Goal: Task Accomplishment & Management: Manage account settings

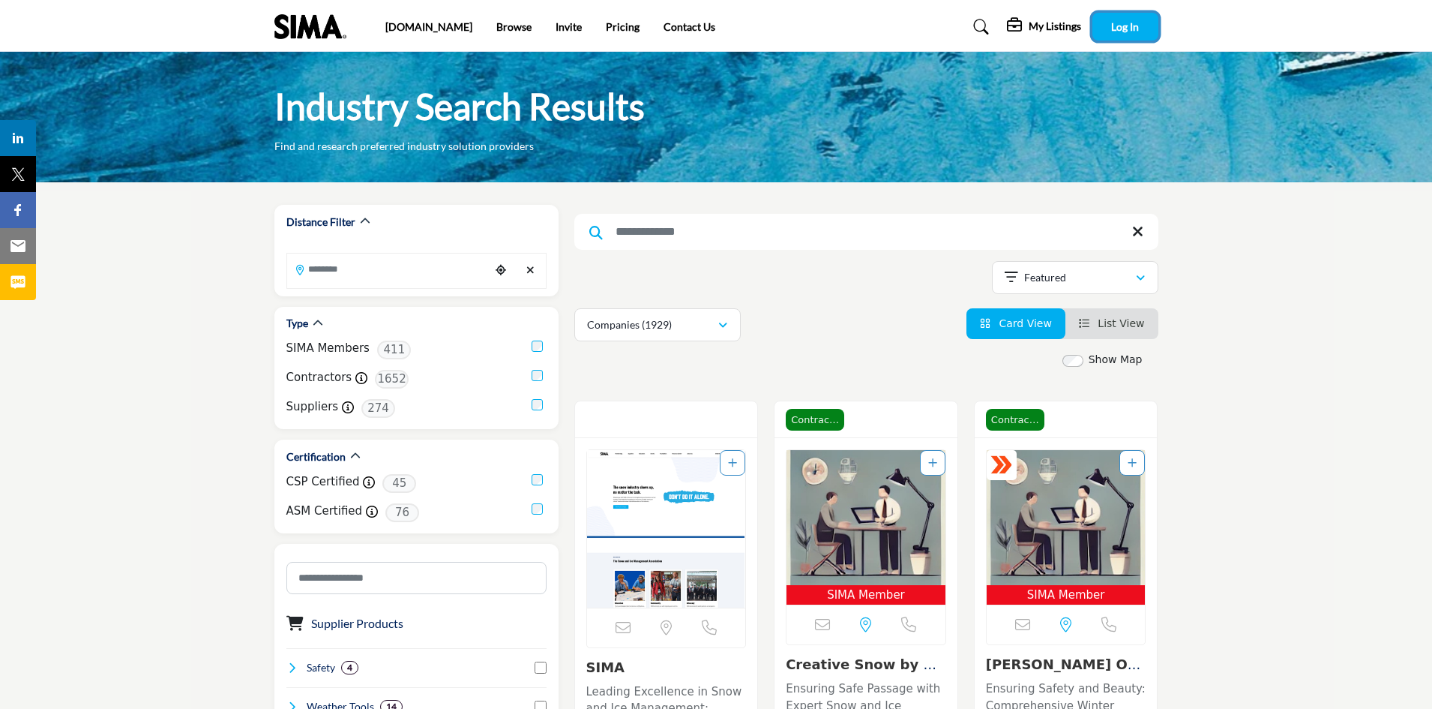
click at [1141, 31] on button "Log In" at bounding box center [1126, 27] width 66 height 28
click at [1059, 28] on icon "Show hide supplier dropdown" at bounding box center [1051, 26] width 13 height 15
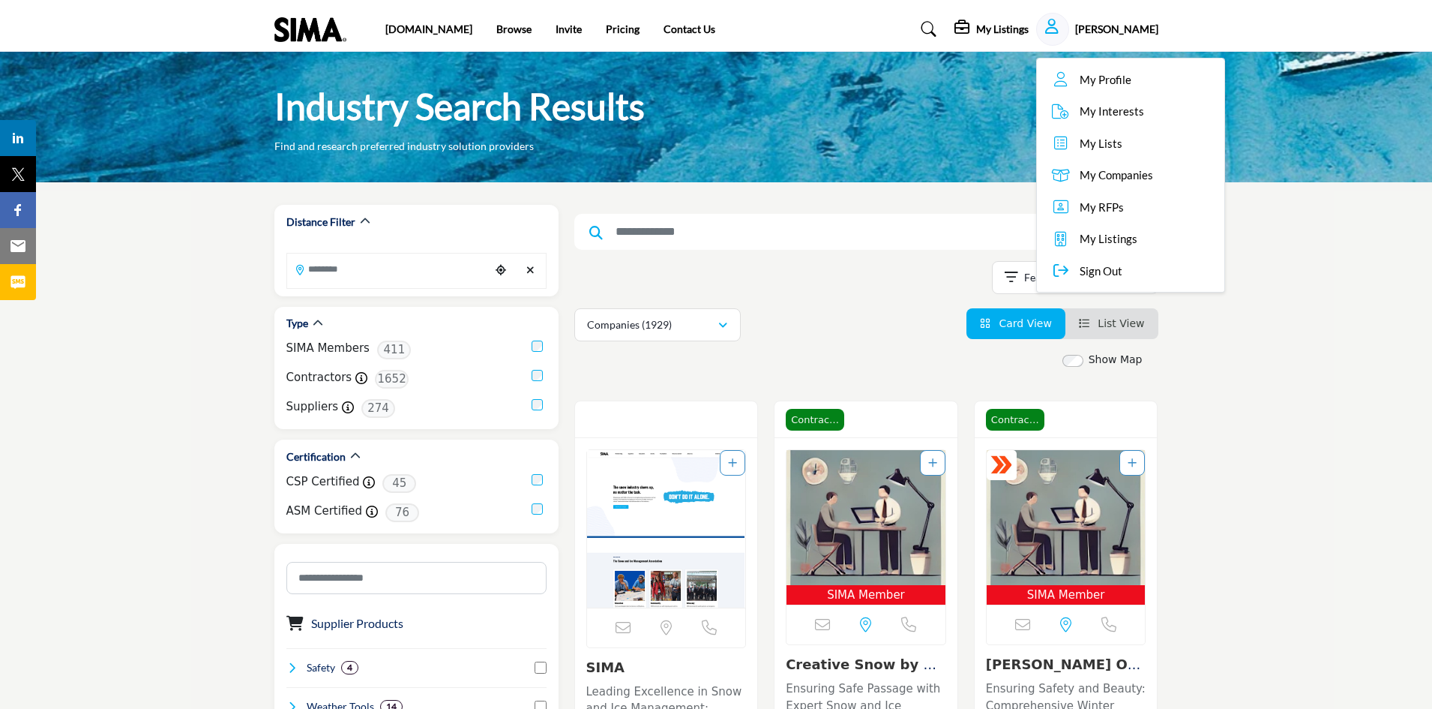
click at [1097, 82] on span "My Profile" at bounding box center [1106, 79] width 52 height 17
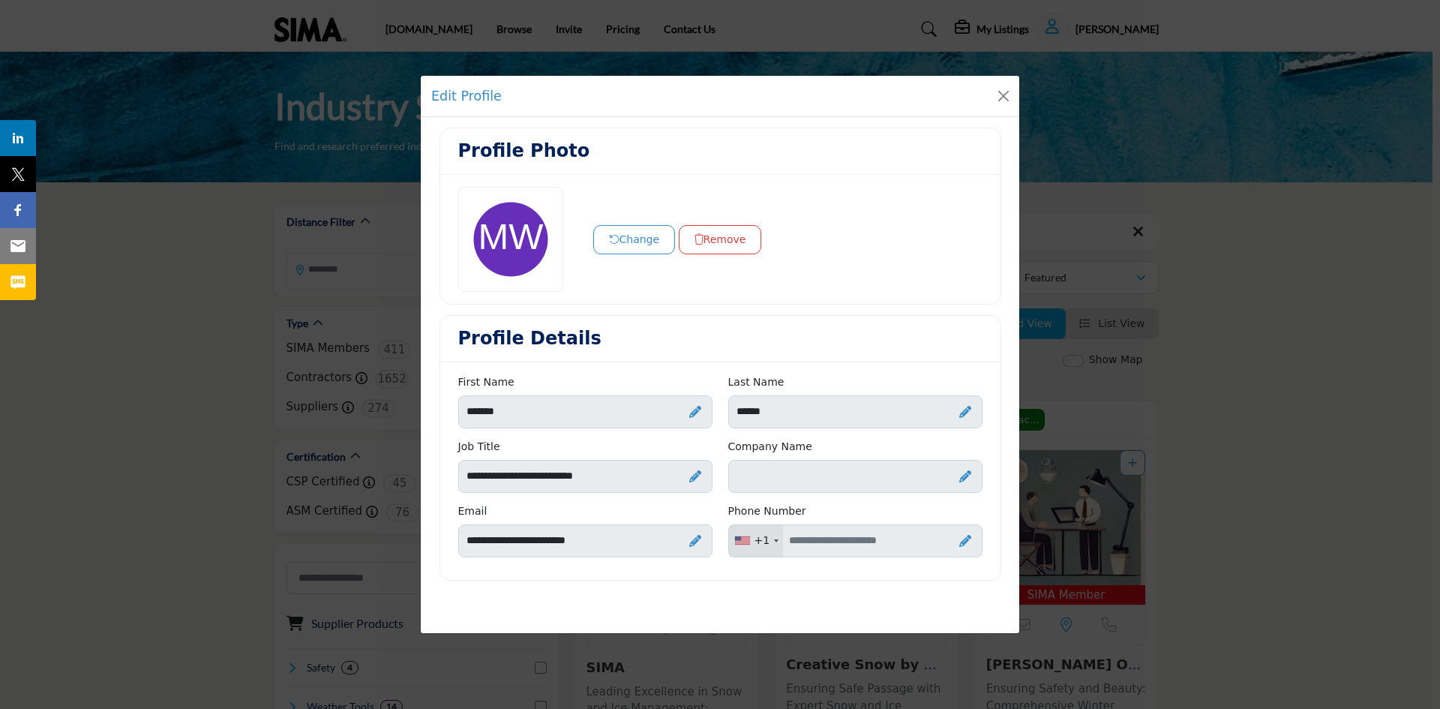
click at [964, 473] on icon at bounding box center [965, 476] width 12 height 12
click at [781, 481] on input "Enter Company name" at bounding box center [855, 476] width 254 height 33
type input "**********"
click at [941, 484] on icon at bounding box center [941, 478] width 13 height 15
click at [963, 541] on icon at bounding box center [965, 541] width 12 height 12
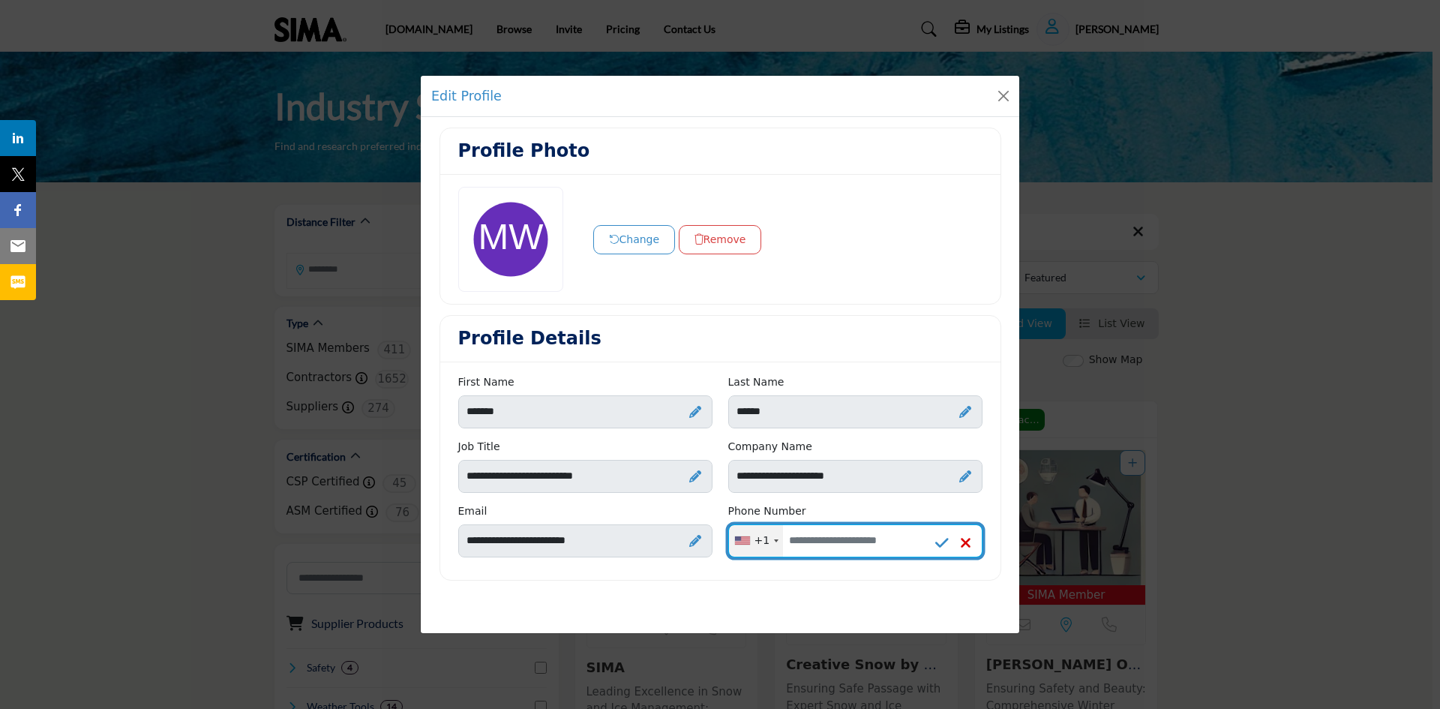
click at [815, 538] on input "Enter your Phone Number" at bounding box center [855, 540] width 254 height 33
click at [826, 542] on input "**********" at bounding box center [855, 540] width 254 height 33
type input "**********"
click at [940, 539] on icon at bounding box center [941, 542] width 13 height 15
click at [520, 242] on div at bounding box center [510, 239] width 105 height 105
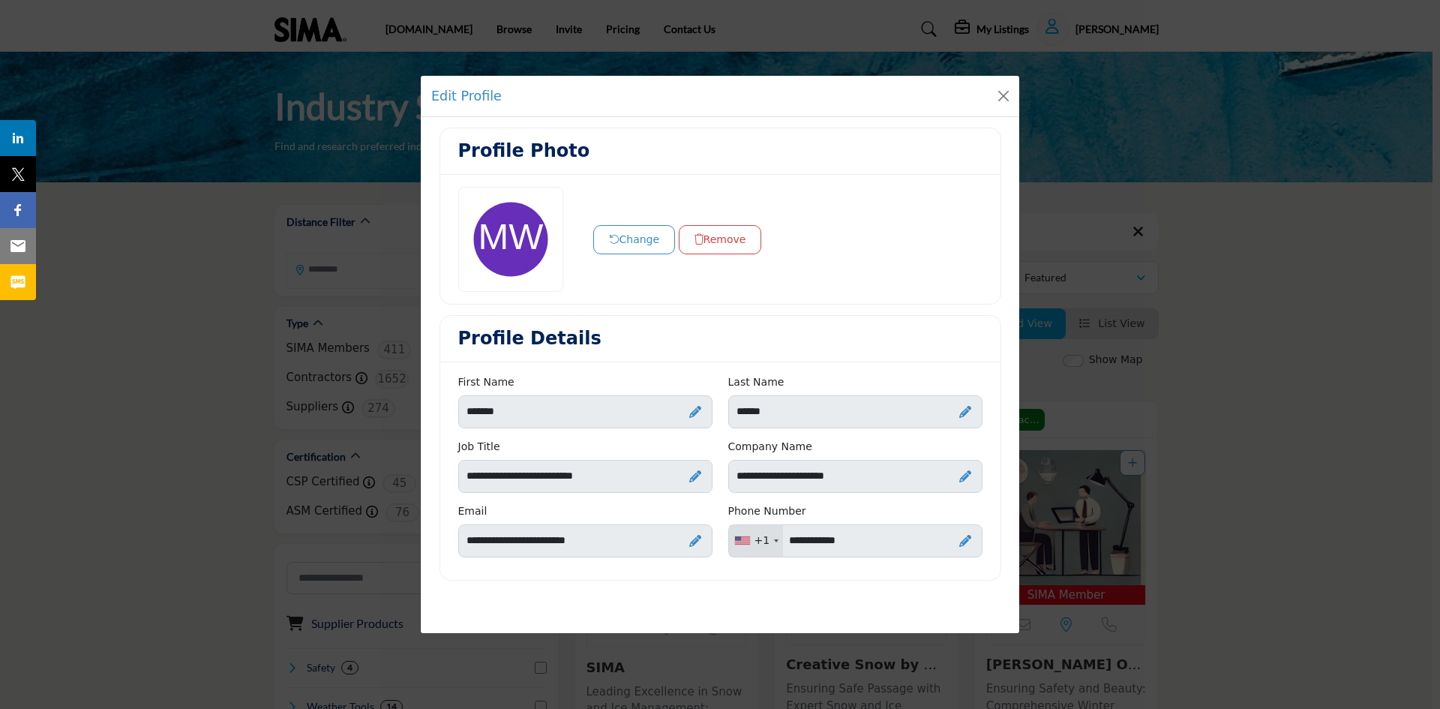
click at [617, 229] on button "Change" at bounding box center [634, 239] width 82 height 29
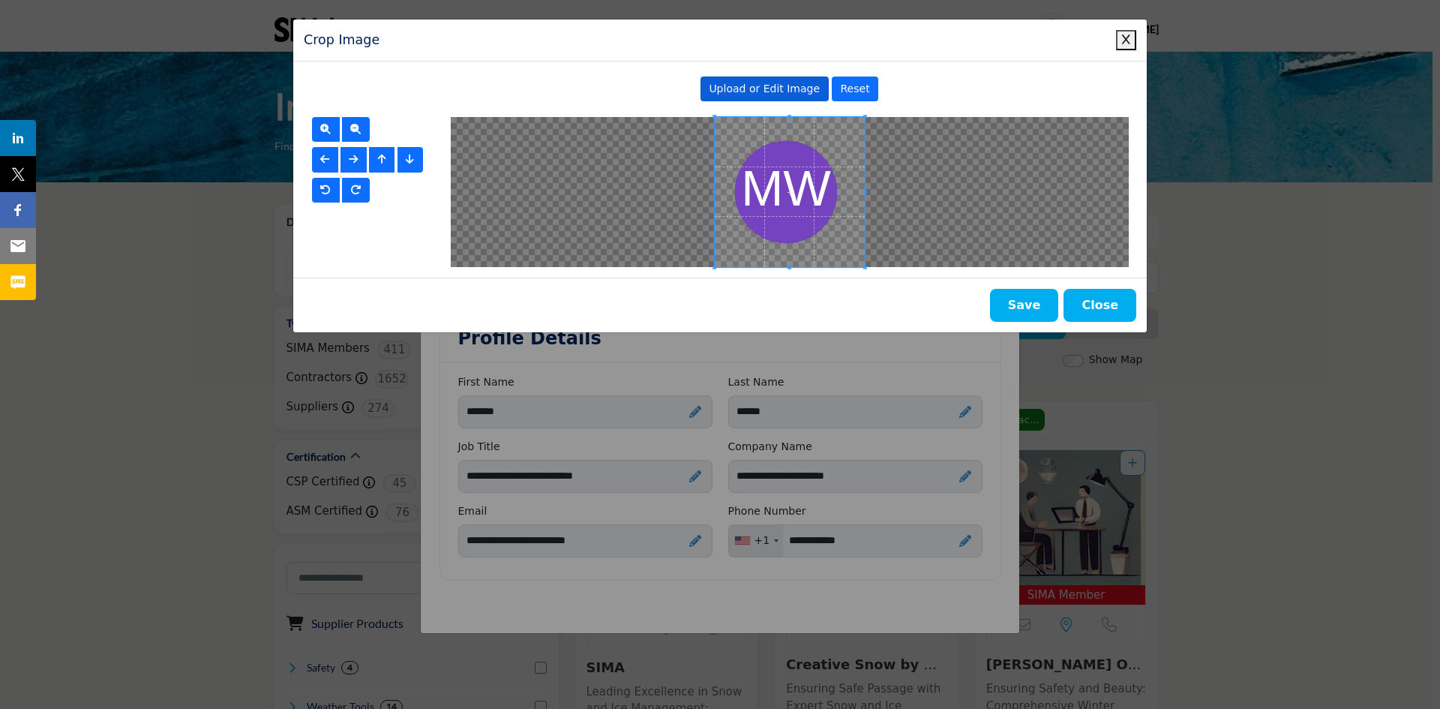
click at [788, 81] on div "Upload or Edit Image" at bounding box center [764, 88] width 128 height 25
click at [1090, 299] on button "Close" at bounding box center [1099, 305] width 73 height 33
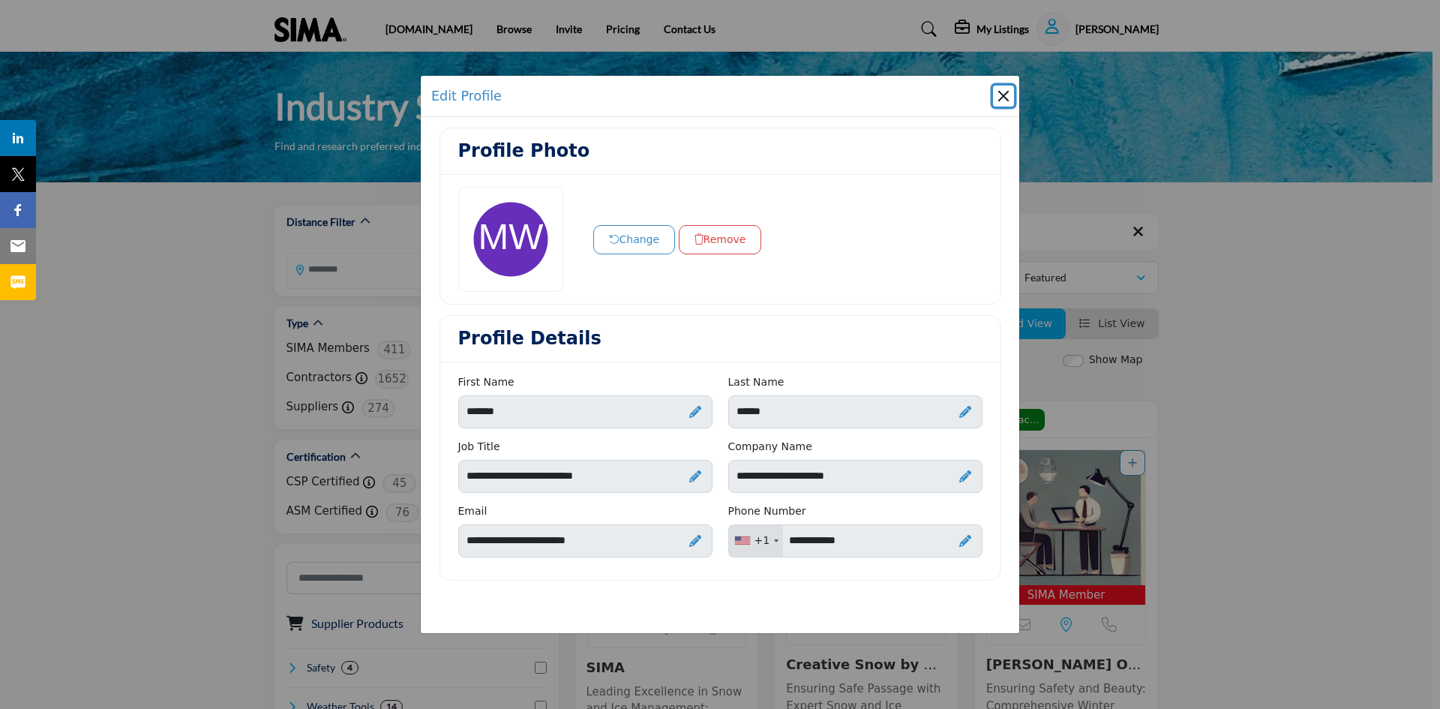
click at [1002, 97] on button "Close" at bounding box center [1003, 95] width 21 height 21
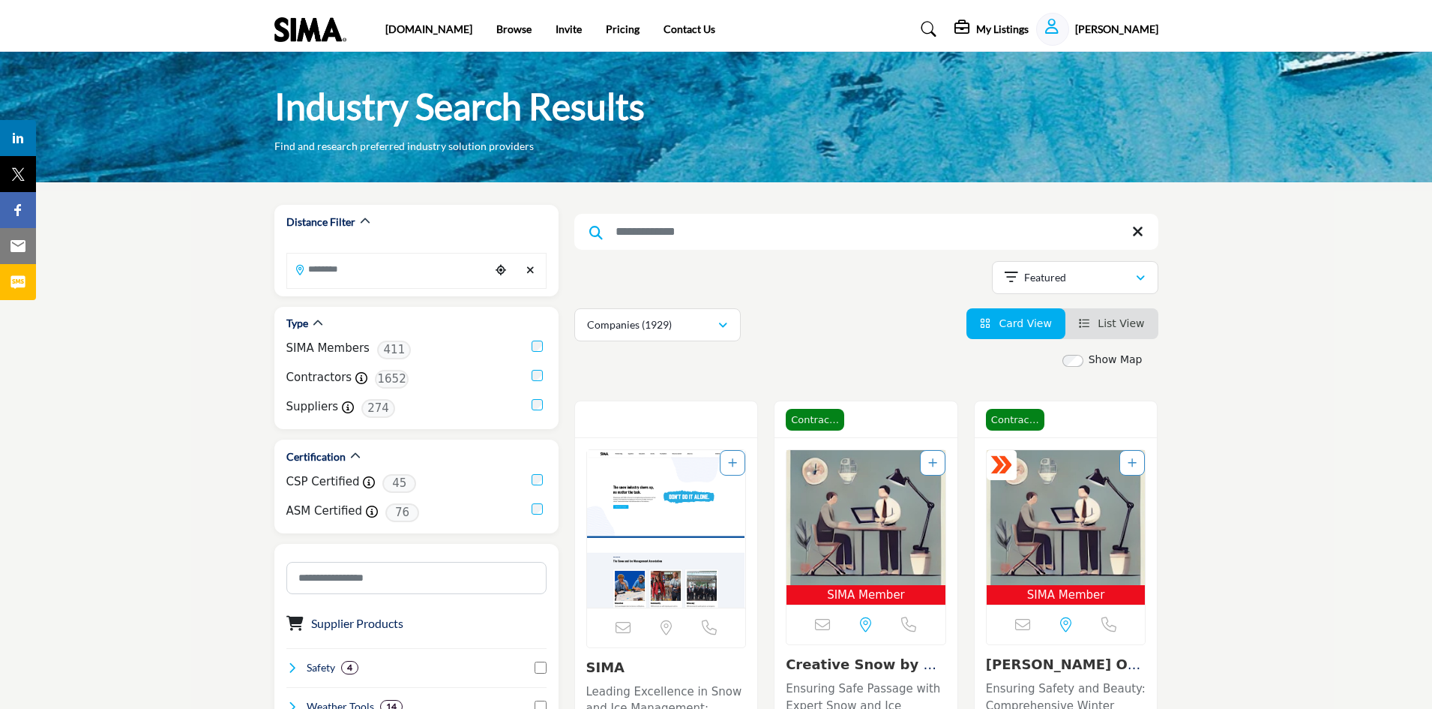
click at [1059, 28] on icon "Show hide supplier dropdown" at bounding box center [1051, 26] width 13 height 15
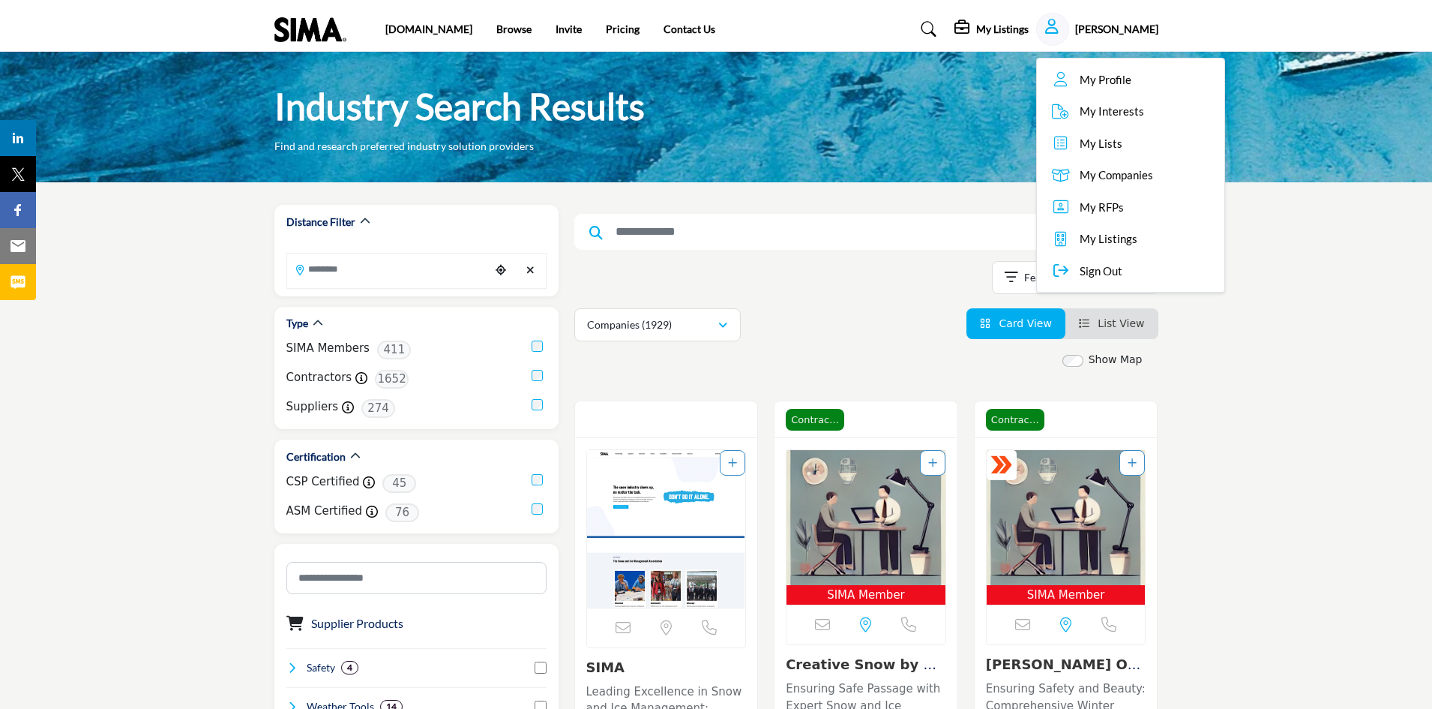
click at [1102, 175] on span "My Companies" at bounding box center [1116, 174] width 73 height 17
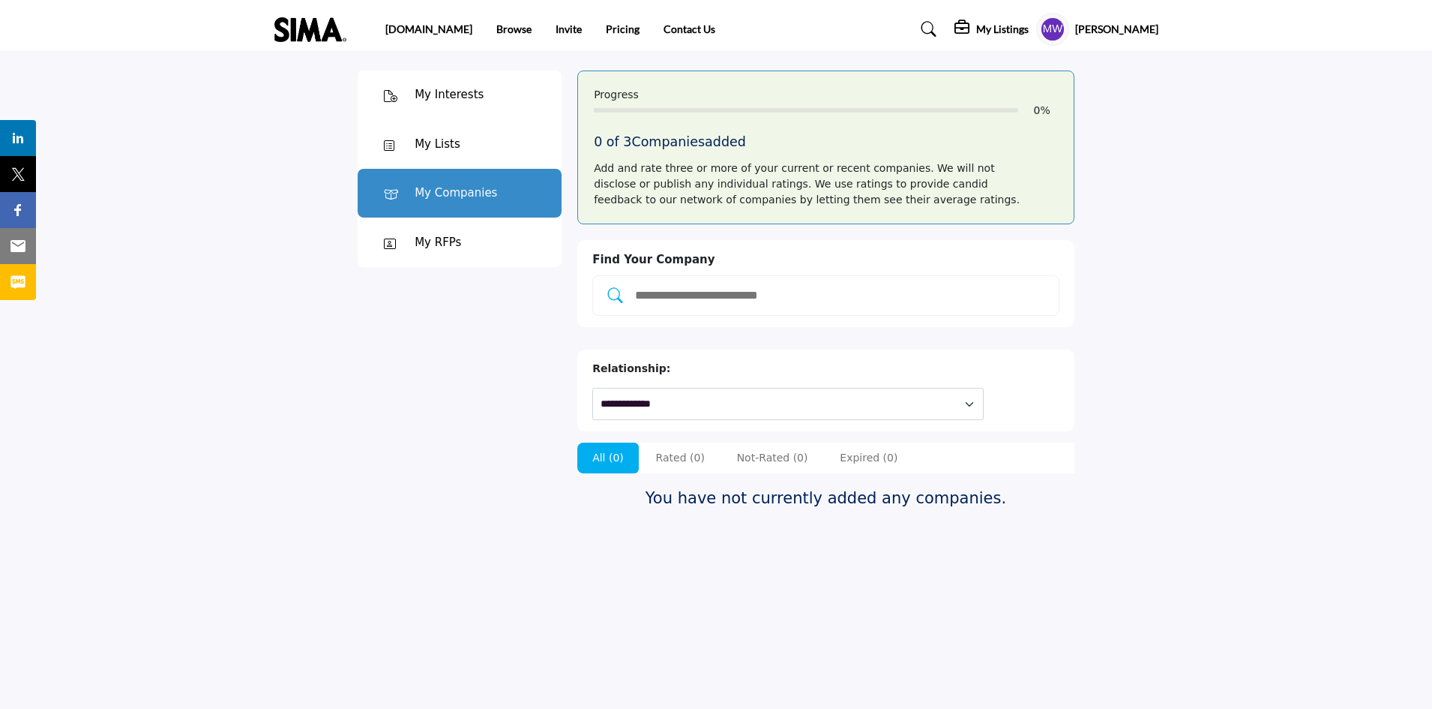
click at [640, 295] on input "Add and rate your companies." at bounding box center [841, 295] width 415 height 19
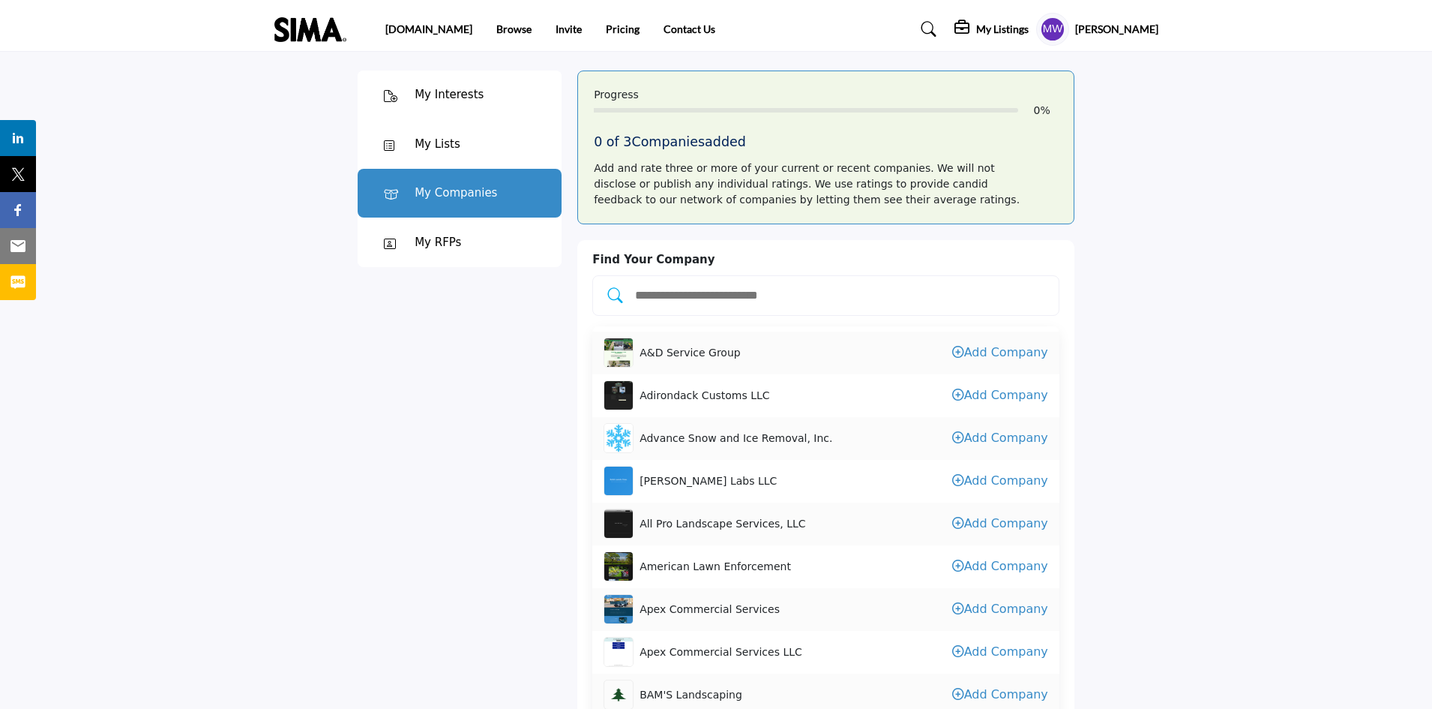
click at [421, 148] on div "My Lists" at bounding box center [438, 144] width 46 height 17
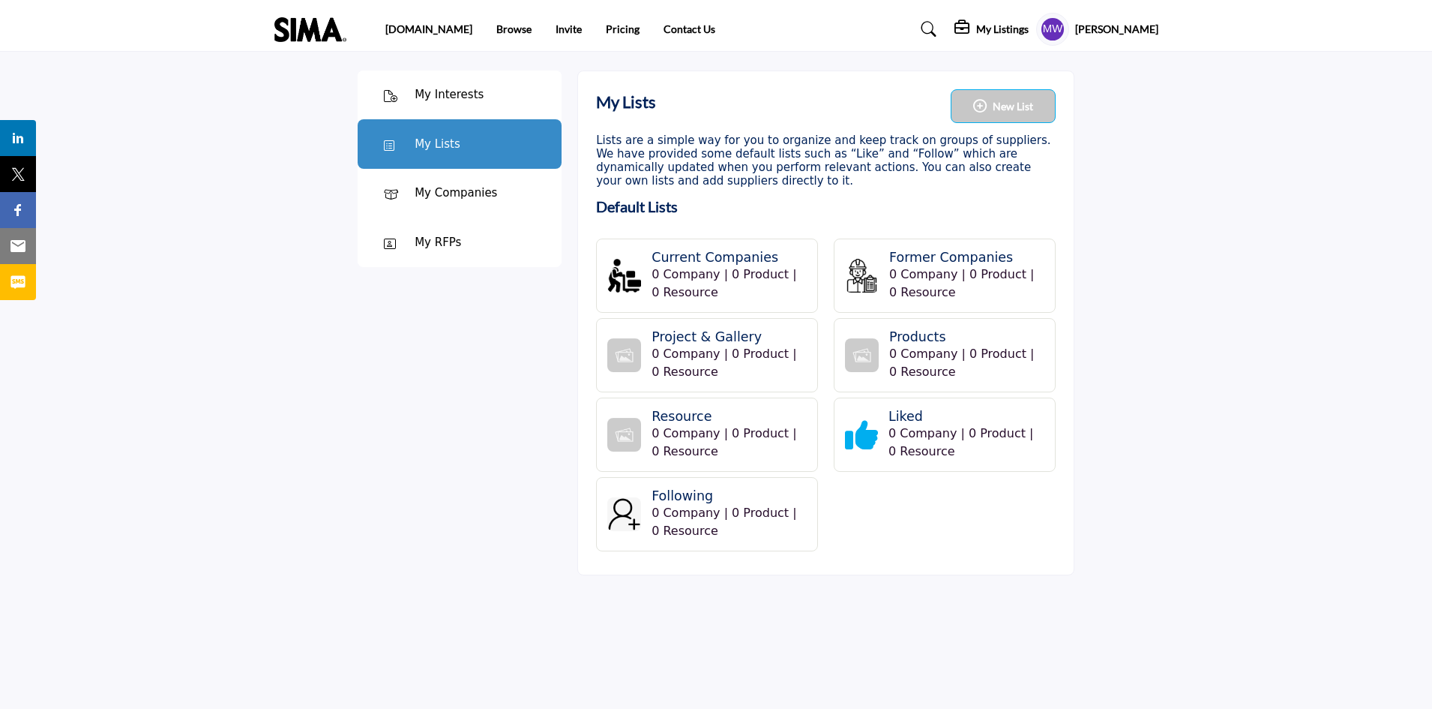
click at [1009, 25] on h5 "My Listings" at bounding box center [1002, 28] width 52 height 13
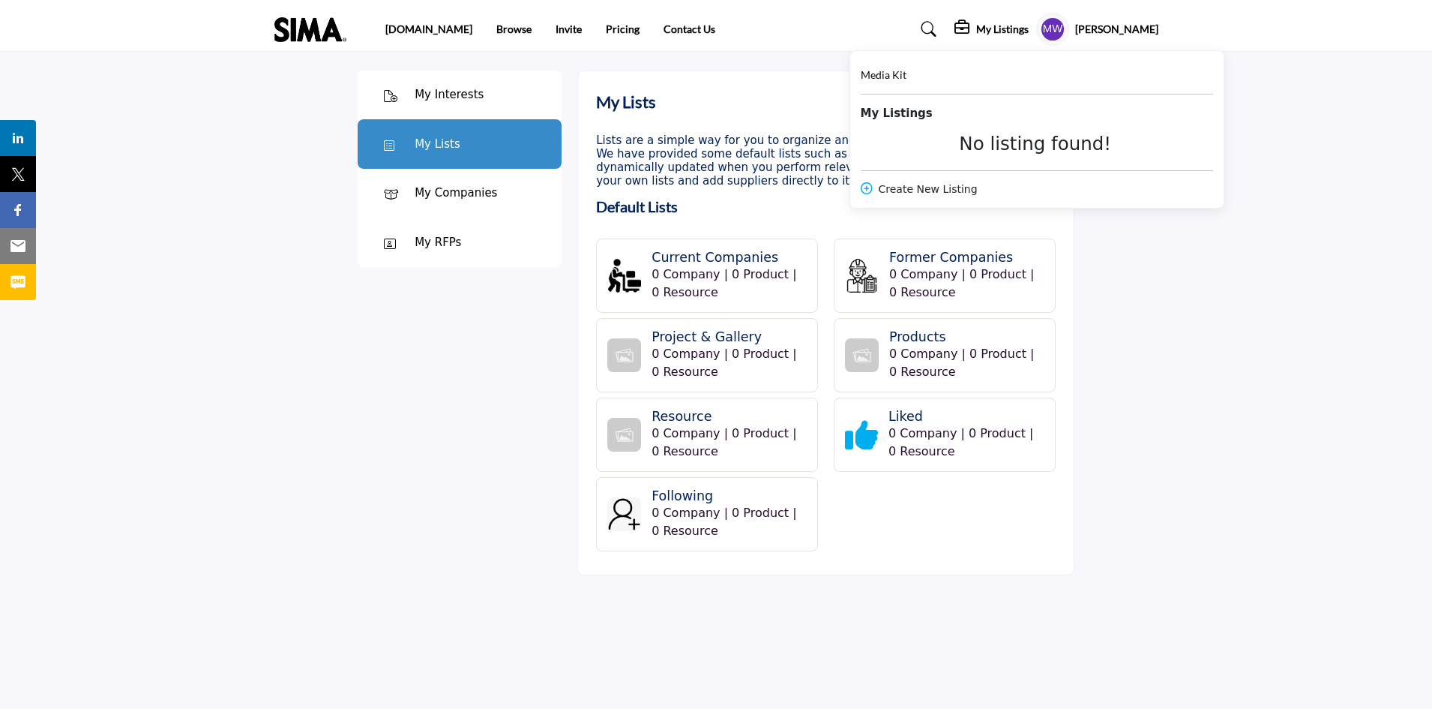
click at [1117, 31] on h5 "[PERSON_NAME]" at bounding box center [1116, 29] width 83 height 15
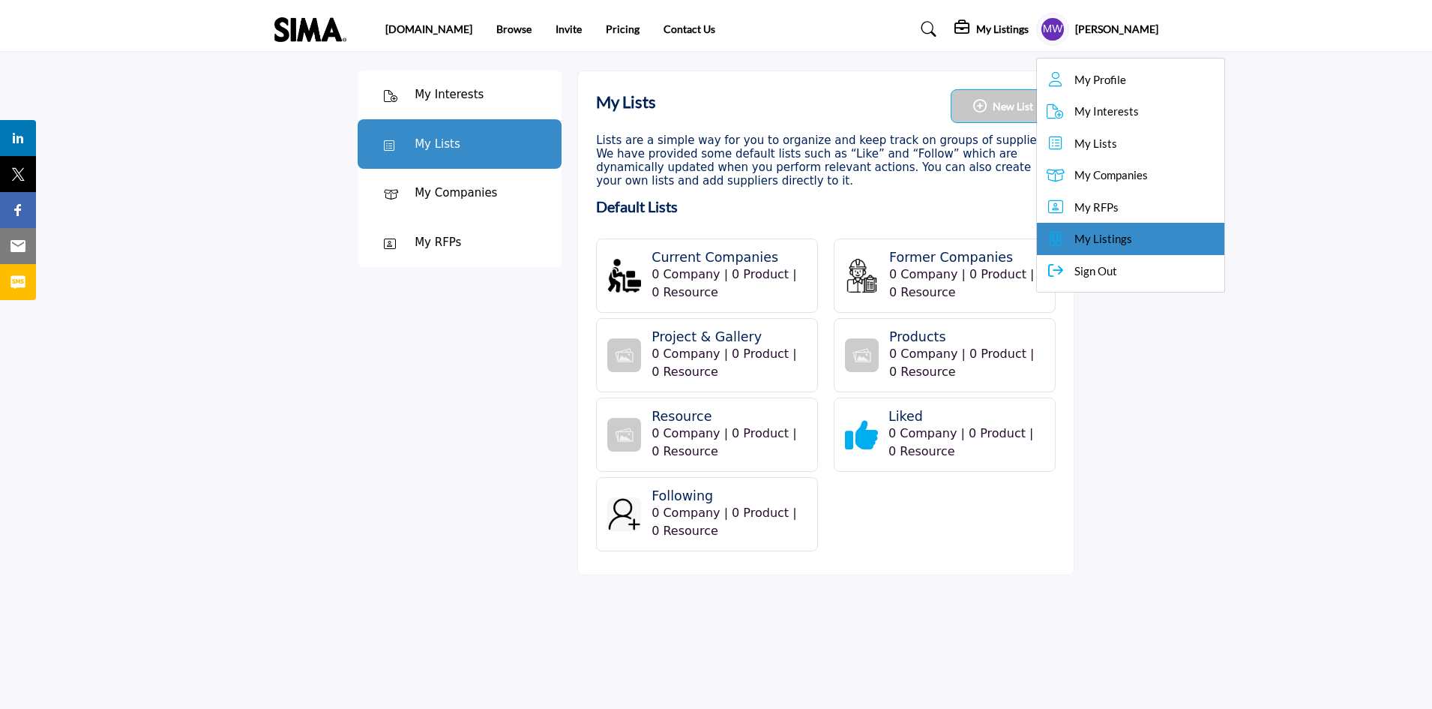
click at [1094, 230] on span "My Listings" at bounding box center [1104, 238] width 58 height 17
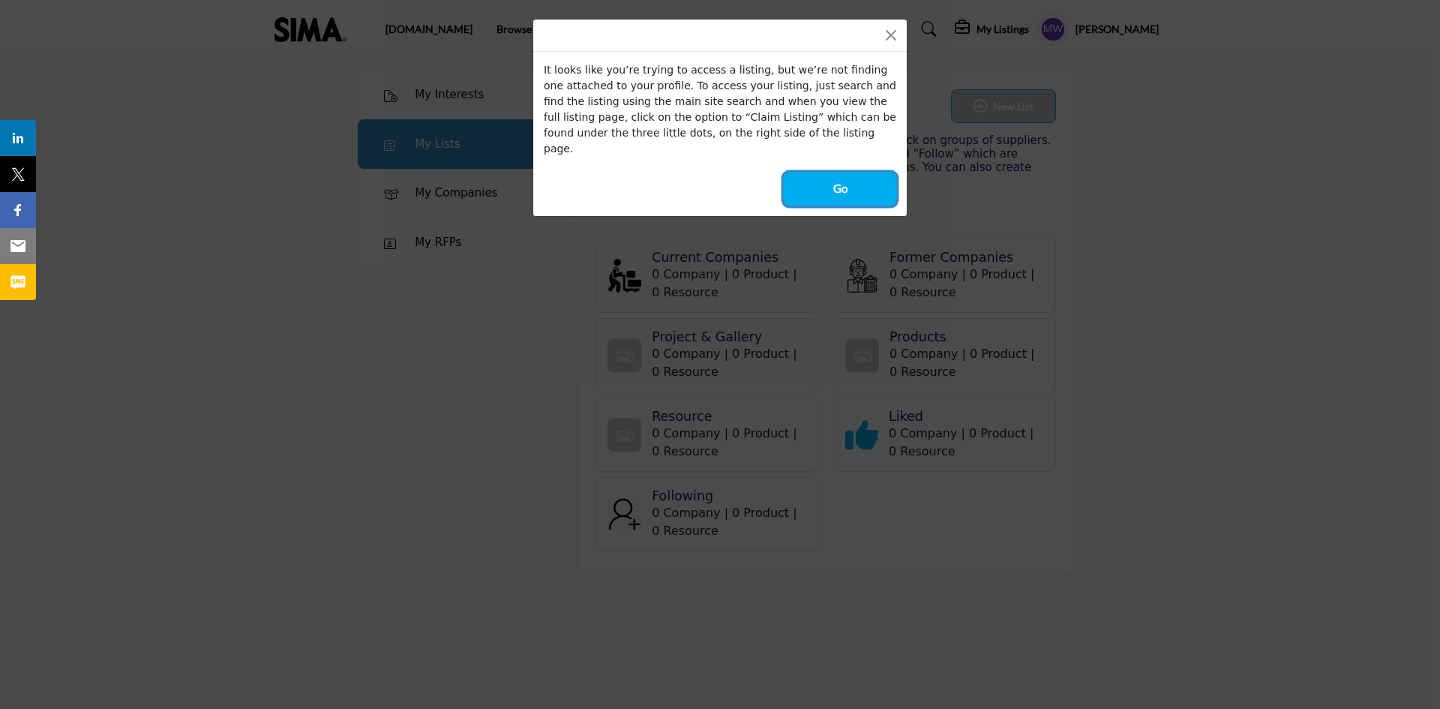
click at [813, 172] on button "Go" at bounding box center [840, 188] width 112 height 33
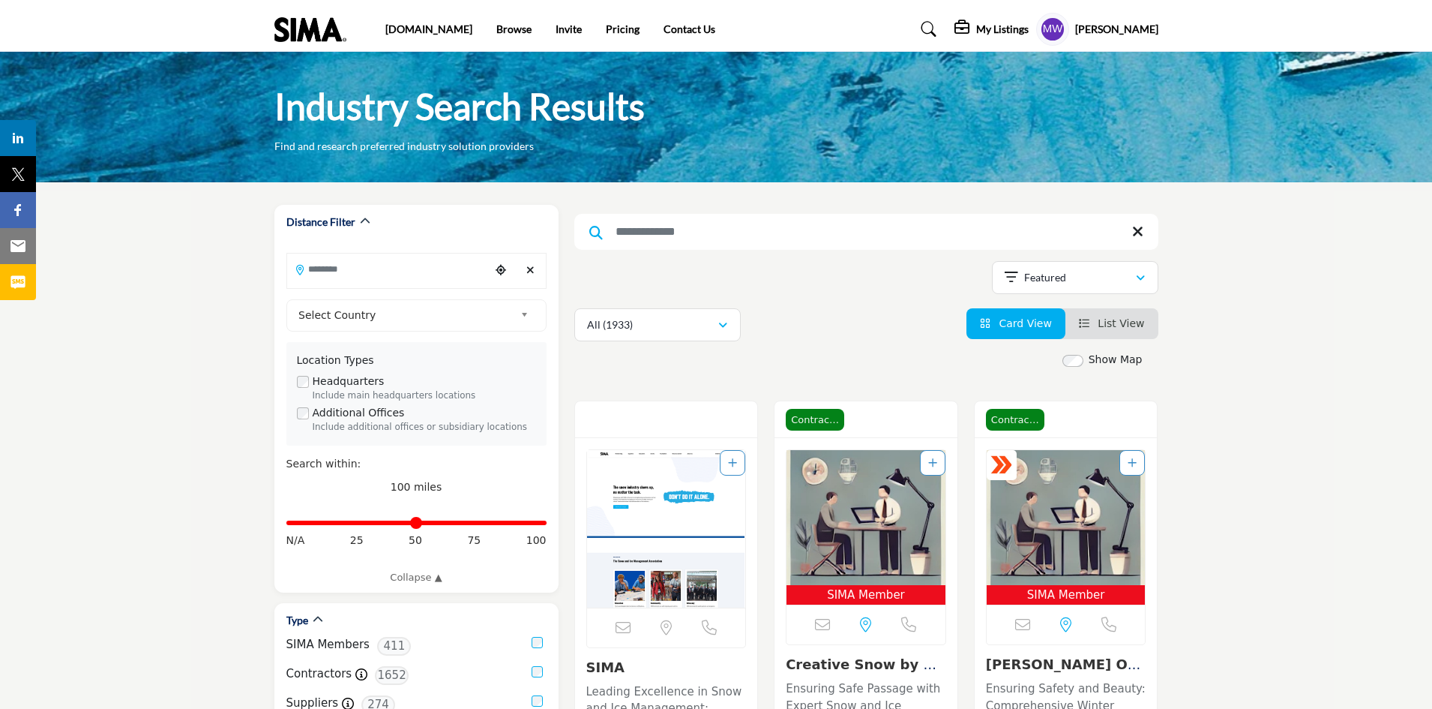
click at [652, 231] on input "Search Keyword" at bounding box center [866, 232] width 584 height 36
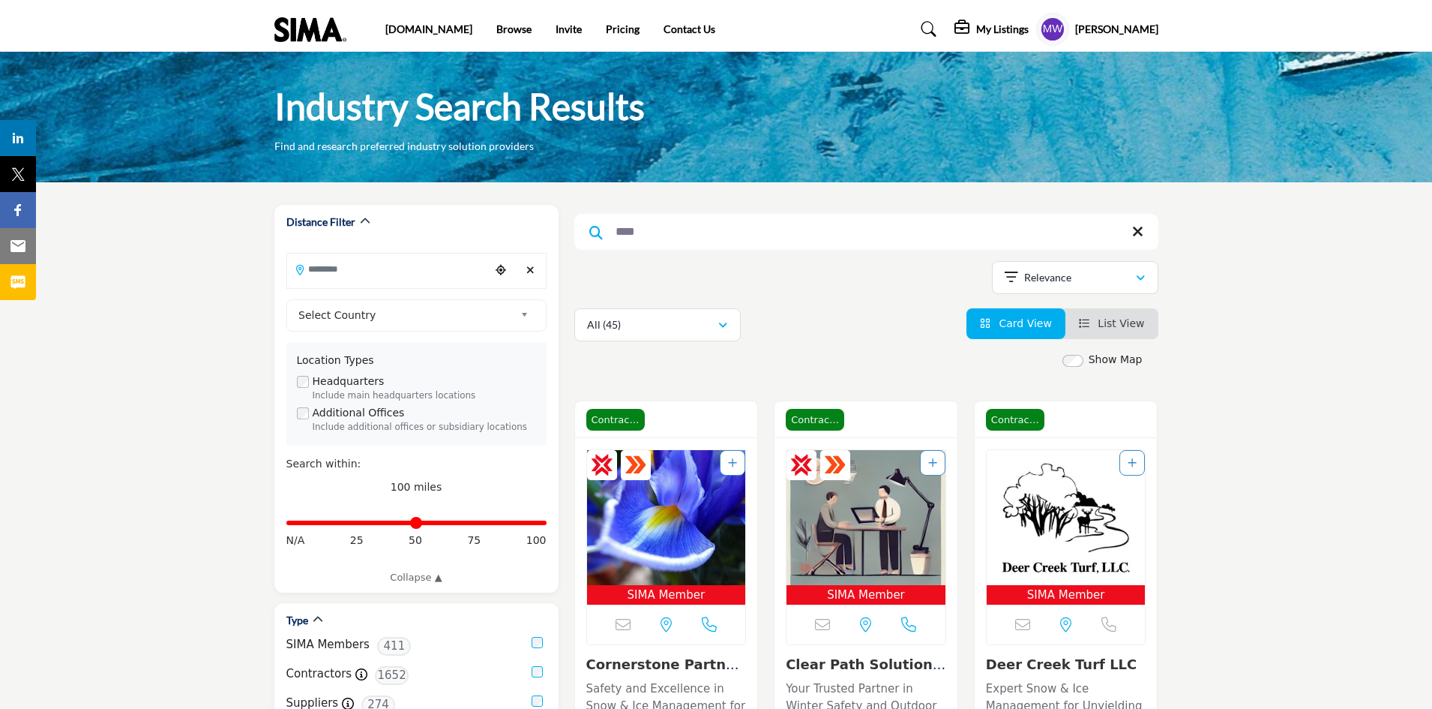
type input "****"
click at [1000, 30] on h5 "My Listings" at bounding box center [1002, 28] width 52 height 13
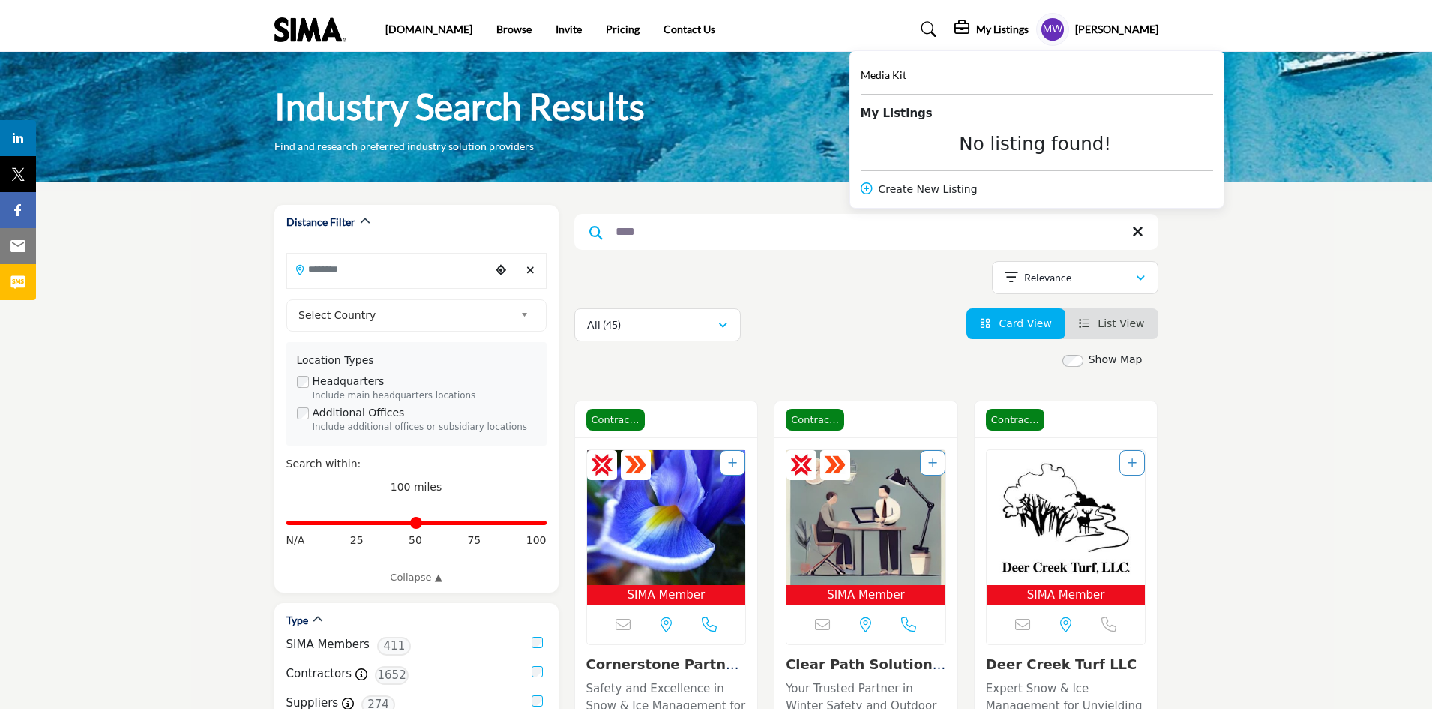
click at [1107, 28] on h5 "[PERSON_NAME]" at bounding box center [1116, 29] width 83 height 15
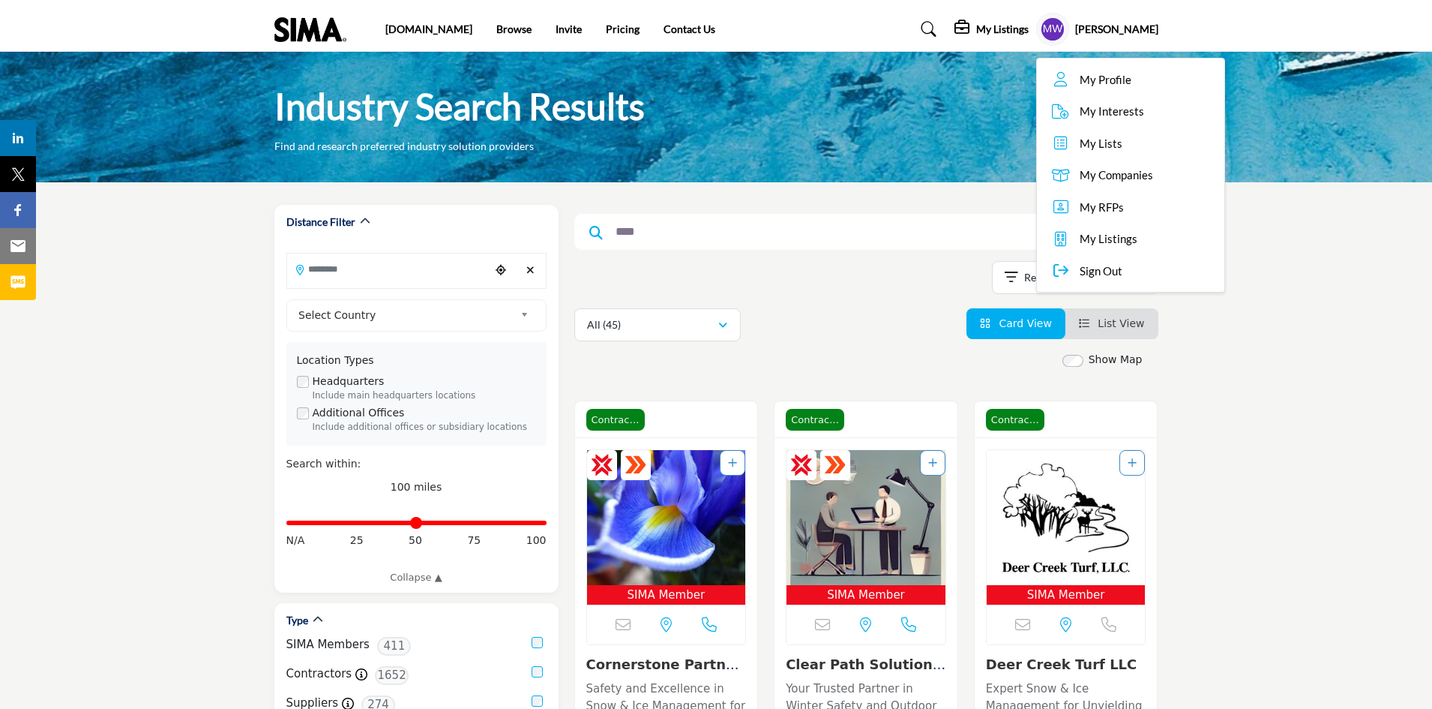
click at [1102, 177] on span "My Companies" at bounding box center [1116, 174] width 73 height 17
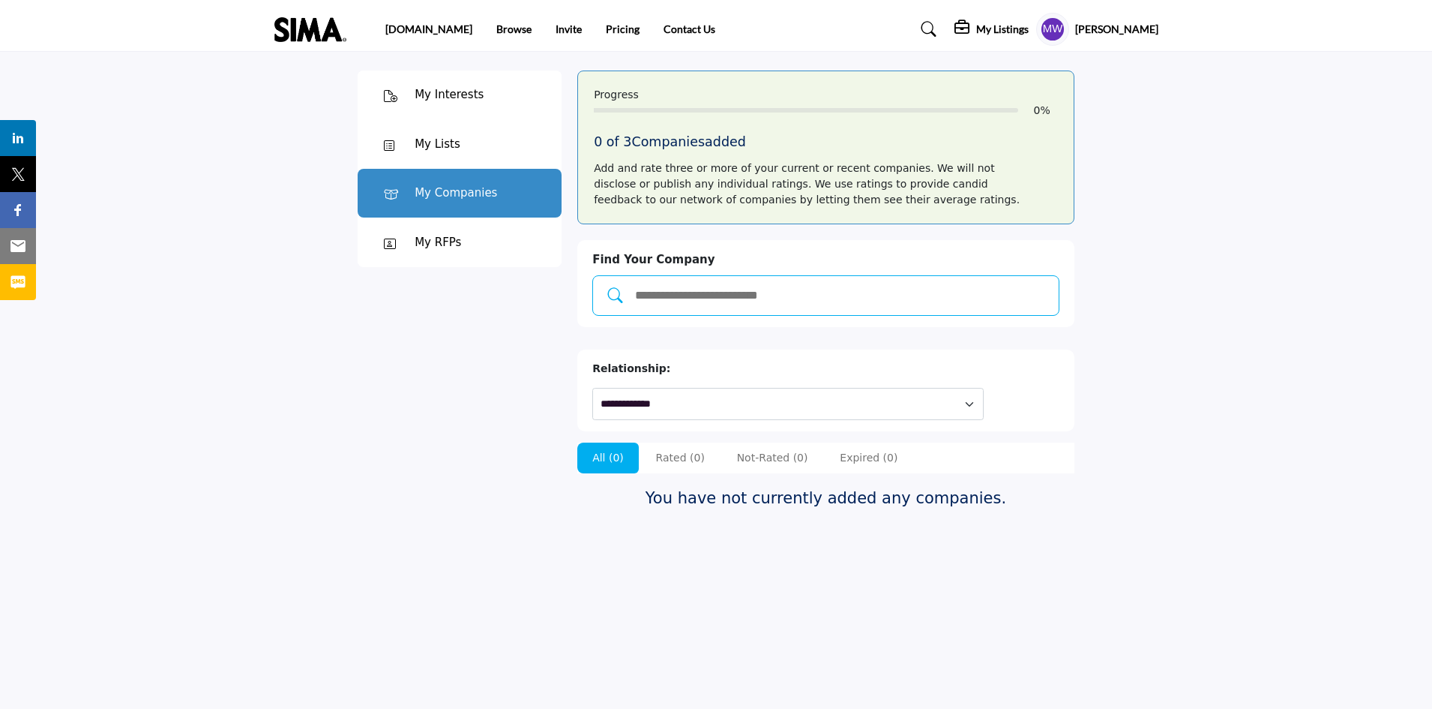
click at [683, 300] on input "Add and rate your companies." at bounding box center [841, 295] width 415 height 19
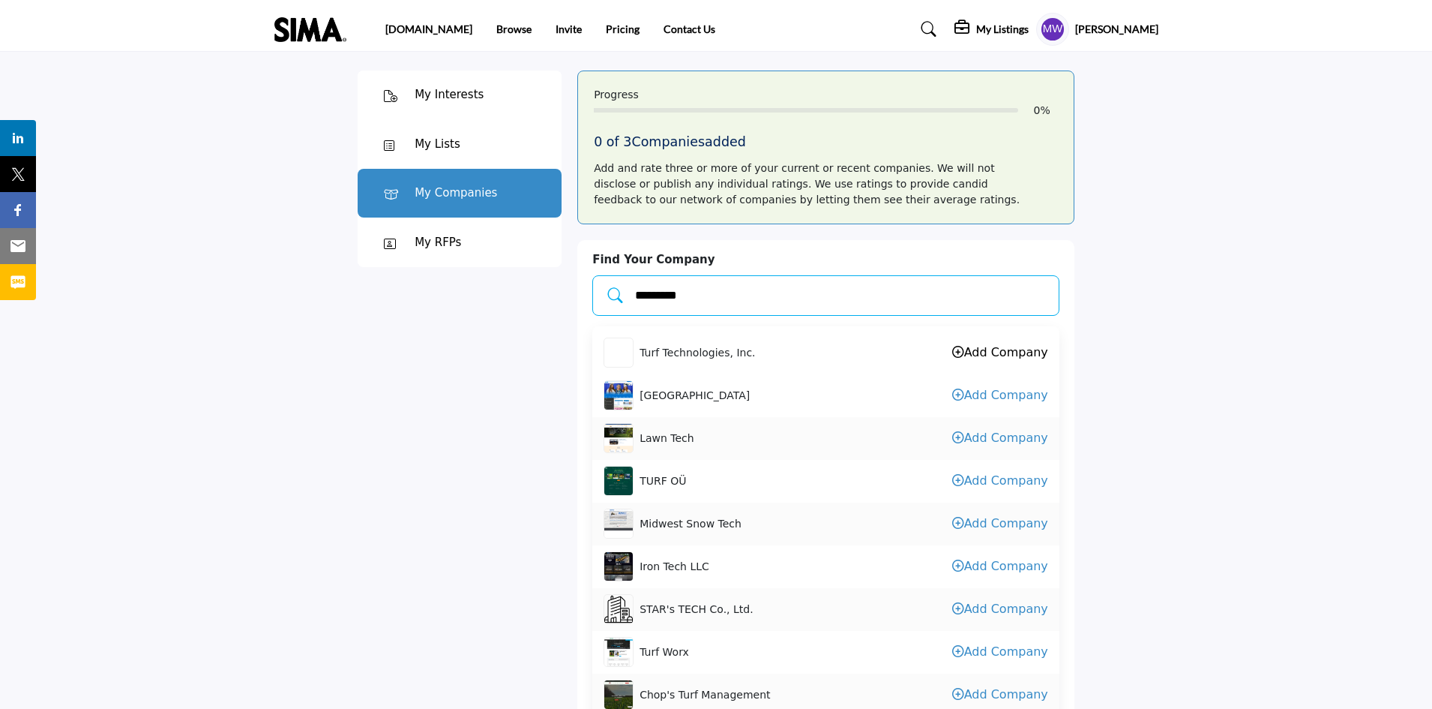
type input "*********"
click at [675, 353] on span "Turf Technologies, Inc." at bounding box center [697, 353] width 115 height 16
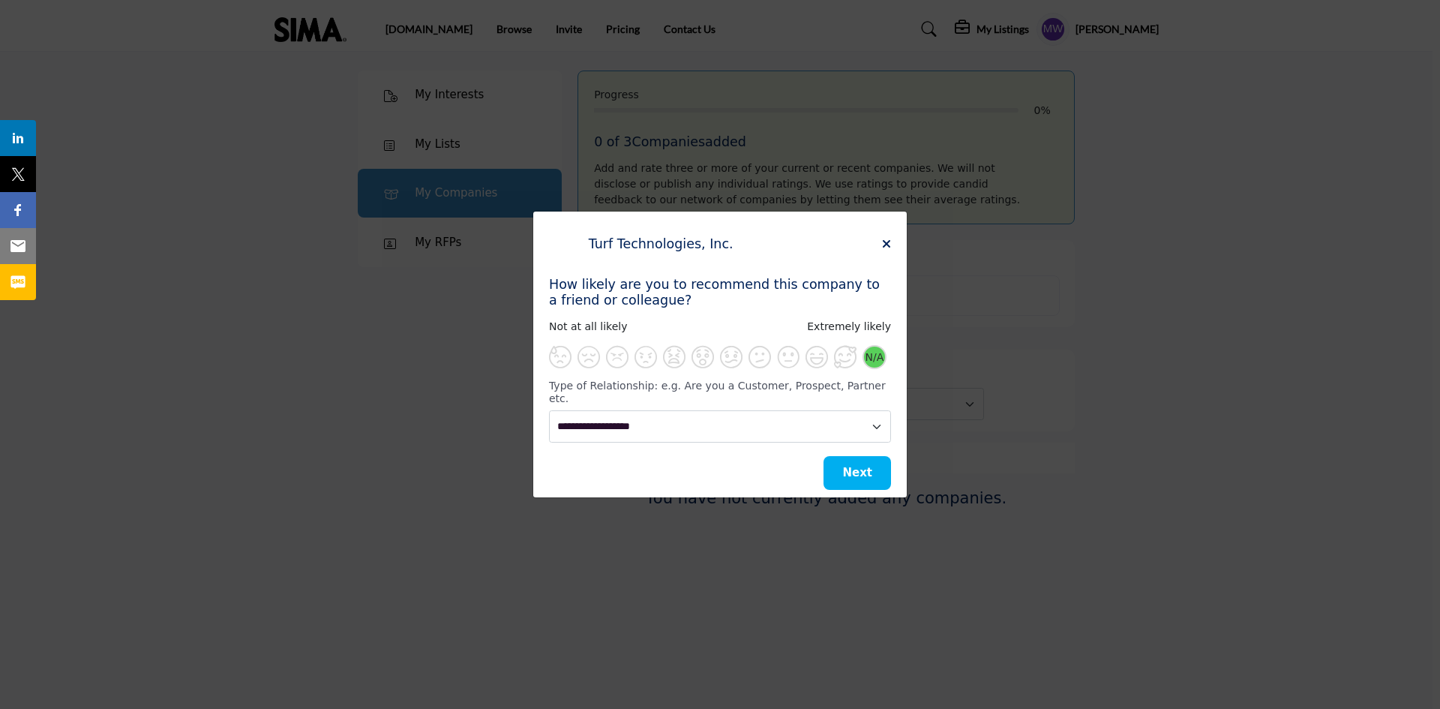
click at [869, 364] on span "N/A" at bounding box center [874, 357] width 19 height 13
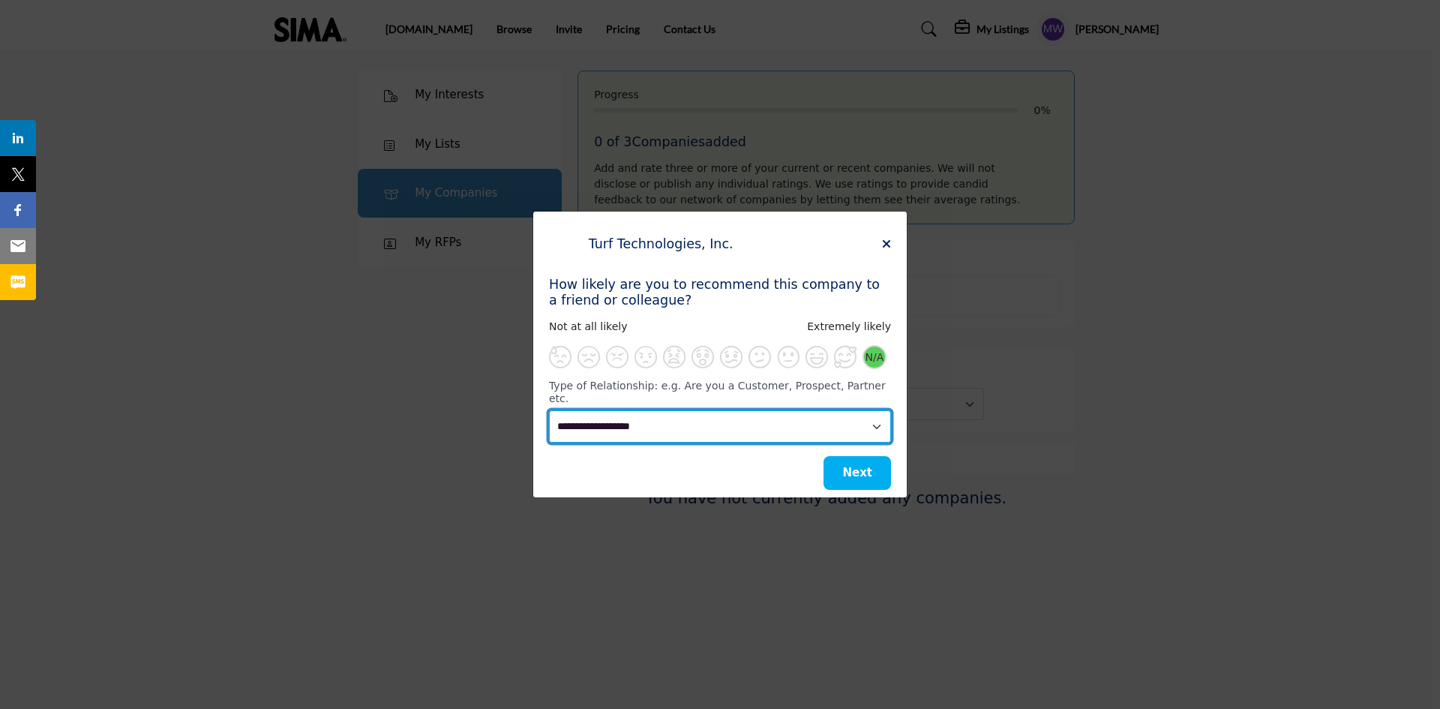
click at [868, 417] on select "**********" at bounding box center [720, 426] width 342 height 32
select select "**********"
click at [549, 410] on select "**********" at bounding box center [720, 426] width 342 height 32
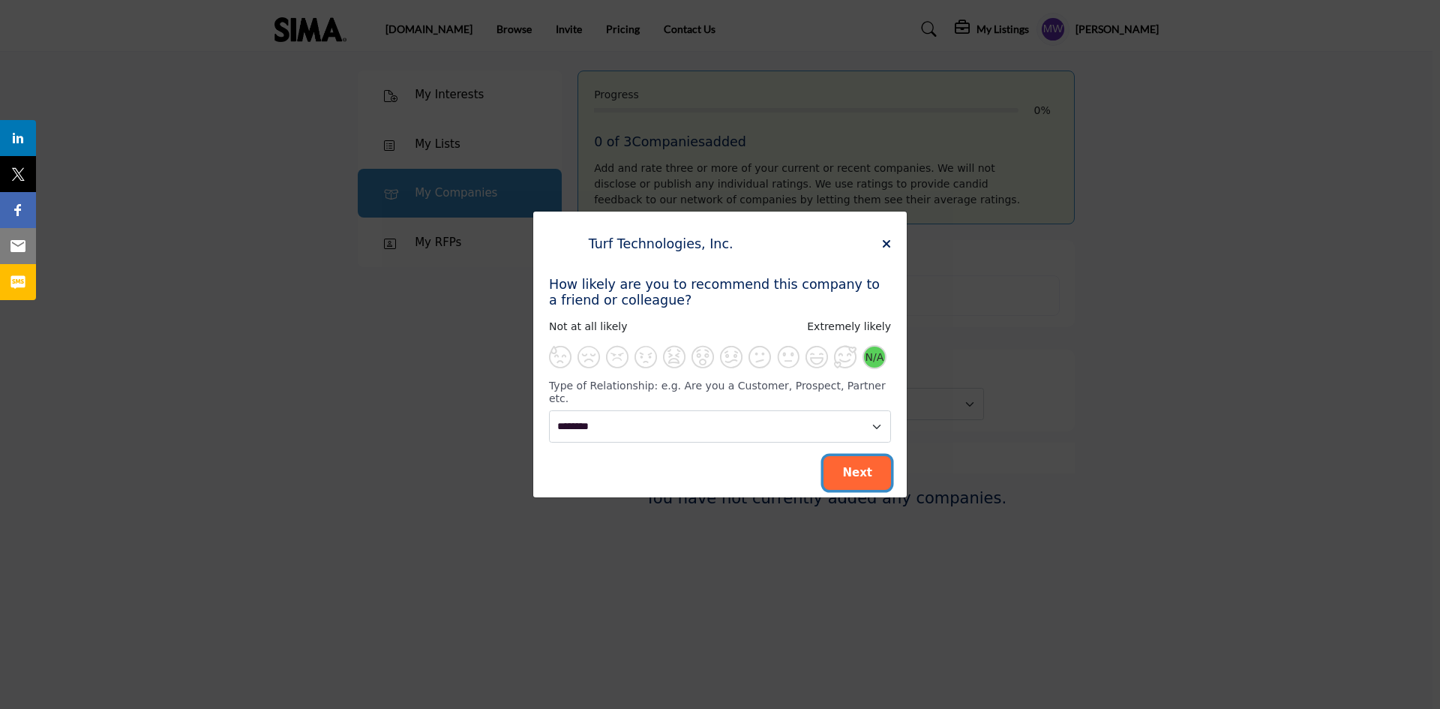
click at [854, 466] on span "Next" at bounding box center [857, 472] width 30 height 13
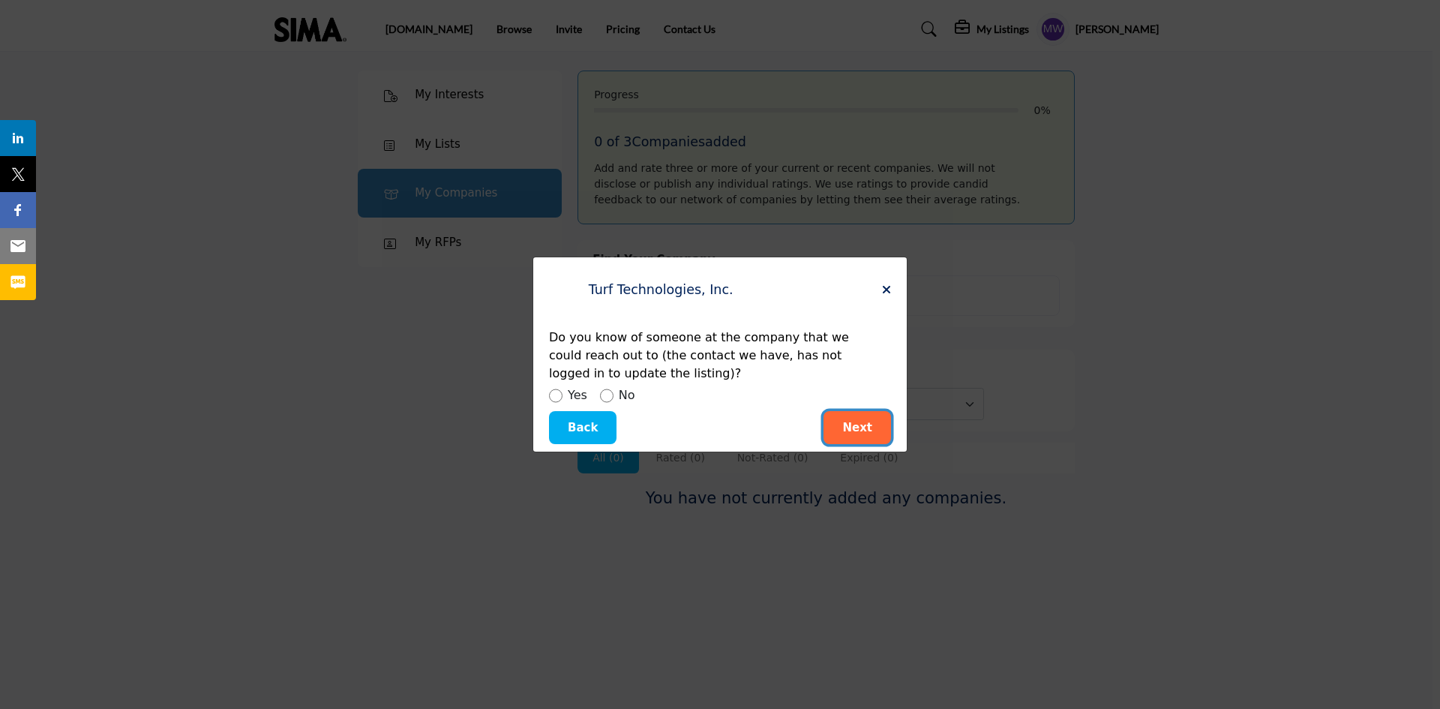
click at [854, 421] on span "Next" at bounding box center [857, 427] width 30 height 13
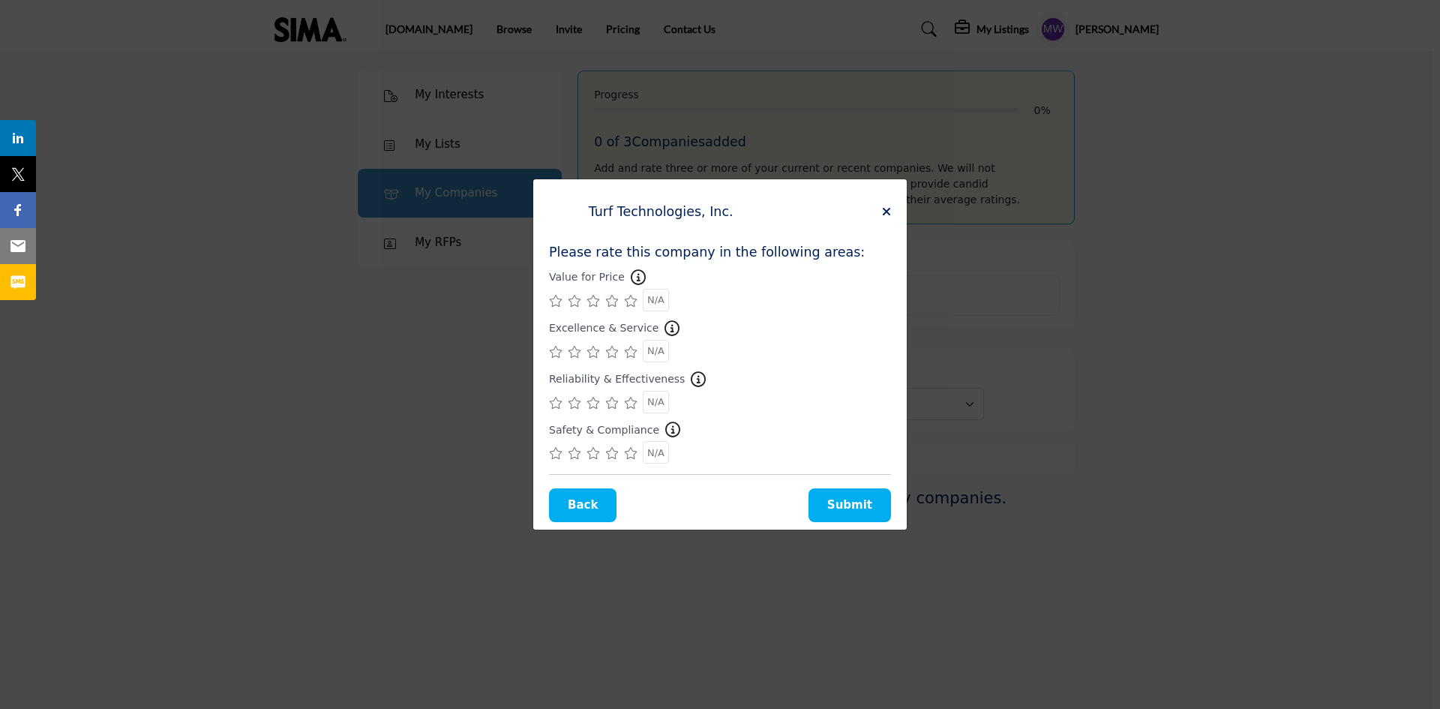
click at [628, 303] on icon "Supplier Rating and Recommendation Modal for Turf Technologies, Inc." at bounding box center [630, 301] width 13 height 12
click at [625, 354] on icon "Supplier Rating and Recommendation Modal for Turf Technologies, Inc." at bounding box center [630, 352] width 13 height 12
click at [631, 402] on icon "Supplier Rating and Recommendation Modal for Turf Technologies, Inc." at bounding box center [630, 403] width 13 height 12
click at [630, 454] on icon "Supplier Rating and Recommendation Modal for Turf Technologies, Inc." at bounding box center [630, 453] width 13 height 12
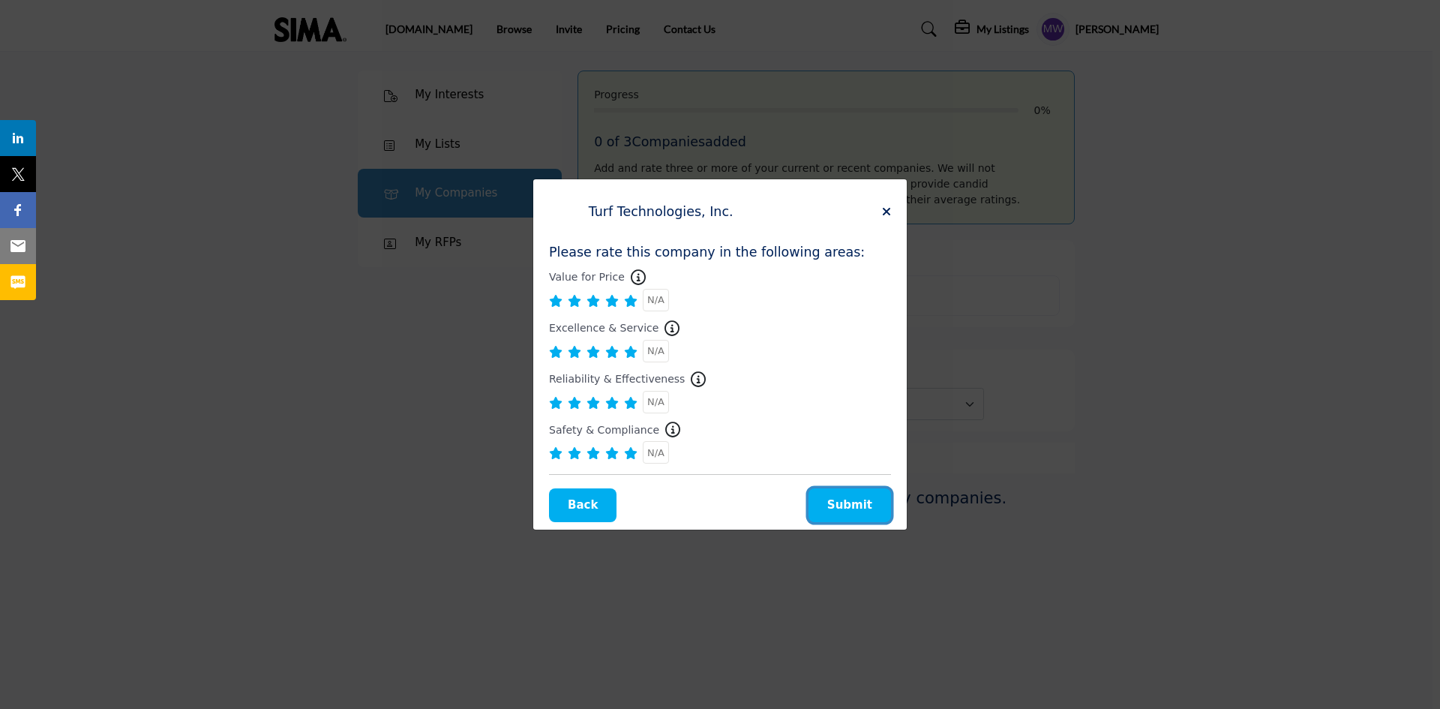
click at [840, 499] on span "Submit" at bounding box center [849, 504] width 45 height 13
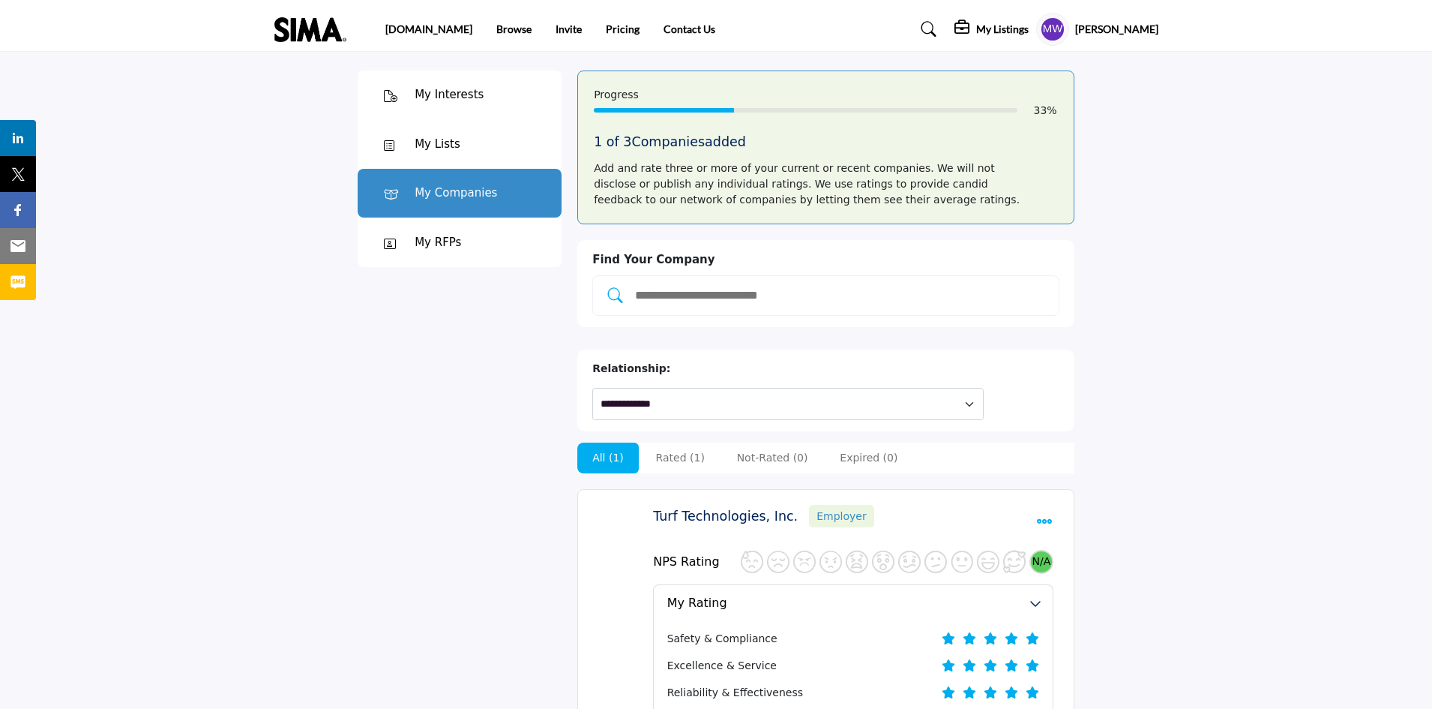
click at [431, 143] on div "My Lists" at bounding box center [438, 144] width 46 height 17
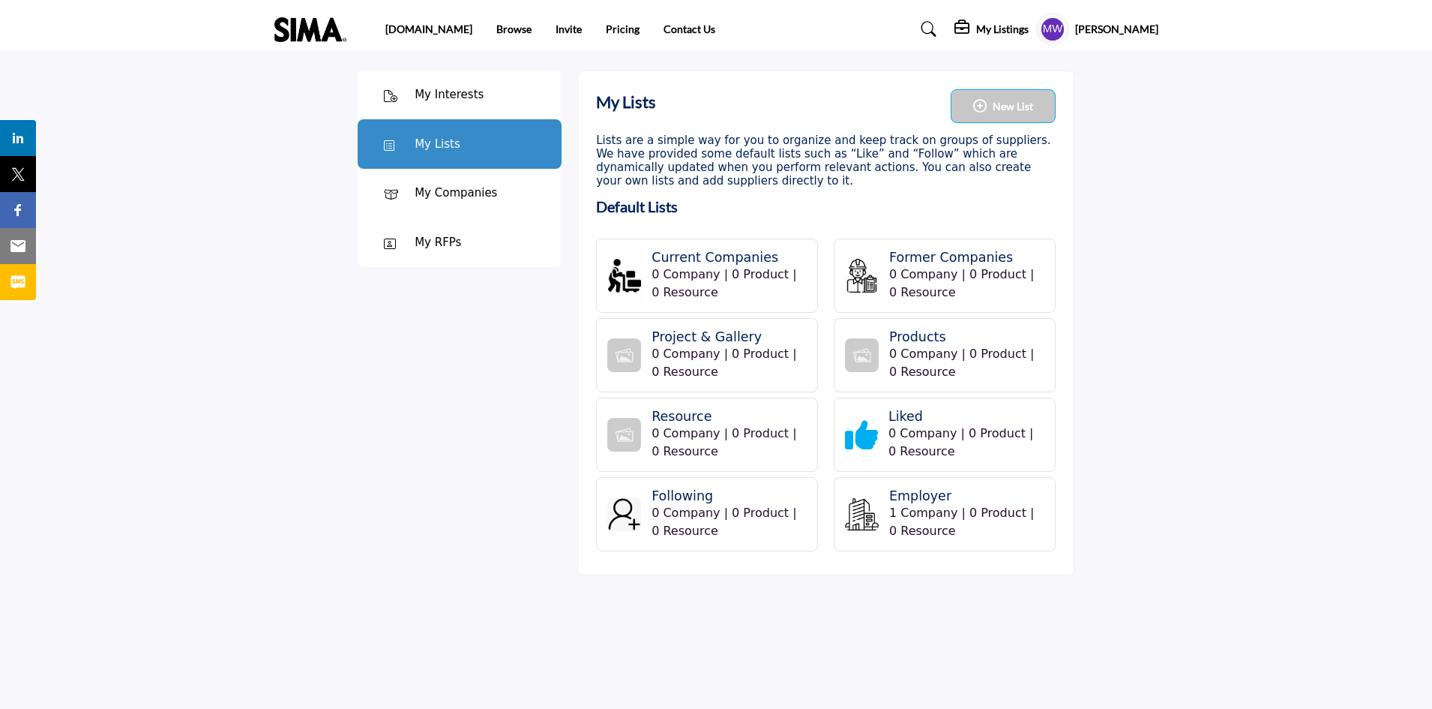
click at [656, 259] on h4 "Current Companies" at bounding box center [727, 258] width 150 height 16
click at [695, 257] on h4 "Current Companies" at bounding box center [727, 258] width 150 height 16
click at [686, 286] on span "0 Company | 0 Product | 0 Resource" at bounding box center [724, 283] width 145 height 32
click at [625, 270] on img at bounding box center [624, 276] width 34 height 34
click at [625, 281] on img at bounding box center [624, 276] width 34 height 34
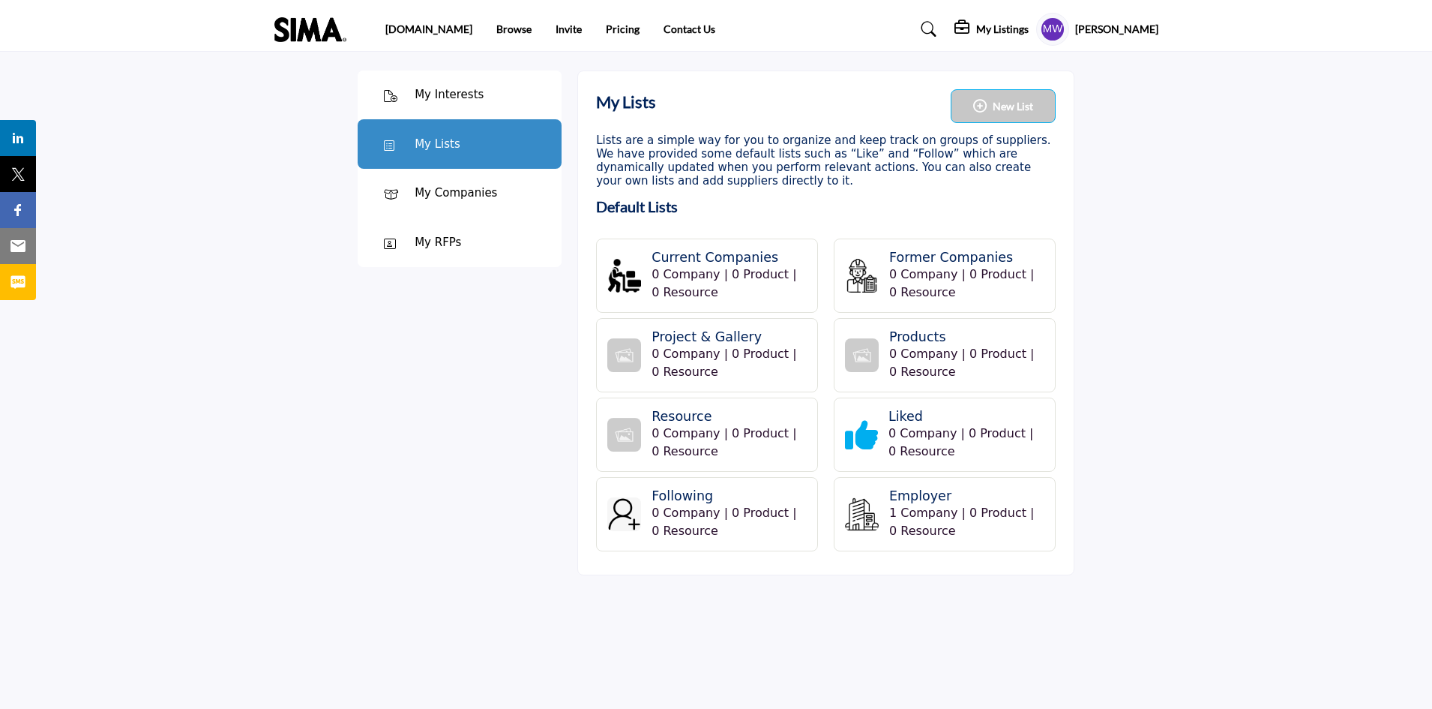
click at [682, 259] on h4 "Current Companies" at bounding box center [727, 258] width 150 height 16
click at [682, 257] on h4 "Current Companies" at bounding box center [727, 258] width 150 height 16
click at [685, 262] on h4 "Current Companies" at bounding box center [727, 258] width 150 height 16
click at [733, 256] on h4 "Current Companies" at bounding box center [727, 258] width 150 height 16
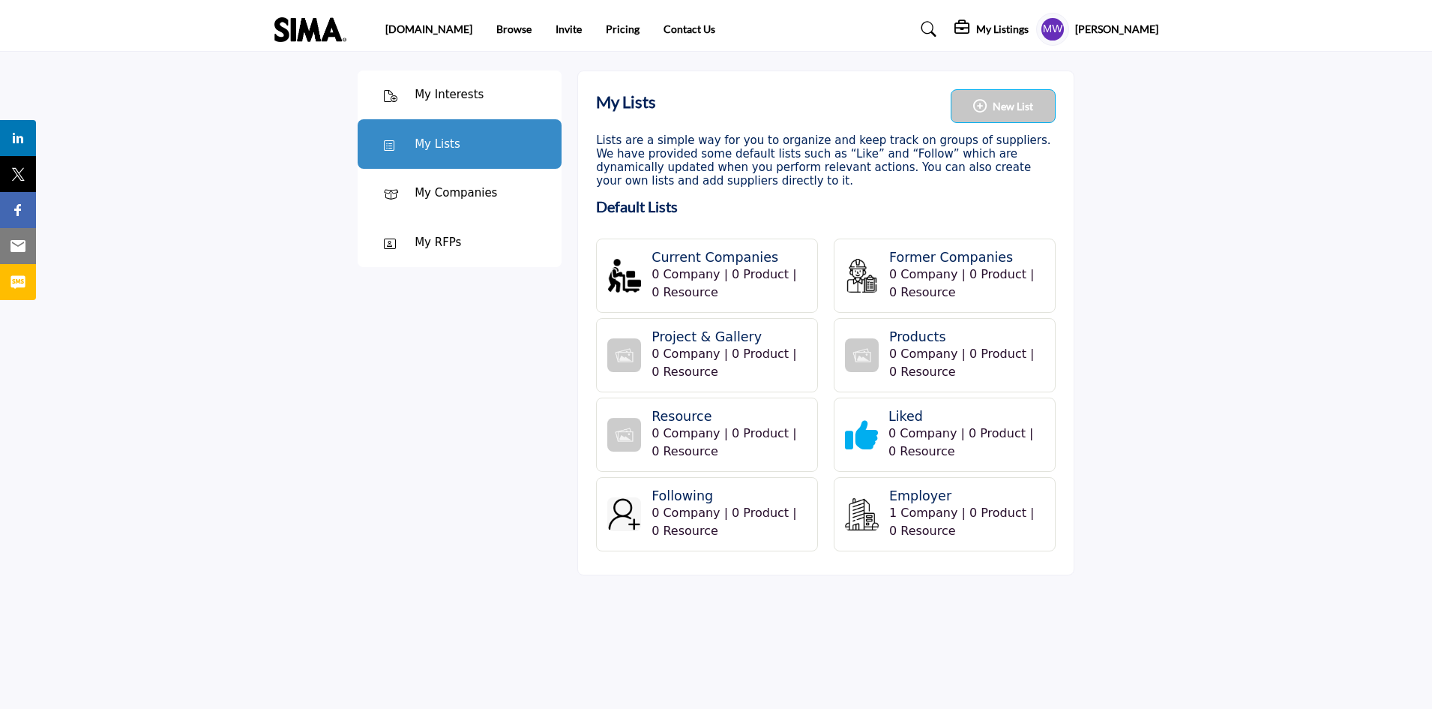
click at [910, 256] on h4 "Former Companies" at bounding box center [964, 258] width 150 height 16
click at [916, 335] on h4 "Products" at bounding box center [964, 337] width 150 height 16
click at [449, 94] on div "My Interests" at bounding box center [449, 94] width 69 height 17
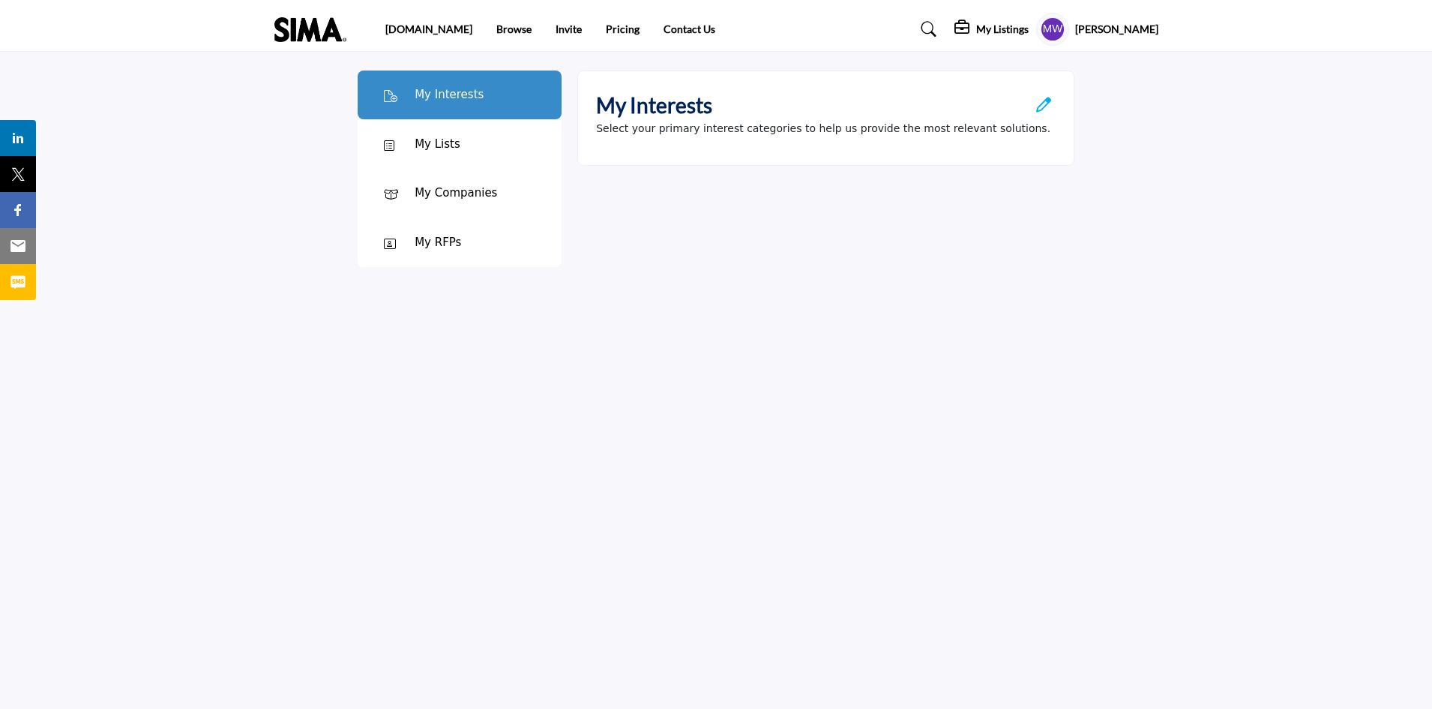
click at [1044, 103] on icon "Open Category Modal" at bounding box center [1043, 104] width 15 height 15
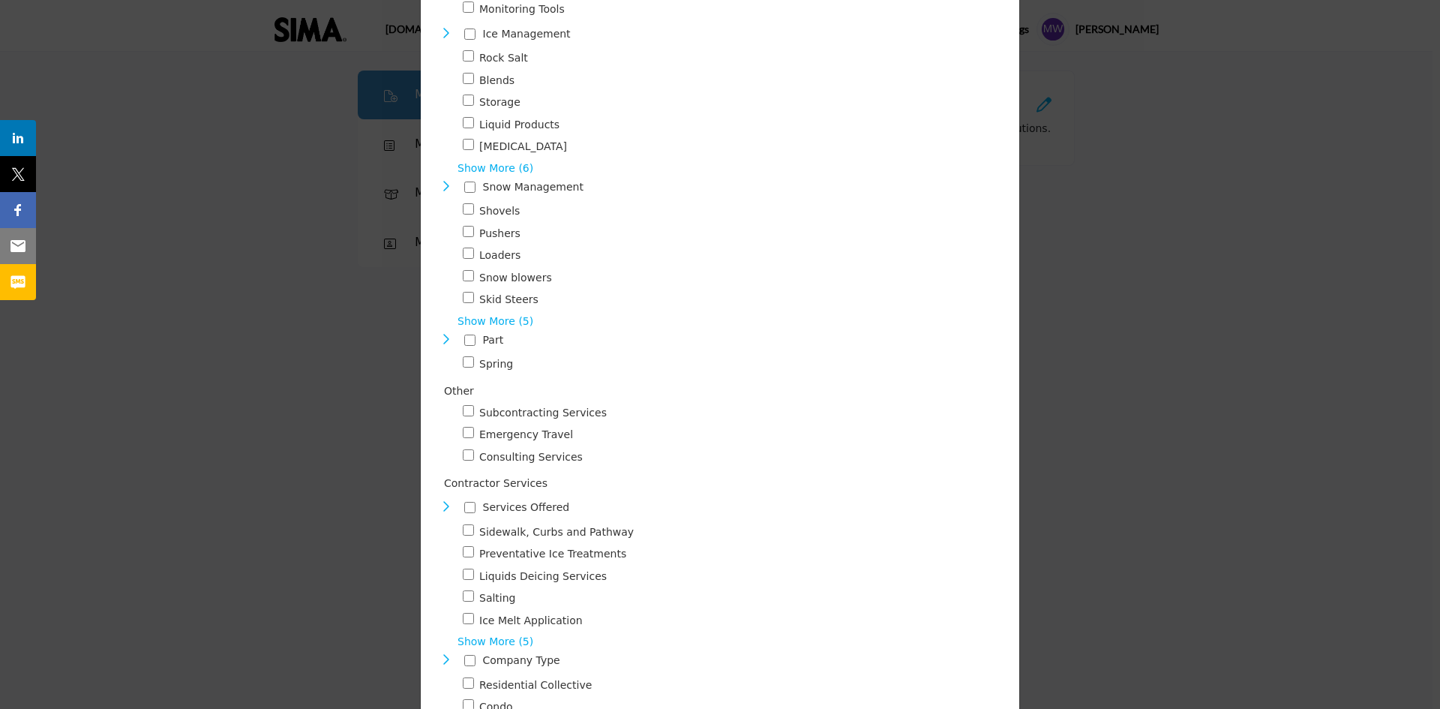
scroll to position [450, 0]
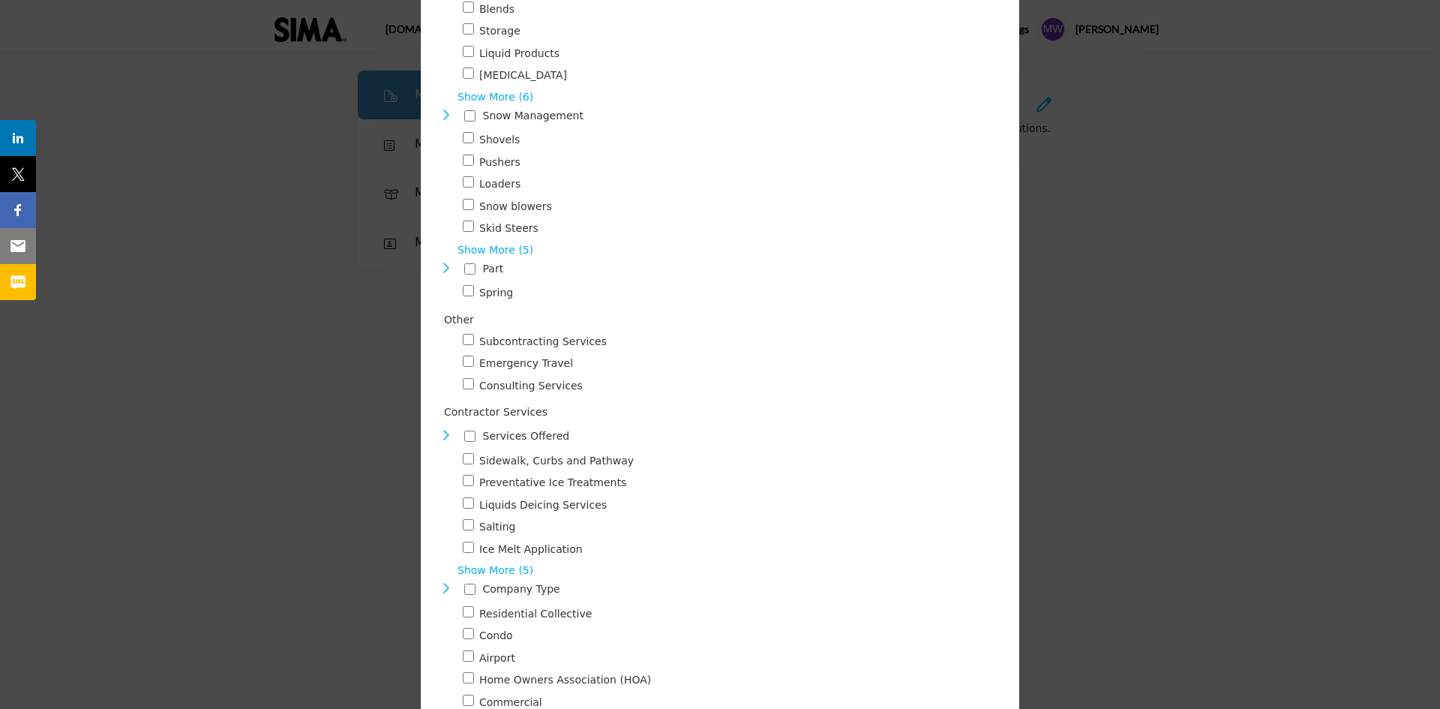
click at [459, 425] on div "Services Offered 3386" at bounding box center [508, 436] width 138 height 22
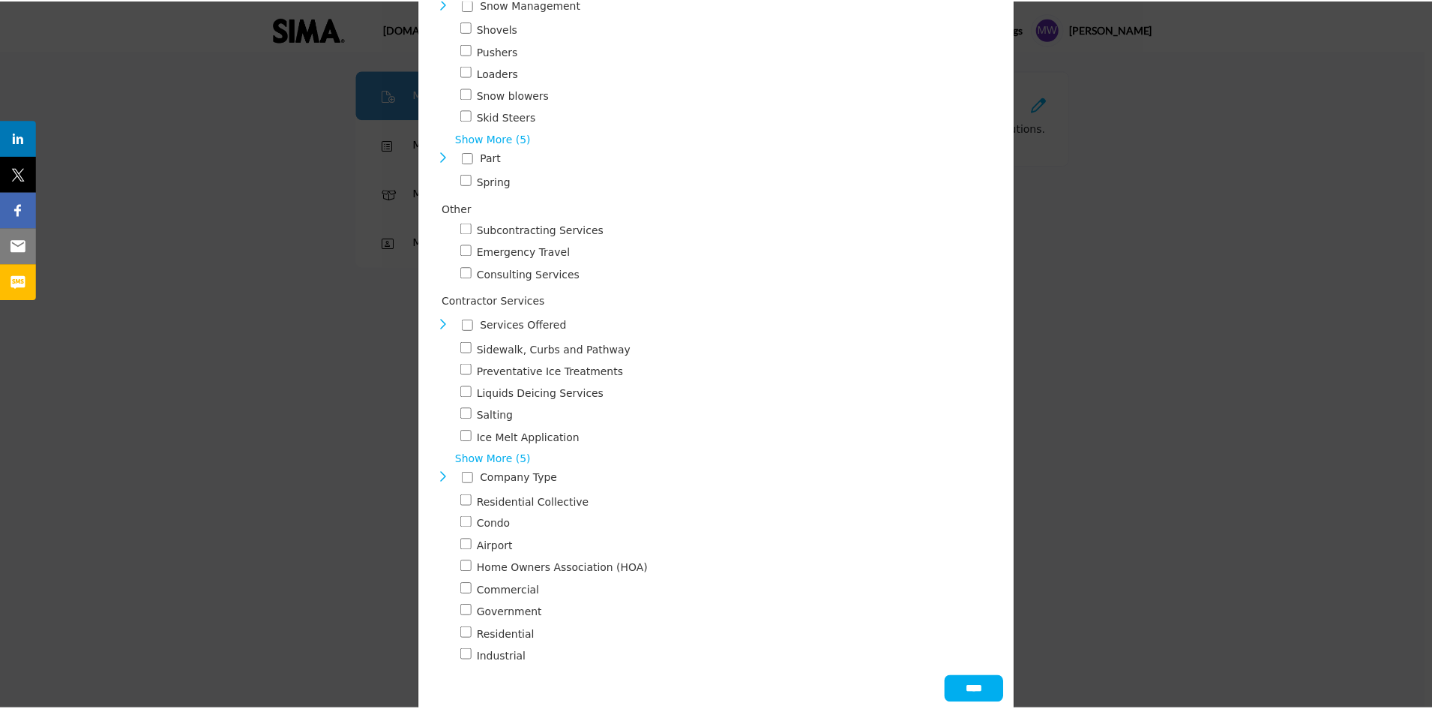
scroll to position [566, 0]
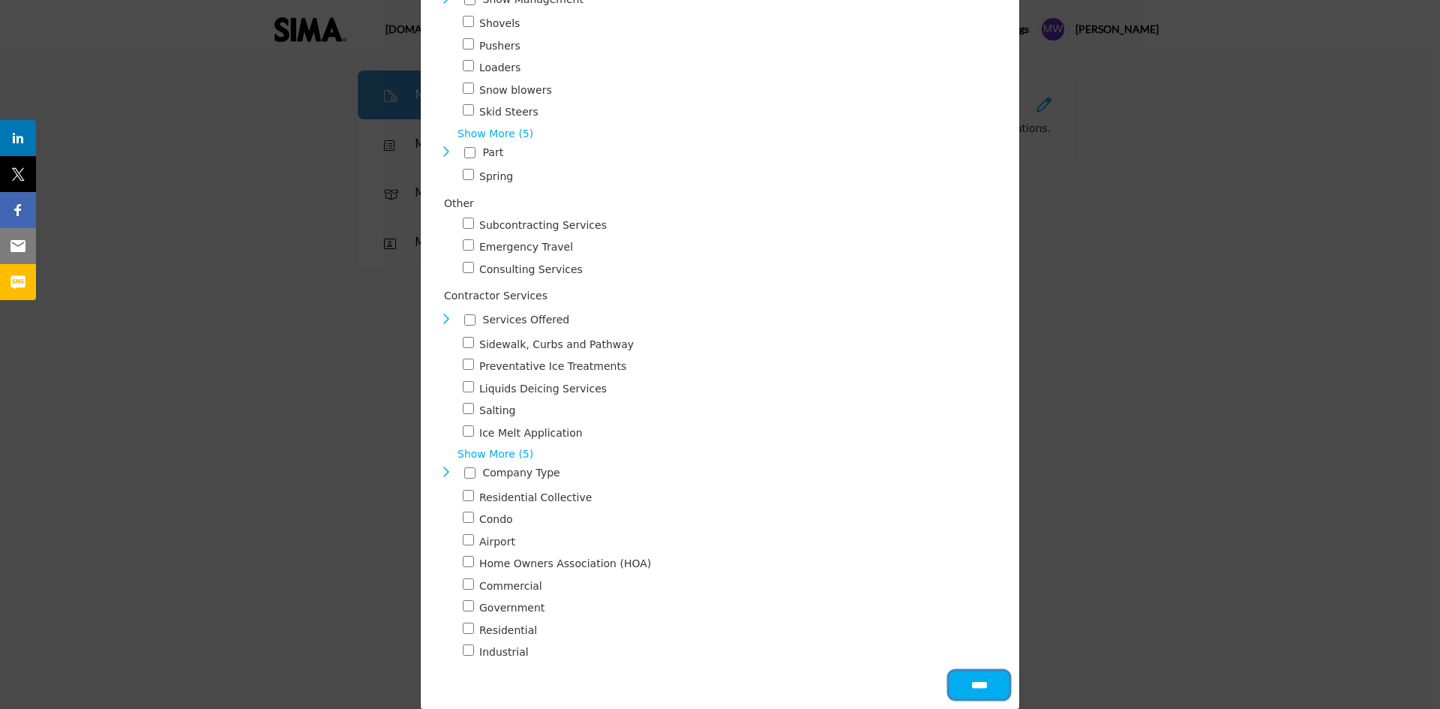
click at [972, 671] on input "****" at bounding box center [978, 684] width 59 height 27
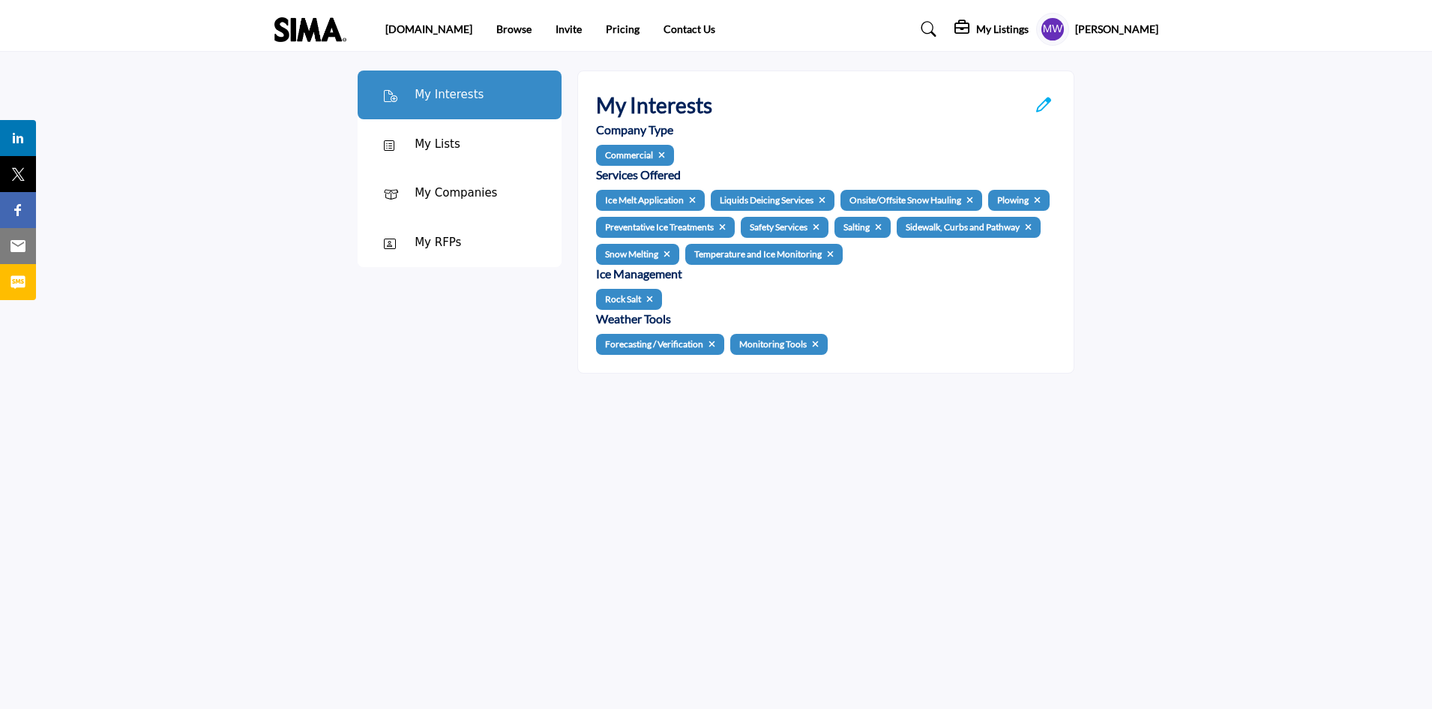
click at [428, 139] on div "My Lists" at bounding box center [438, 144] width 46 height 17
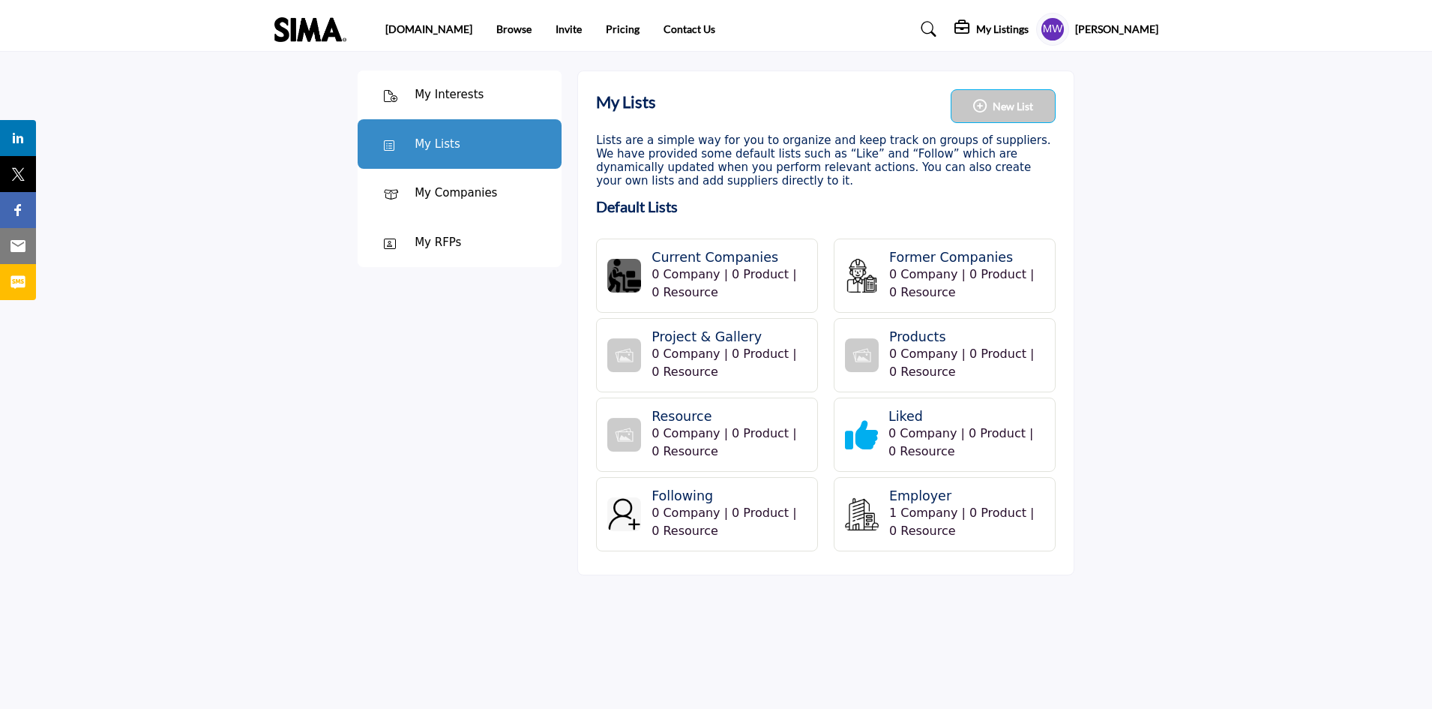
click at [635, 265] on img at bounding box center [624, 276] width 34 height 34
click at [676, 258] on h4 "Current Companies" at bounding box center [727, 258] width 150 height 16
click at [979, 114] on button "New List" at bounding box center [1003, 106] width 105 height 34
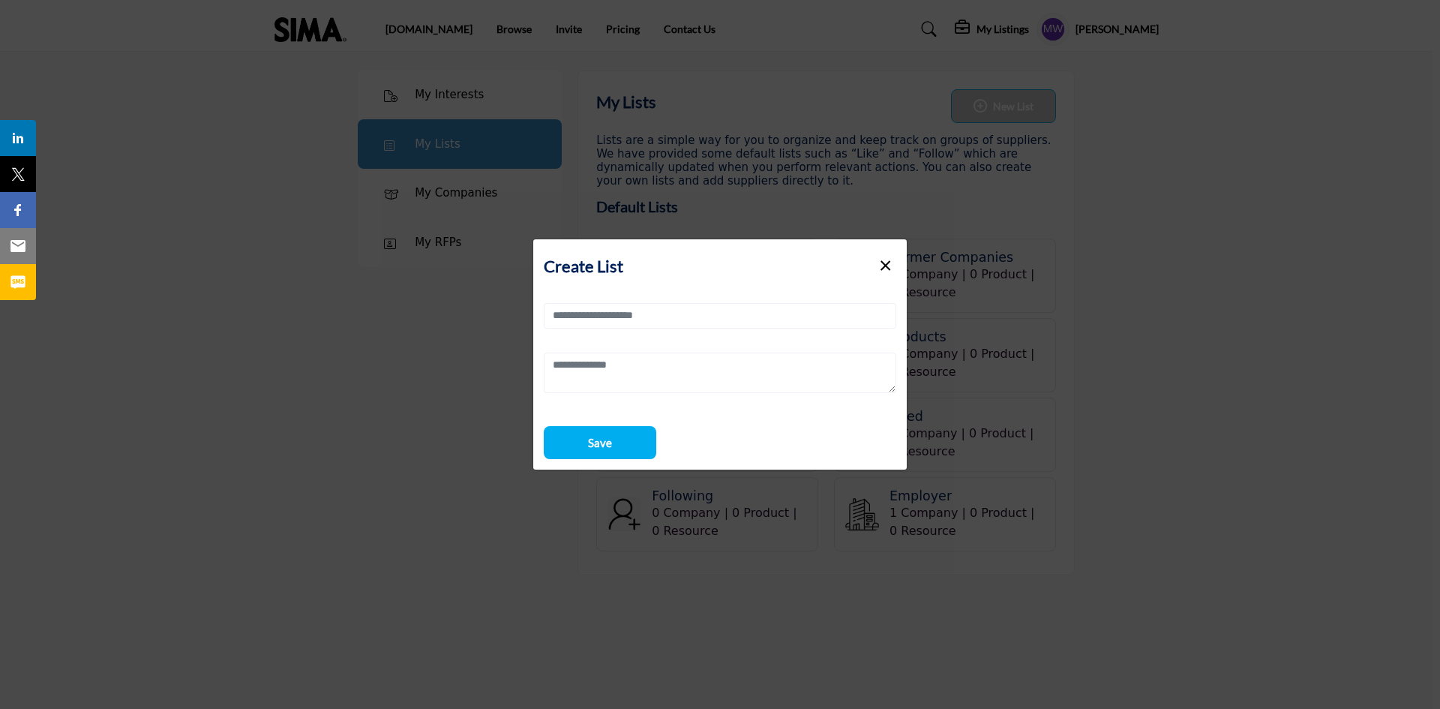
click at [888, 255] on button "×" at bounding box center [885, 264] width 22 height 28
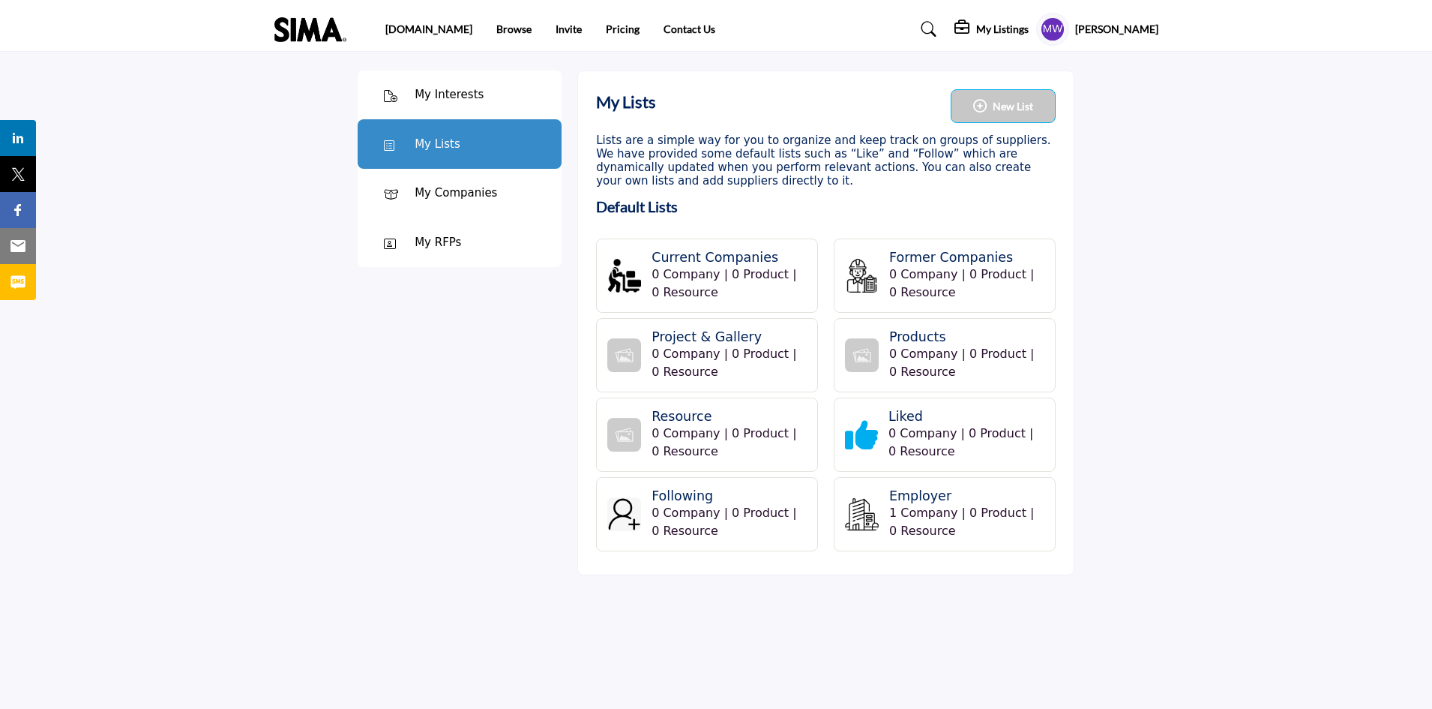
click at [464, 194] on div "My Companies" at bounding box center [456, 192] width 82 height 17
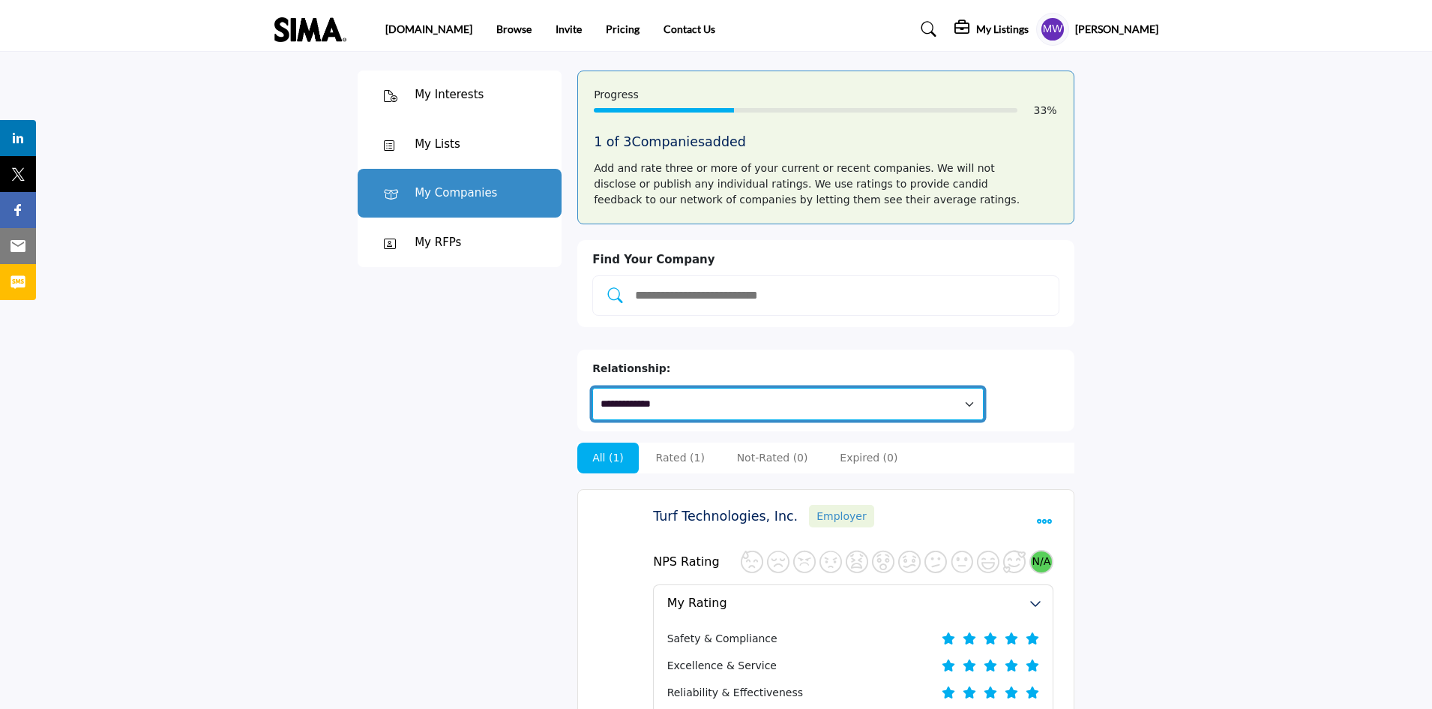
click at [855, 388] on select "**********" at bounding box center [787, 404] width 391 height 32
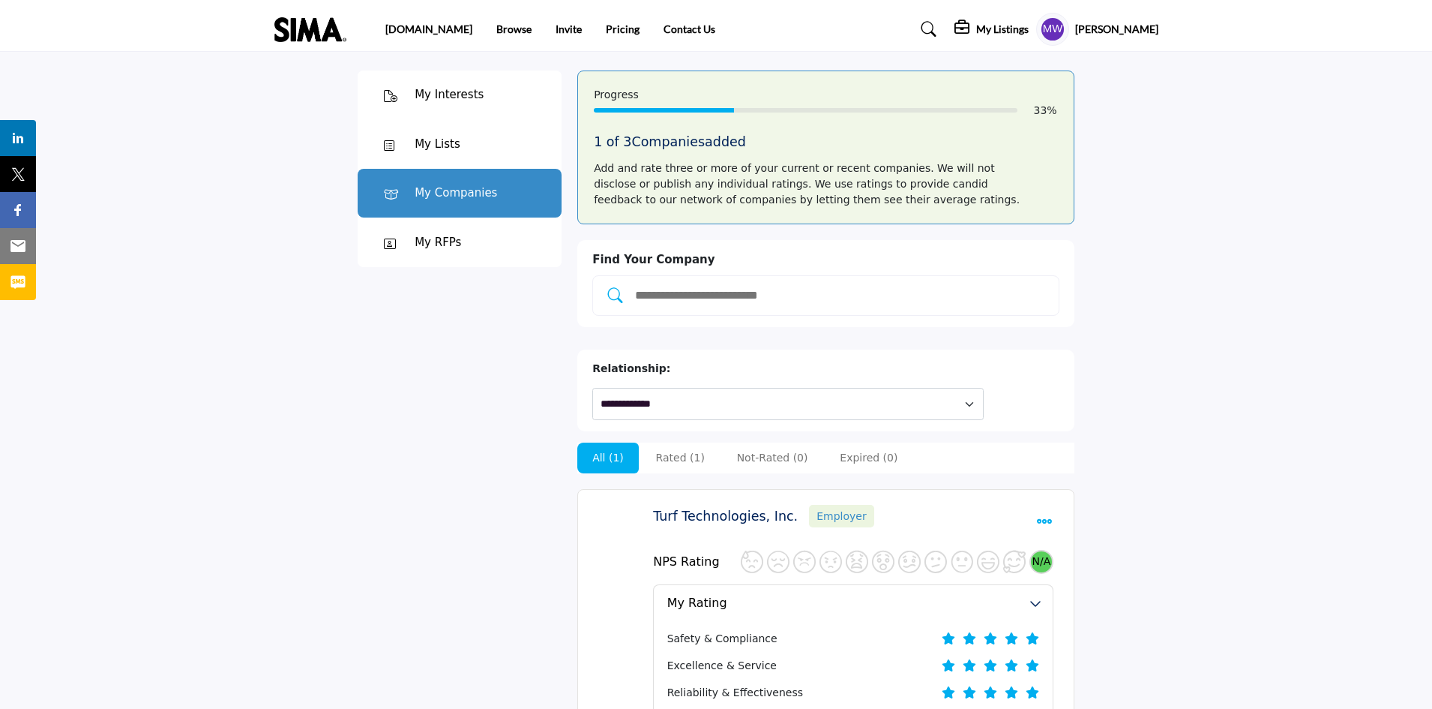
click at [819, 327] on div "Progress 33 % 1 of 3 Companies added Add and rate three or more of your current…" at bounding box center [825, 428] width 497 height 716
click at [718, 292] on input "Add and rate your companies." at bounding box center [841, 295] width 415 height 19
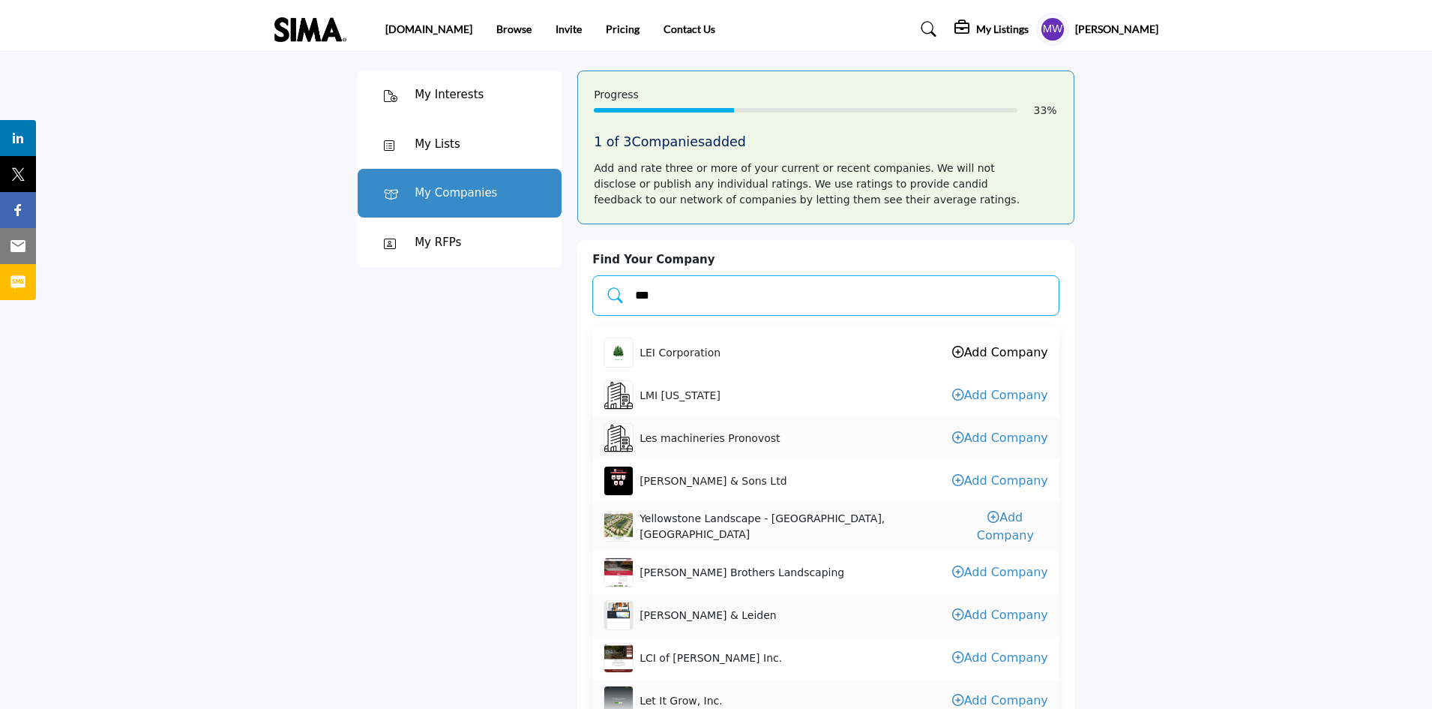
type input "***"
click at [976, 350] on link "Add Company" at bounding box center [1000, 352] width 96 height 14
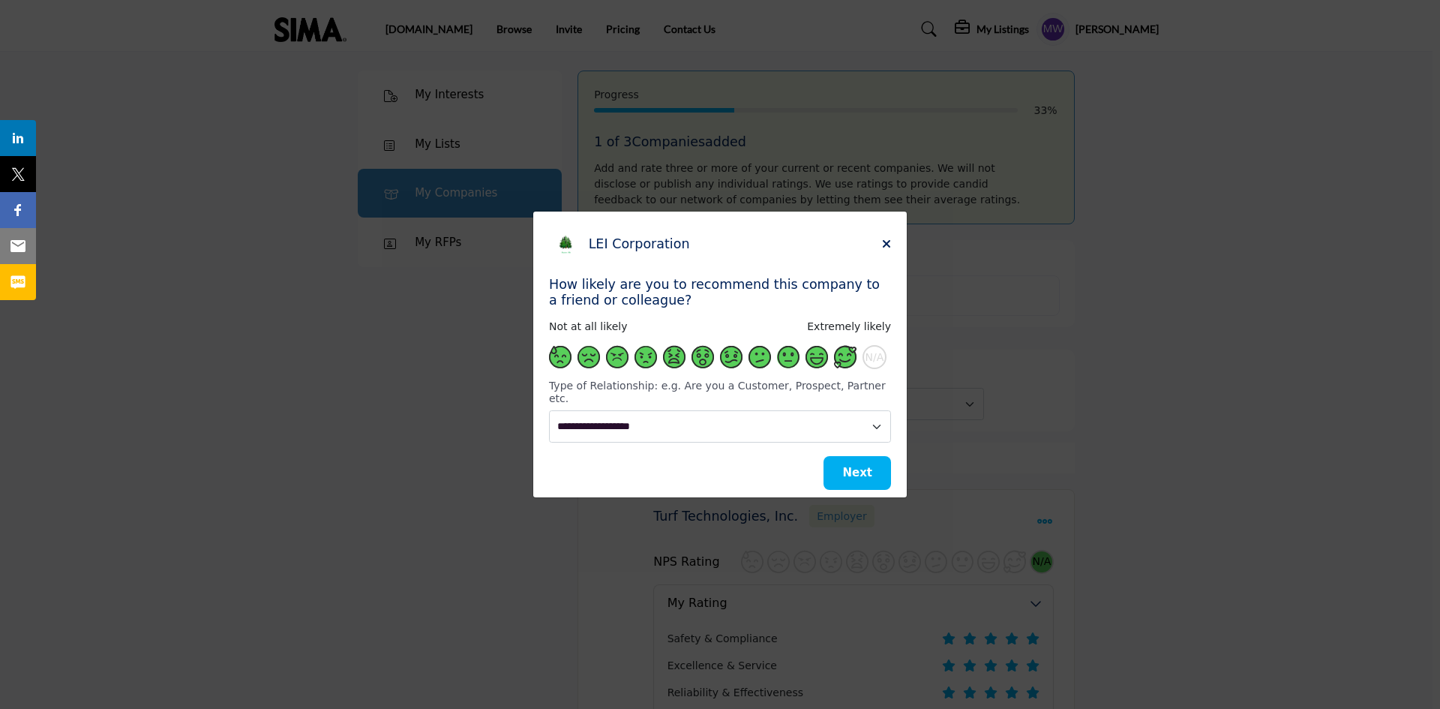
click at [848, 365] on span "Supplier Rating and Recommendation Modal for LEI Corporation" at bounding box center [845, 357] width 22 height 22
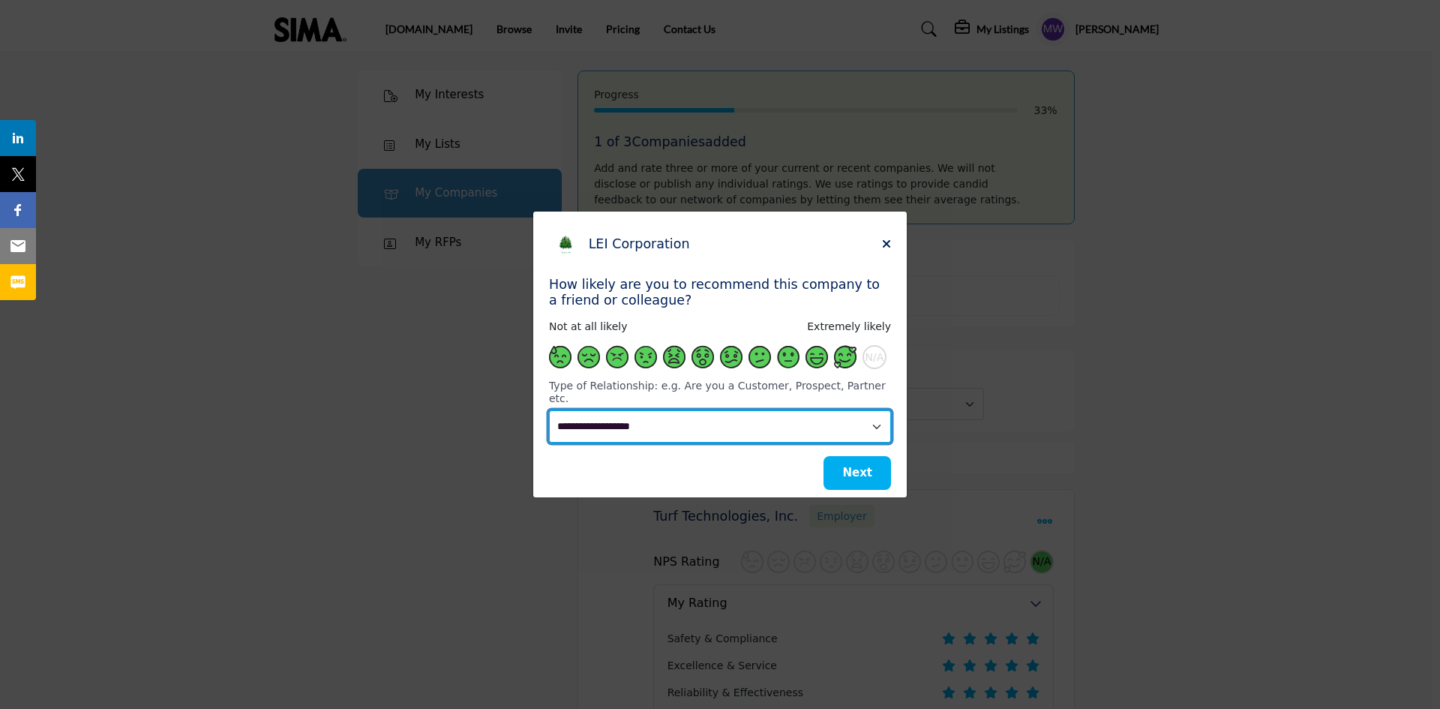
click at [875, 418] on select "**********" at bounding box center [720, 426] width 342 height 32
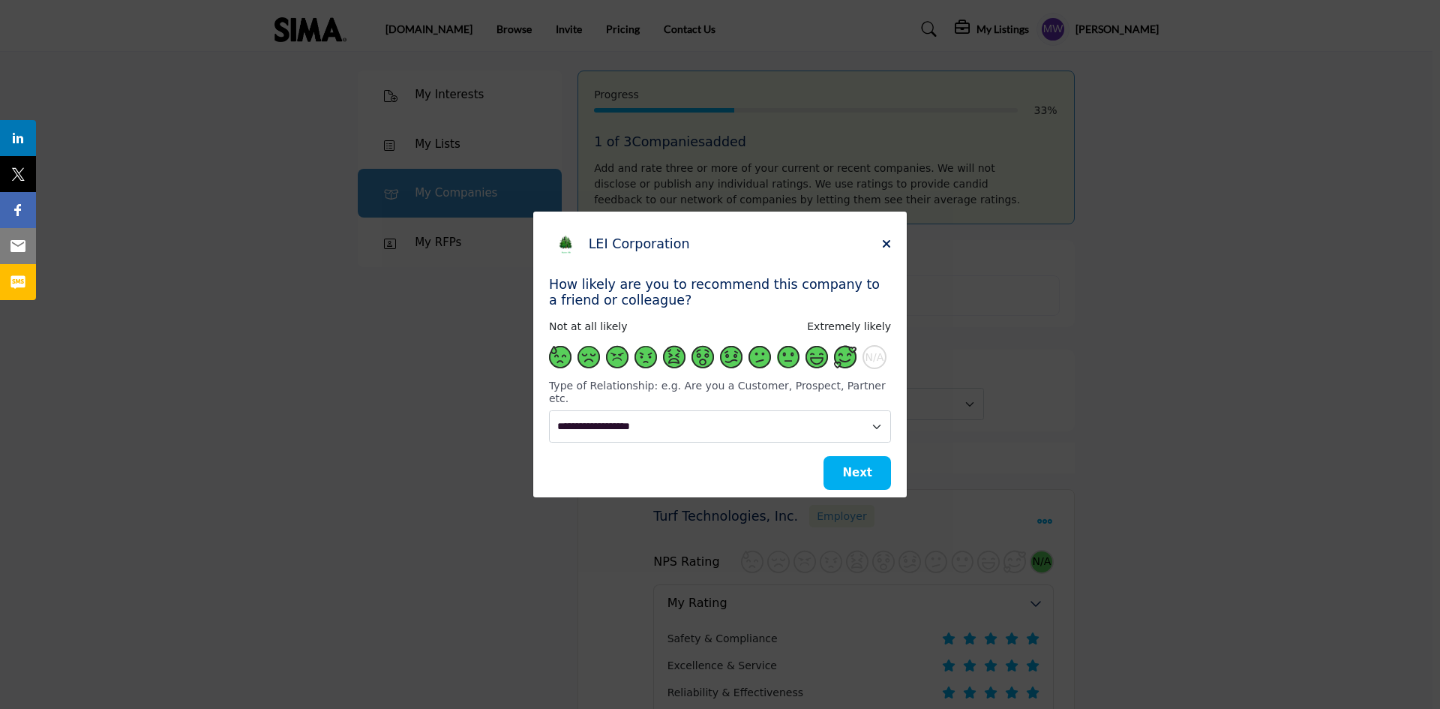
click at [881, 244] on h5 "LEI Corporation" at bounding box center [735, 244] width 293 height 16
click at [891, 250] on div "LEI Corporation How likely are you to recommend this company to a friend or col…" at bounding box center [719, 339] width 373 height 257
click at [886, 250] on icon "Close" at bounding box center [886, 244] width 9 height 12
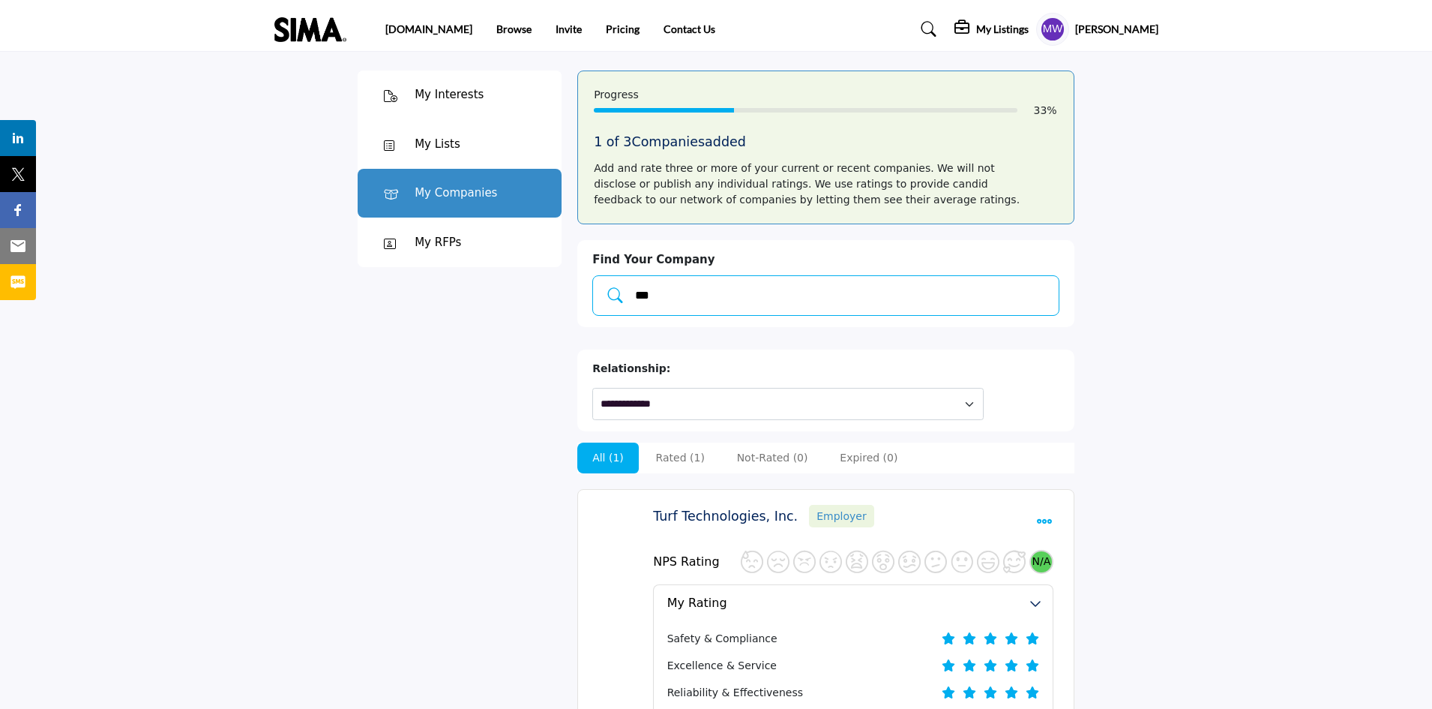
drag, startPoint x: 663, startPoint y: 292, endPoint x: 593, endPoint y: 291, distance: 69.7
click at [593, 291] on div "***" at bounding box center [825, 295] width 467 height 40
click at [517, 318] on div "My Interests My Interests My Lists" at bounding box center [460, 436] width 220 height 763
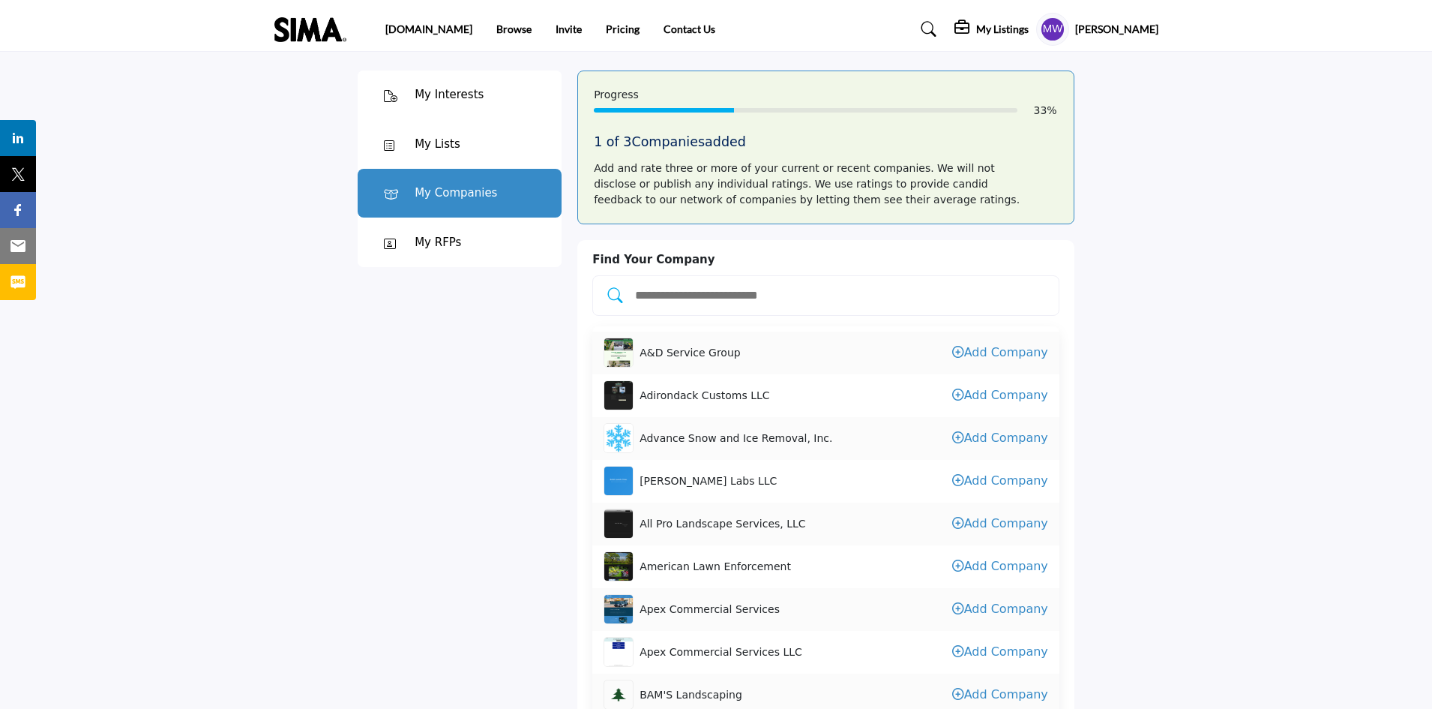
click at [1116, 26] on h5 "[PERSON_NAME]" at bounding box center [1116, 29] width 83 height 15
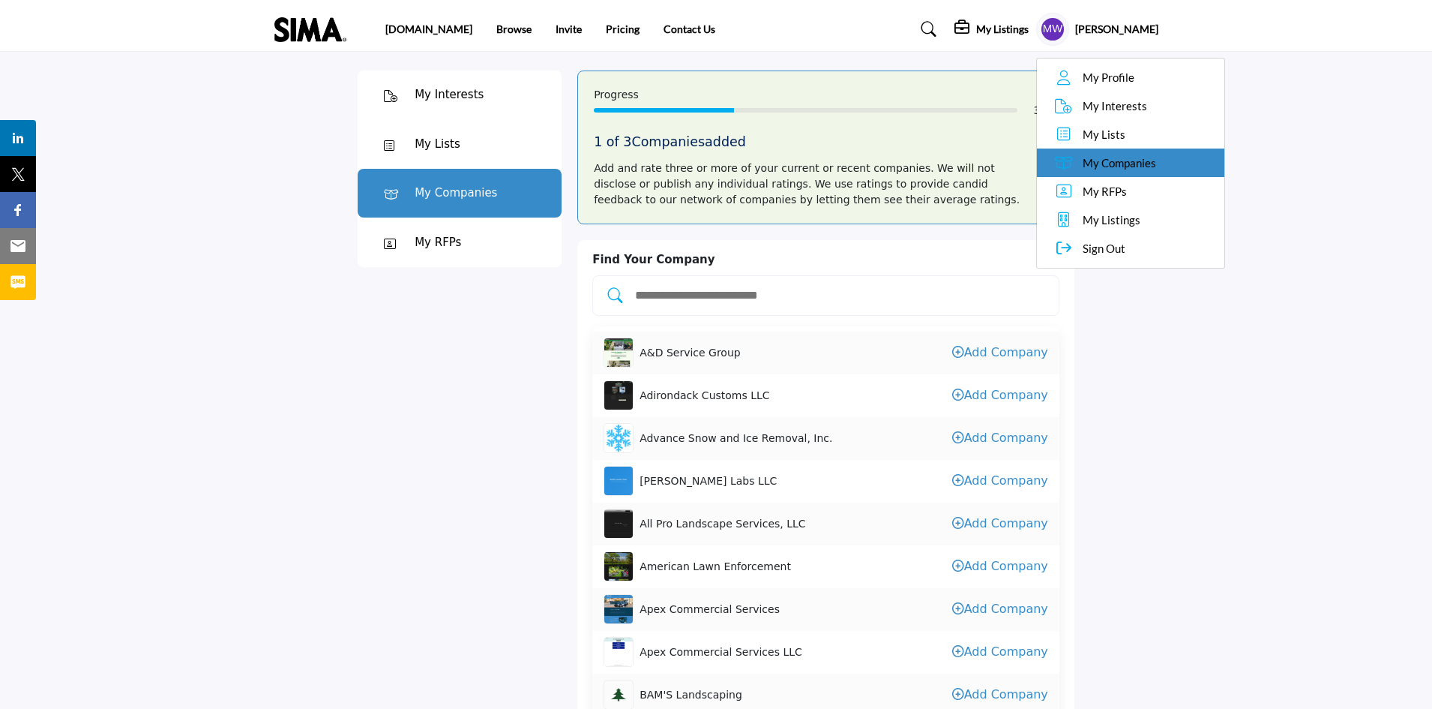
click at [1087, 160] on link "My Companies" at bounding box center [1130, 162] width 187 height 28
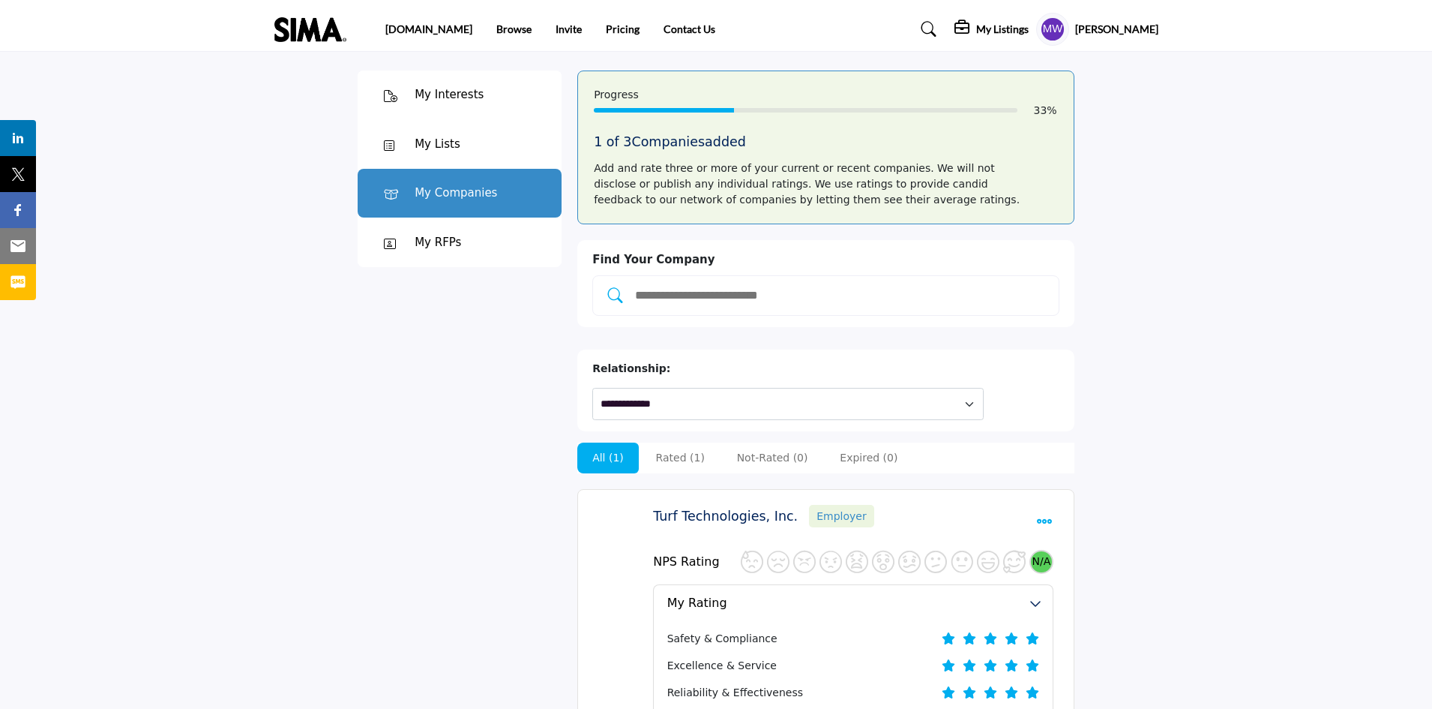
click at [730, 508] on link "Turf Technologies, Inc." at bounding box center [725, 515] width 145 height 15
click at [694, 508] on link "Turf Technologies, Inc." at bounding box center [725, 515] width 145 height 15
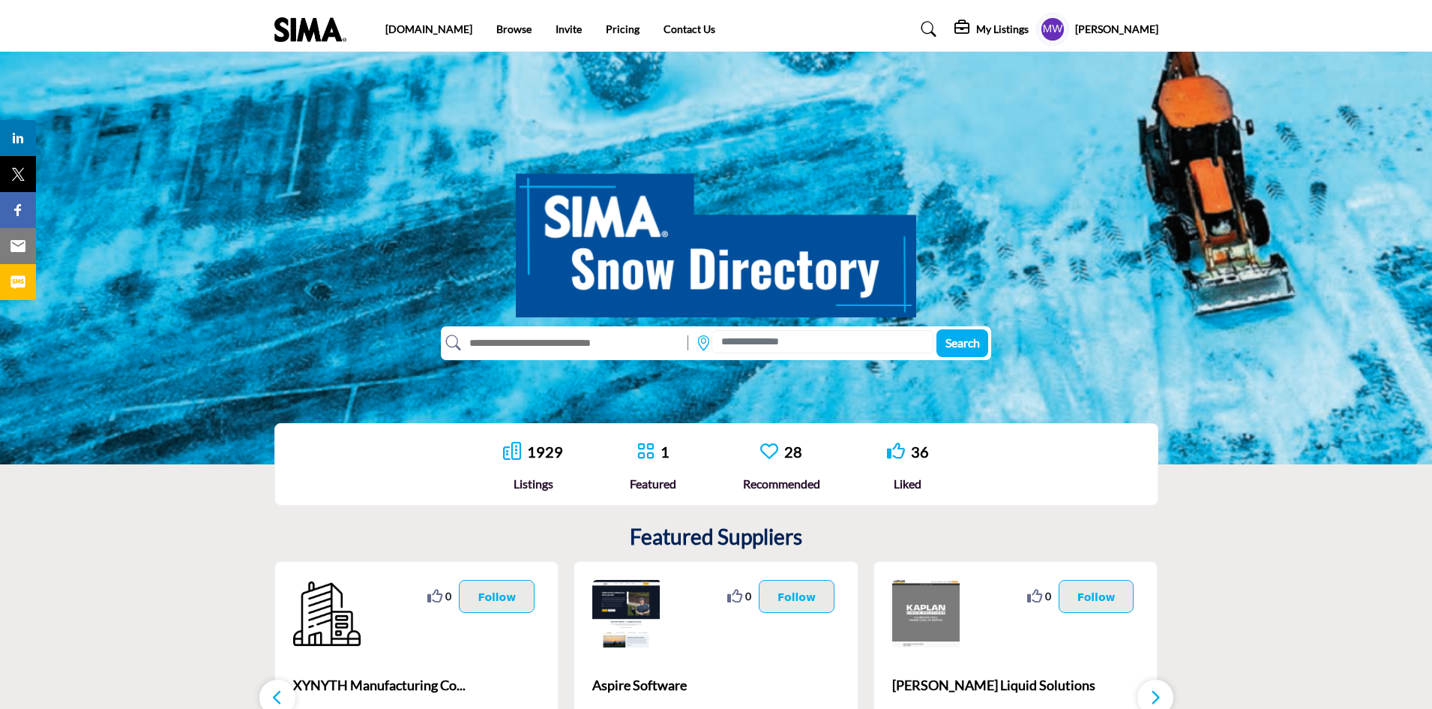
click at [555, 346] on input "text" at bounding box center [571, 343] width 220 height 24
type input "*********"
click at [937, 329] on button "Search" at bounding box center [963, 343] width 52 height 28
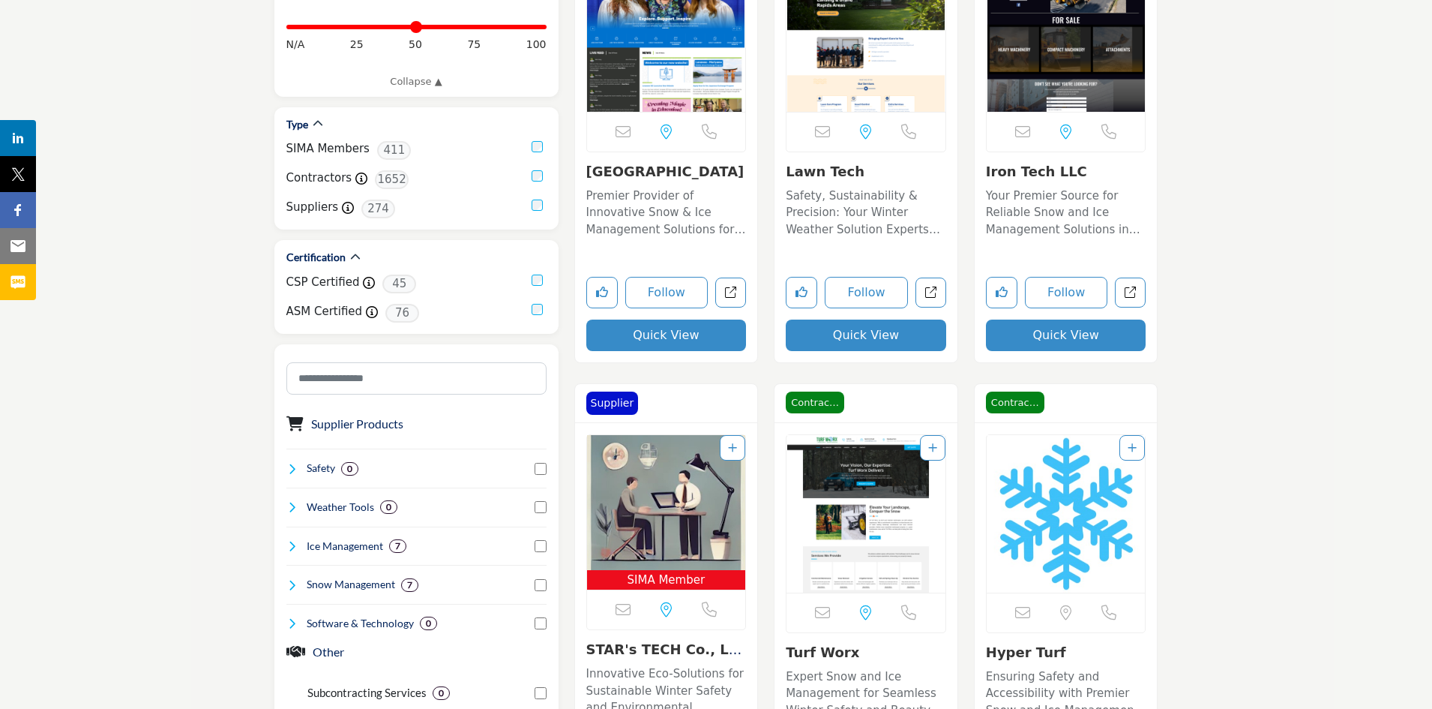
scroll to position [450, 0]
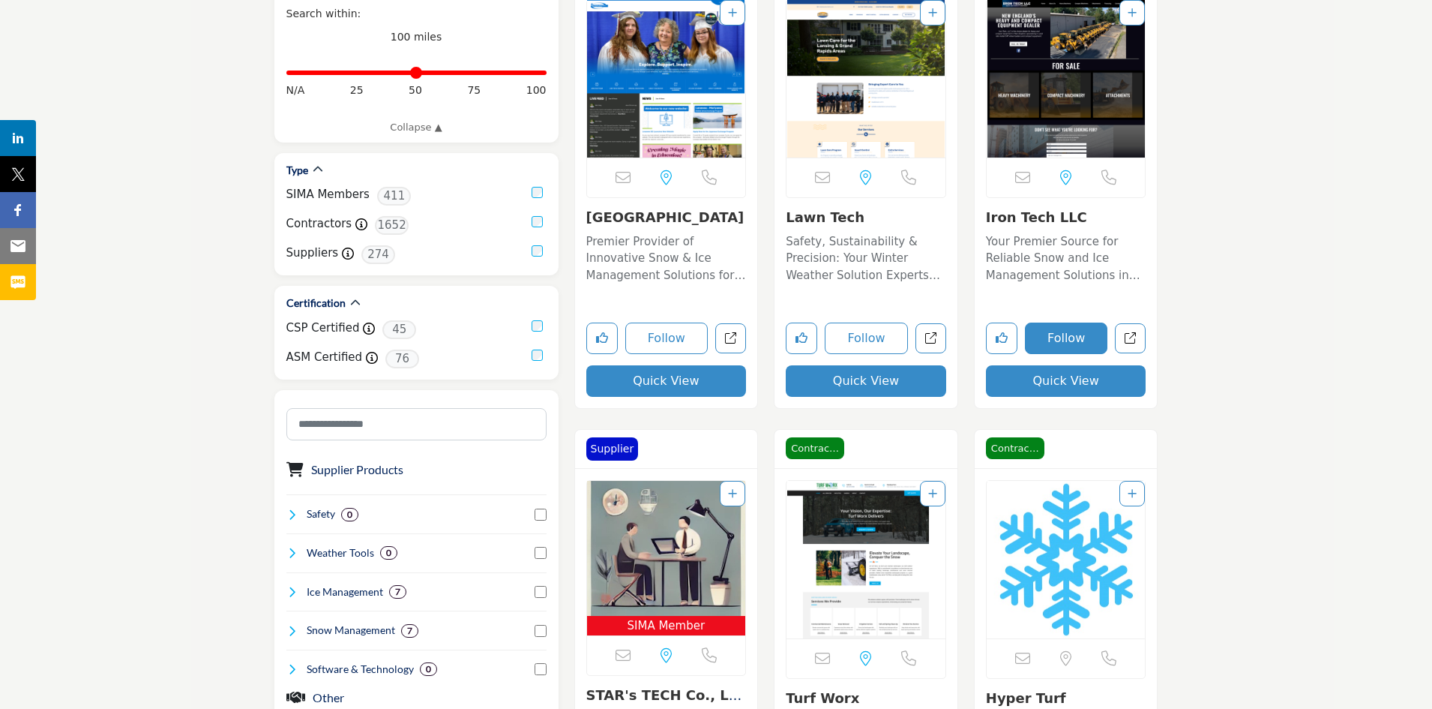
click at [1071, 337] on button "Follow" at bounding box center [1066, 337] width 83 height 31
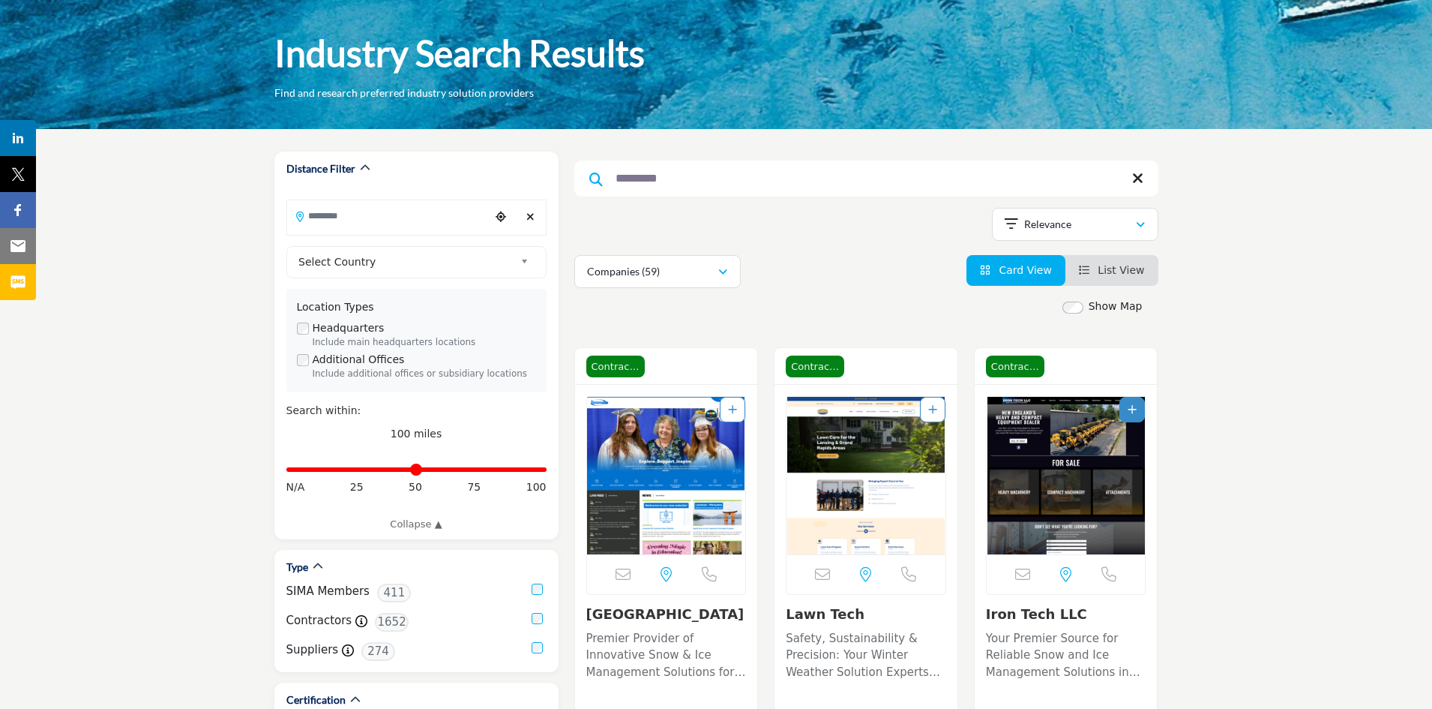
scroll to position [0, 0]
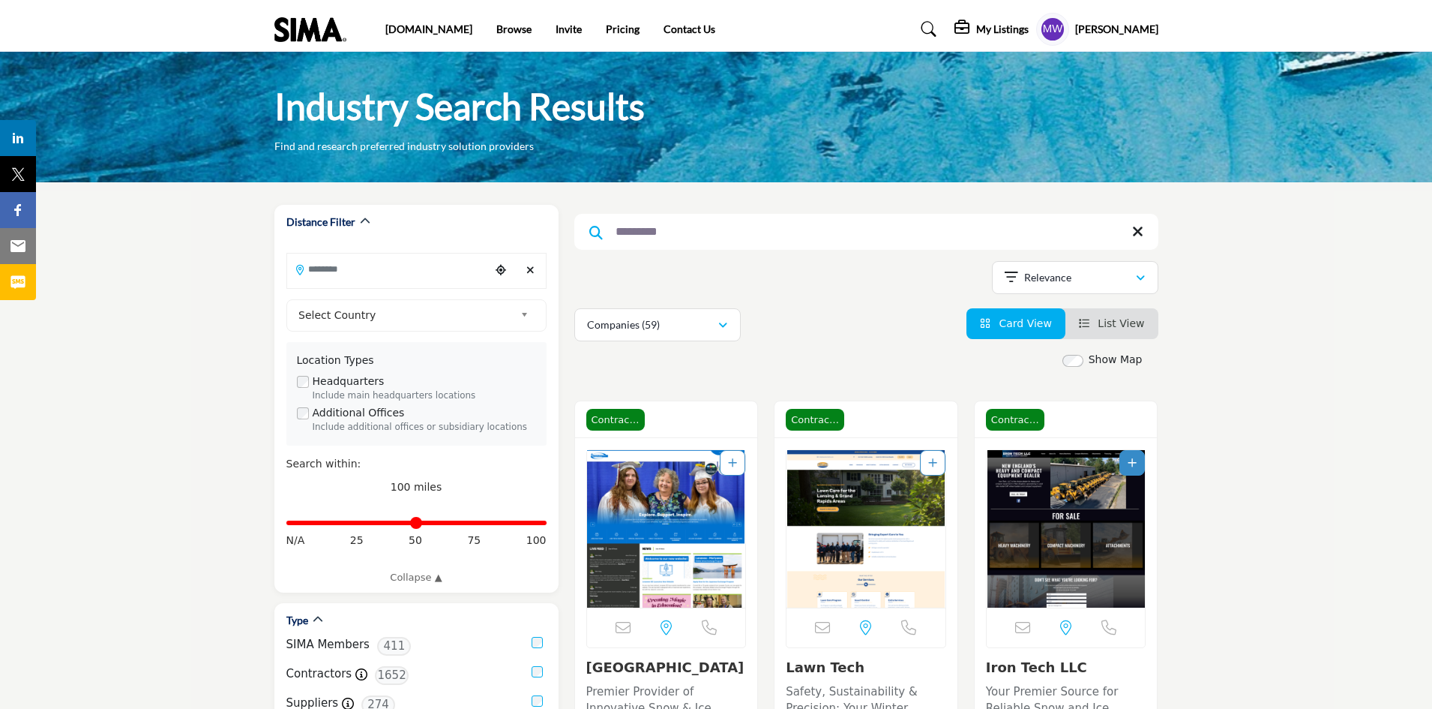
click at [658, 228] on input "*********" at bounding box center [866, 232] width 584 height 36
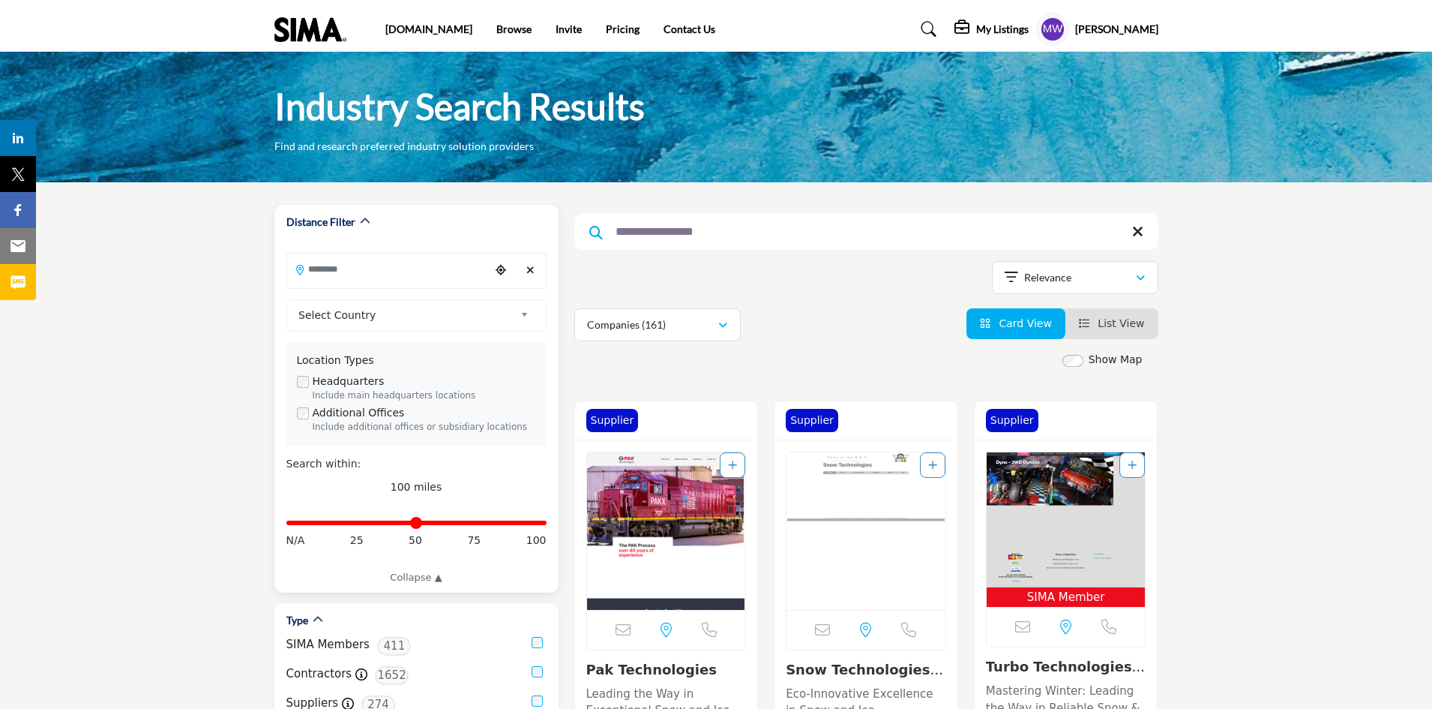
type input "**********"
click at [322, 266] on input "Search Location" at bounding box center [388, 268] width 202 height 29
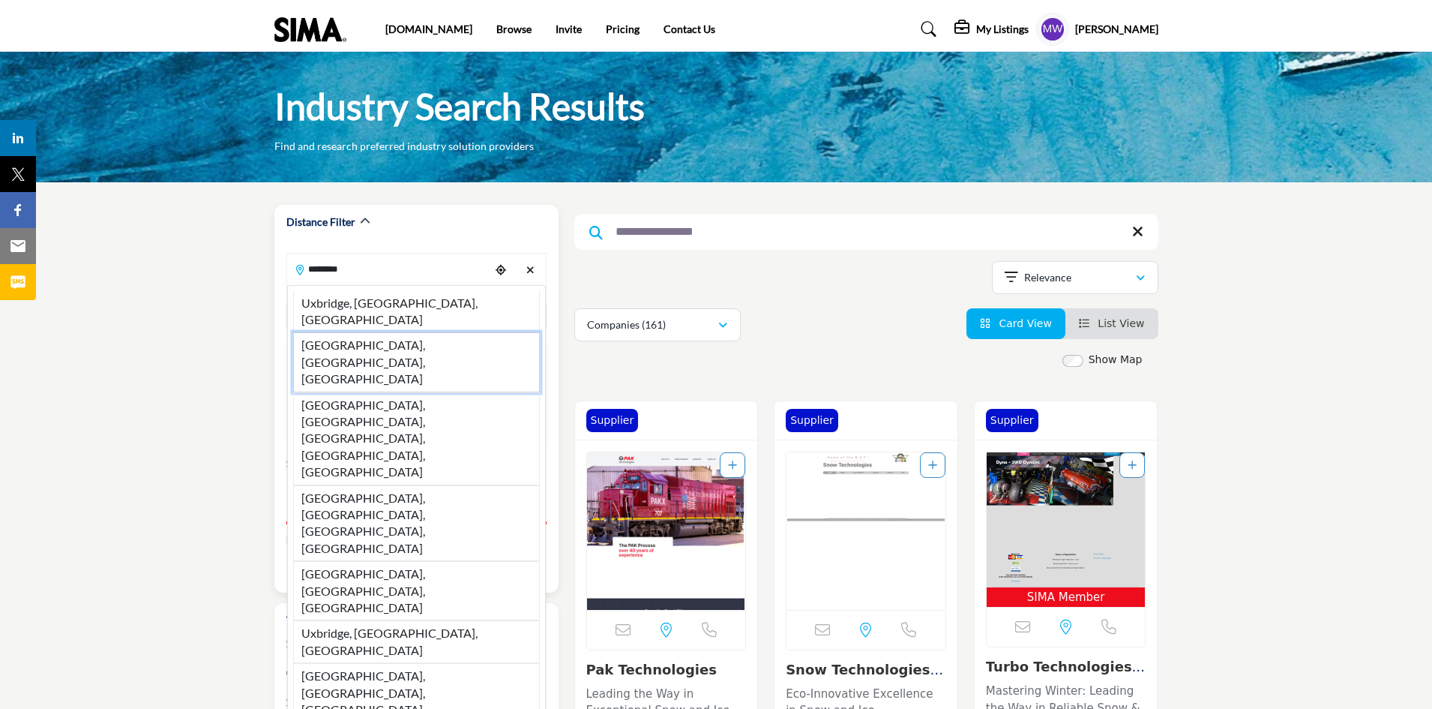
click at [343, 332] on li "Uxbridge, MA, USA" at bounding box center [416, 361] width 247 height 59
type input "**********"
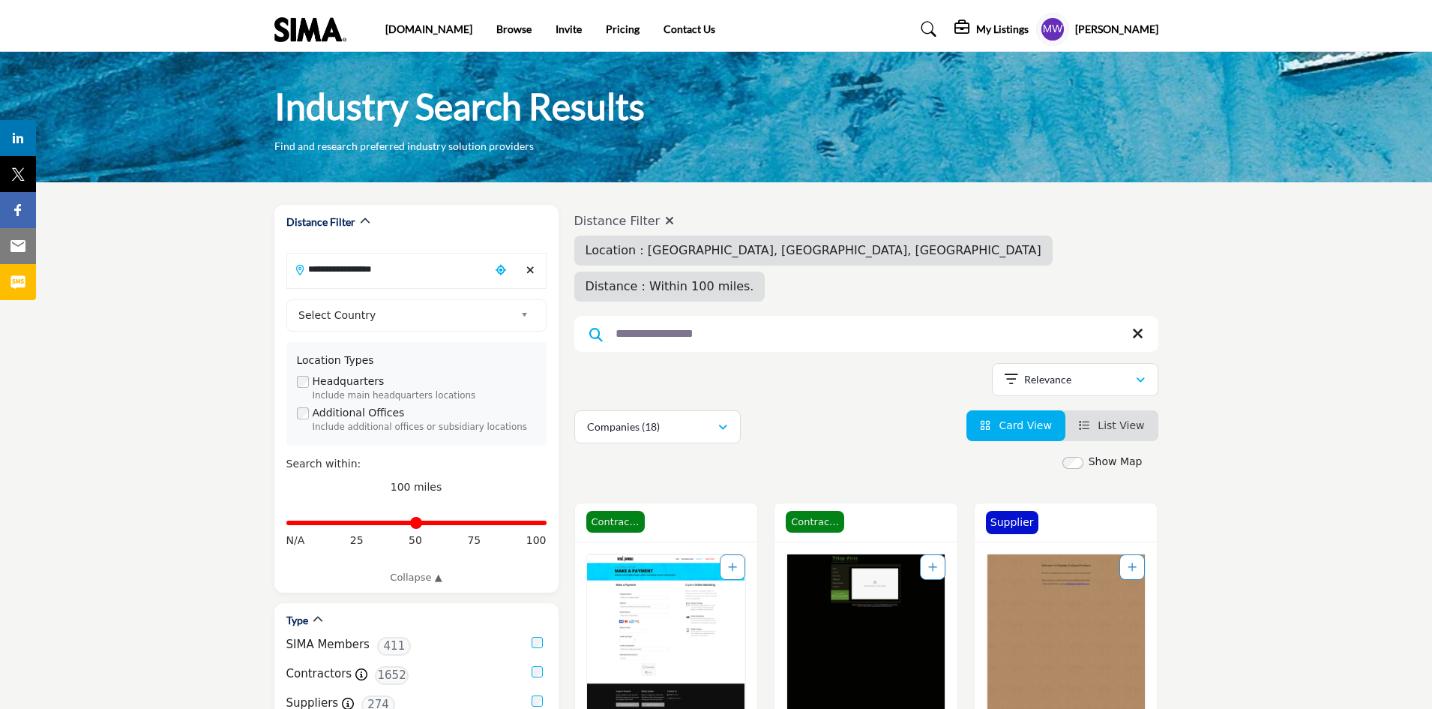
drag, startPoint x: 748, startPoint y: 297, endPoint x: 586, endPoint y: 311, distance: 162.6
click at [586, 316] on input "**********" at bounding box center [866, 334] width 584 height 36
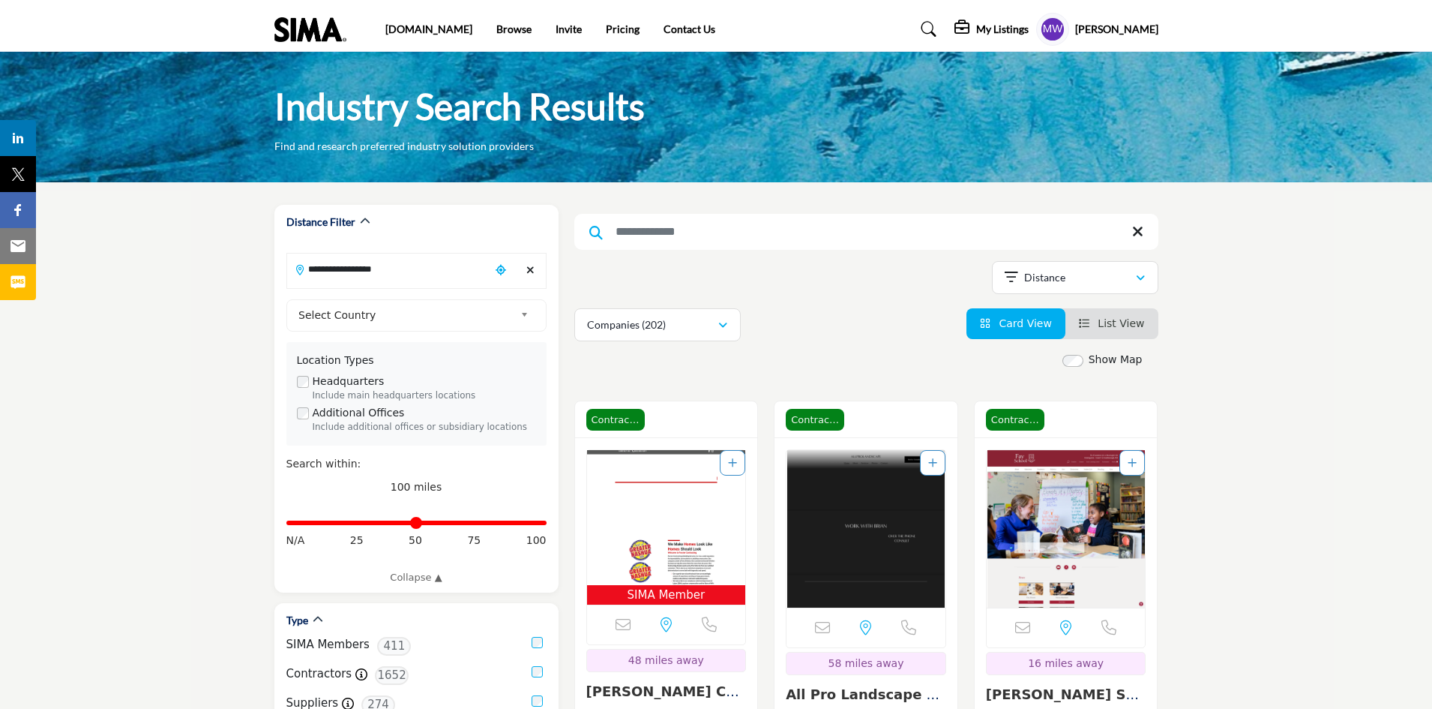
click at [1114, 25] on h5 "[PERSON_NAME]" at bounding box center [1116, 29] width 83 height 15
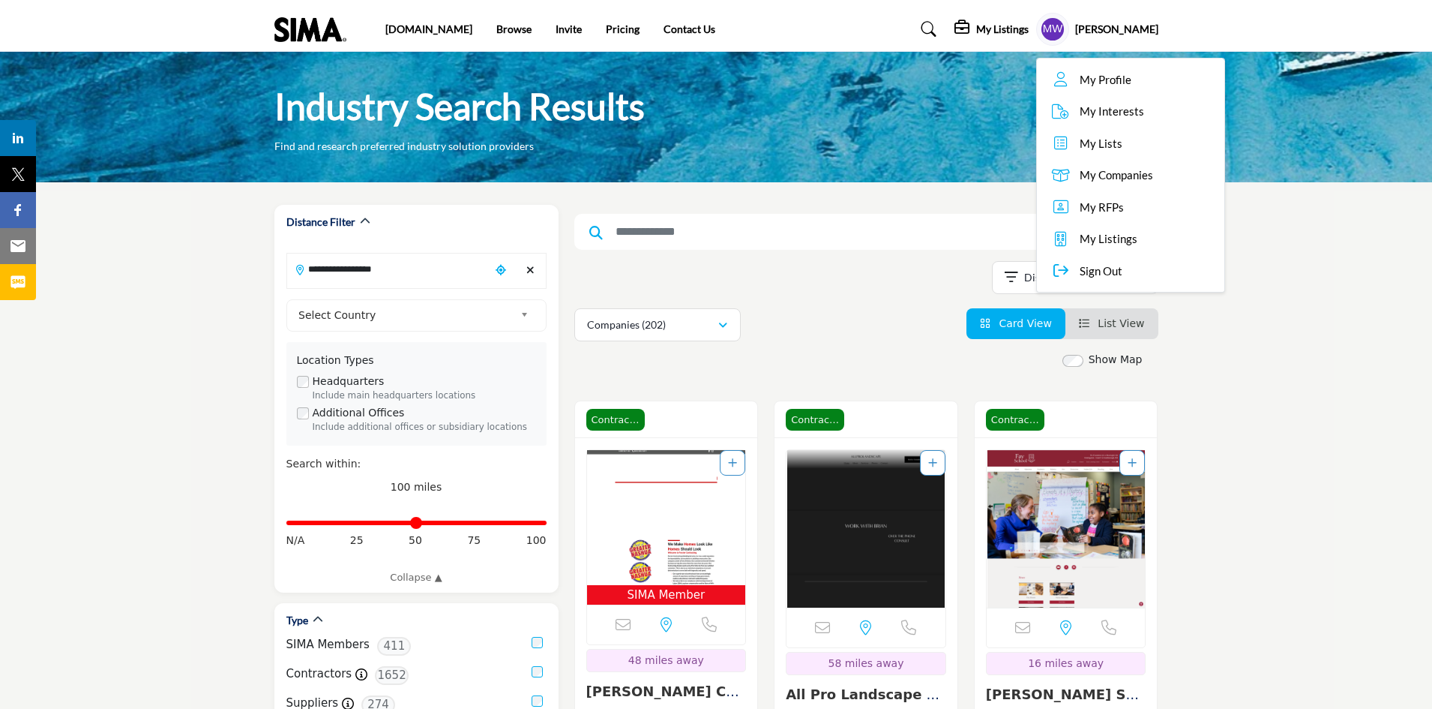
click at [1103, 77] on span "My Profile" at bounding box center [1106, 79] width 52 height 17
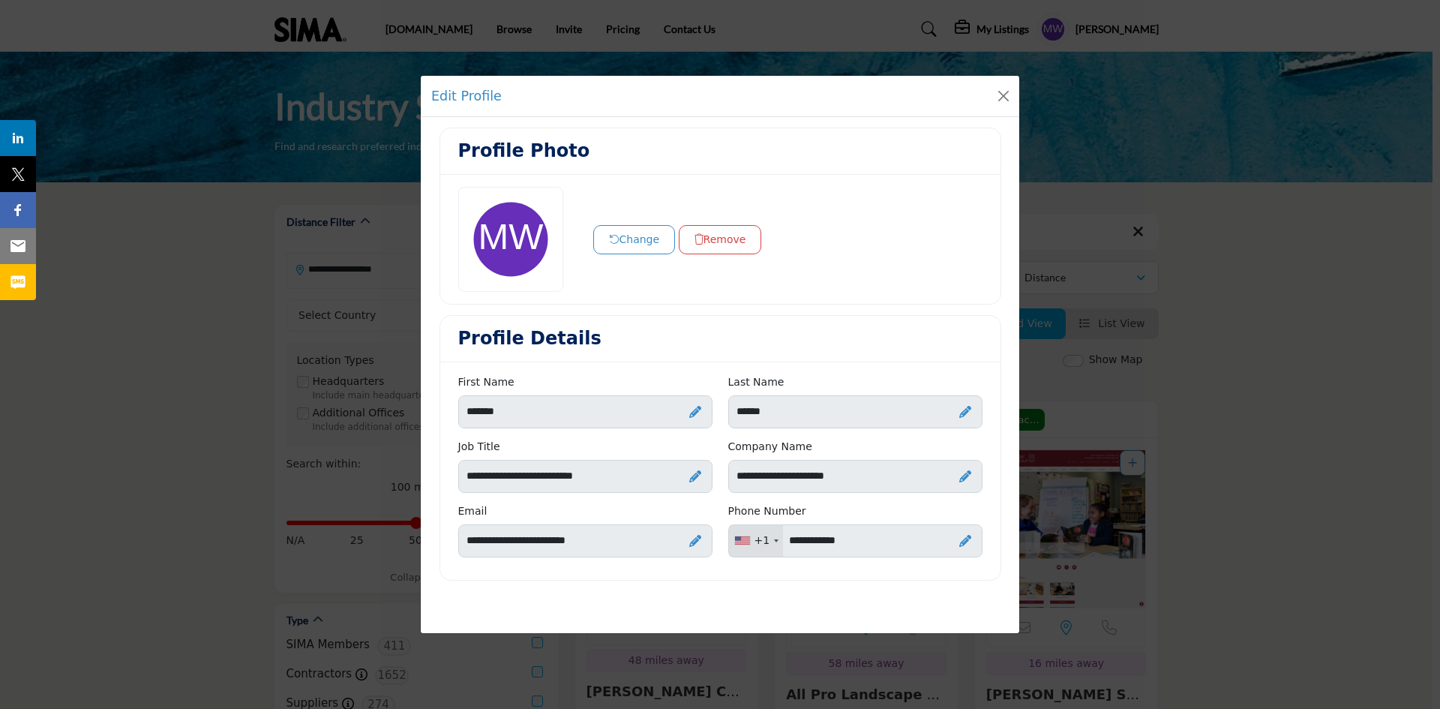
click at [628, 240] on button "Change" at bounding box center [634, 239] width 82 height 29
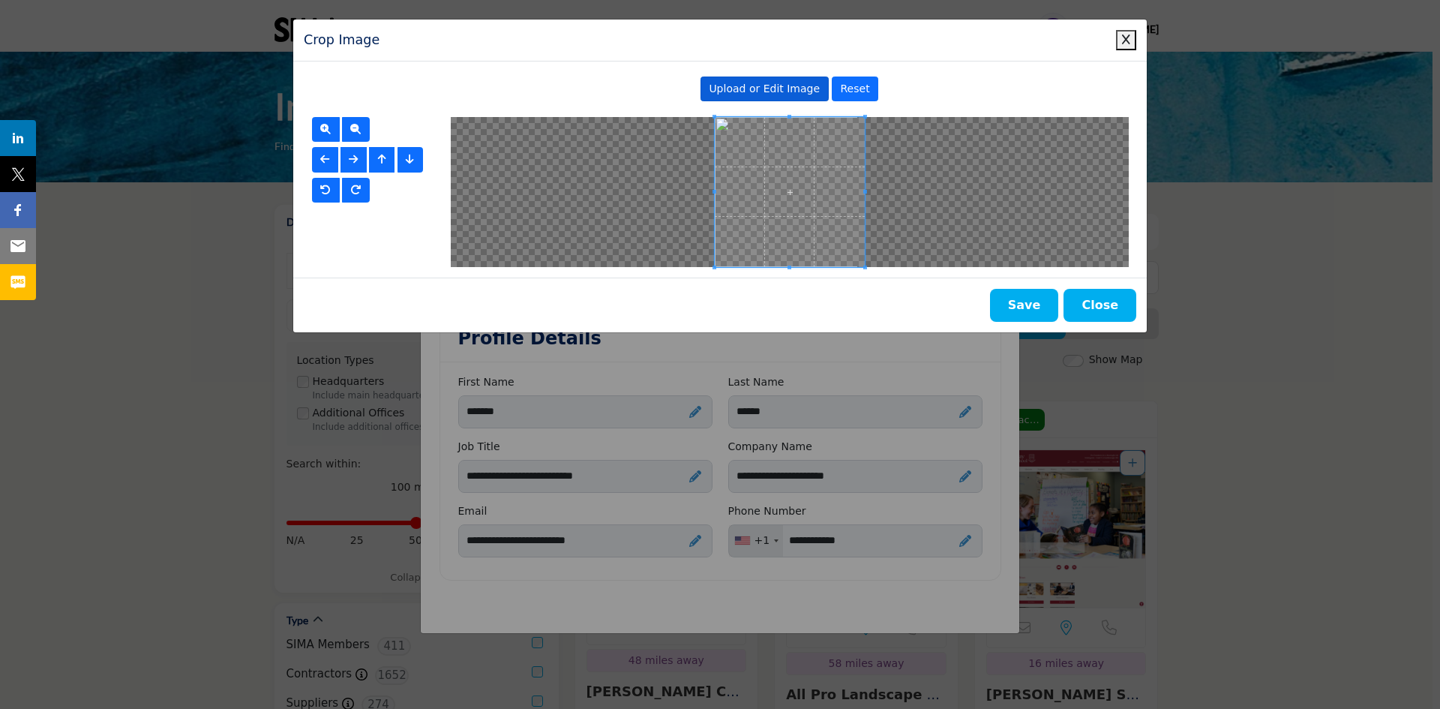
click at [787, 94] on span "Upload or Edit Image" at bounding box center [764, 88] width 111 height 12
type input "**********"
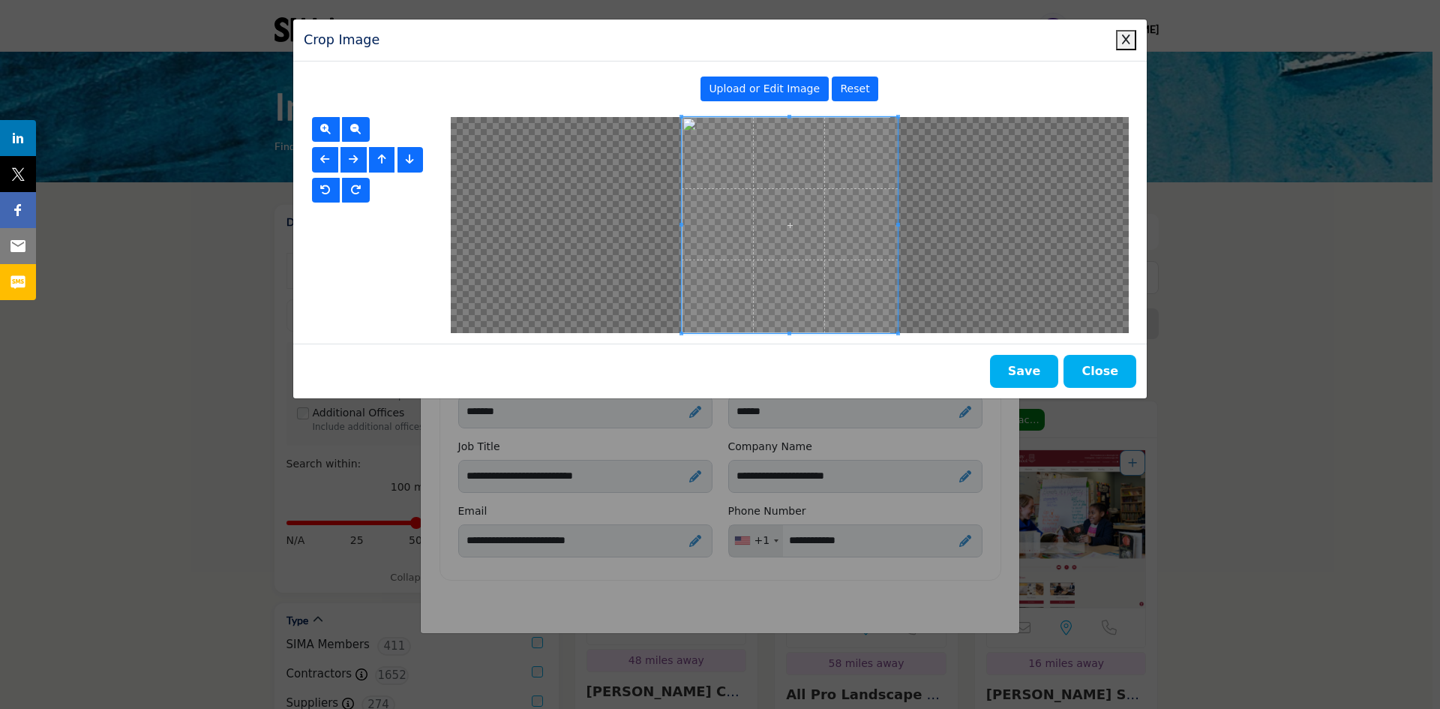
click at [1027, 367] on button "Save" at bounding box center [1024, 371] width 69 height 33
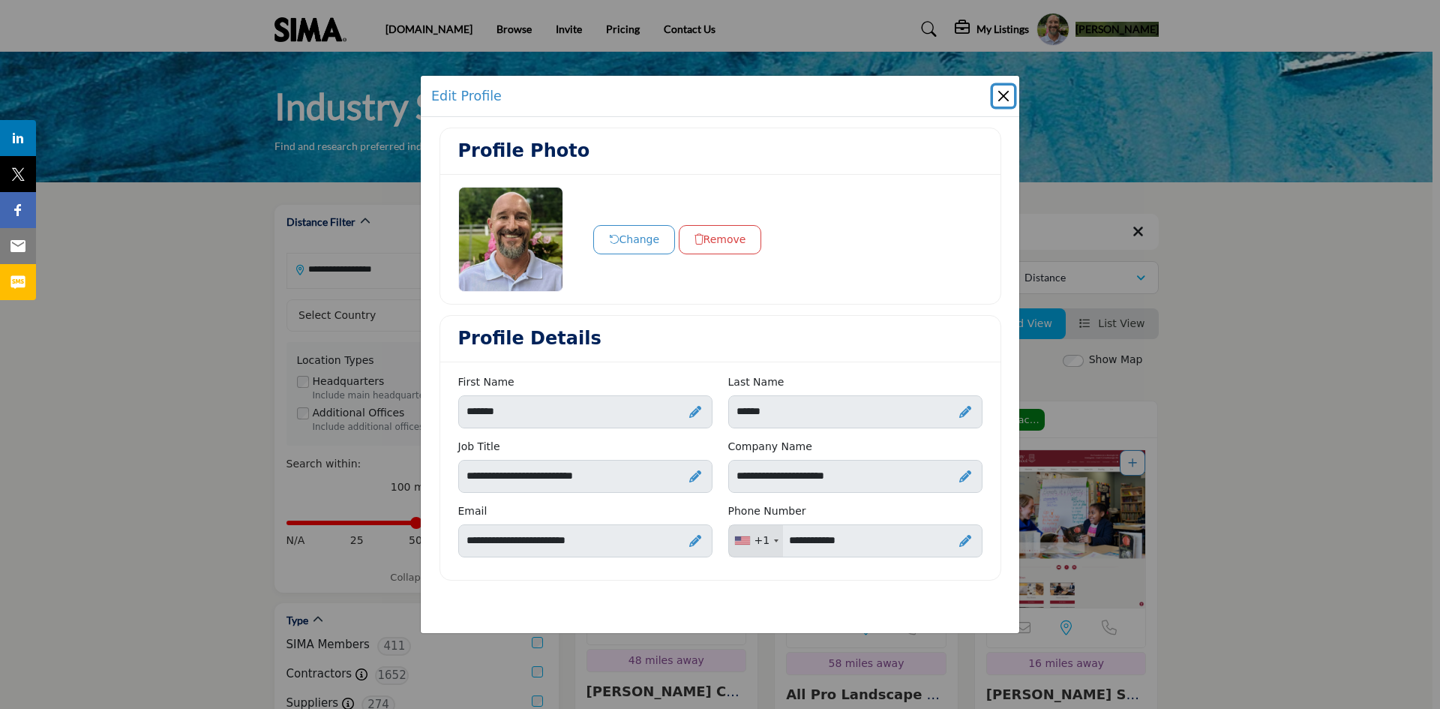
click at [1001, 93] on button "Close" at bounding box center [1003, 95] width 21 height 21
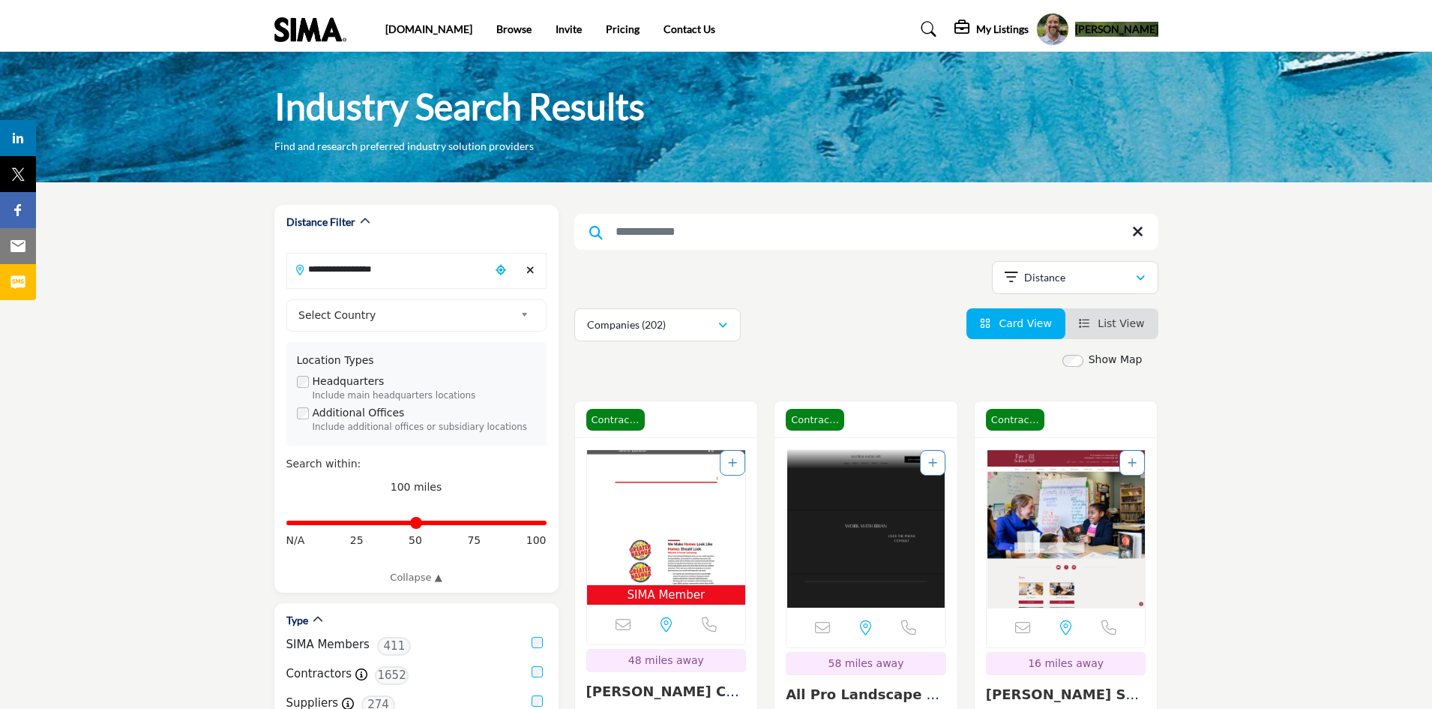
click at [1111, 25] on h5 "[PERSON_NAME]" at bounding box center [1116, 29] width 83 height 15
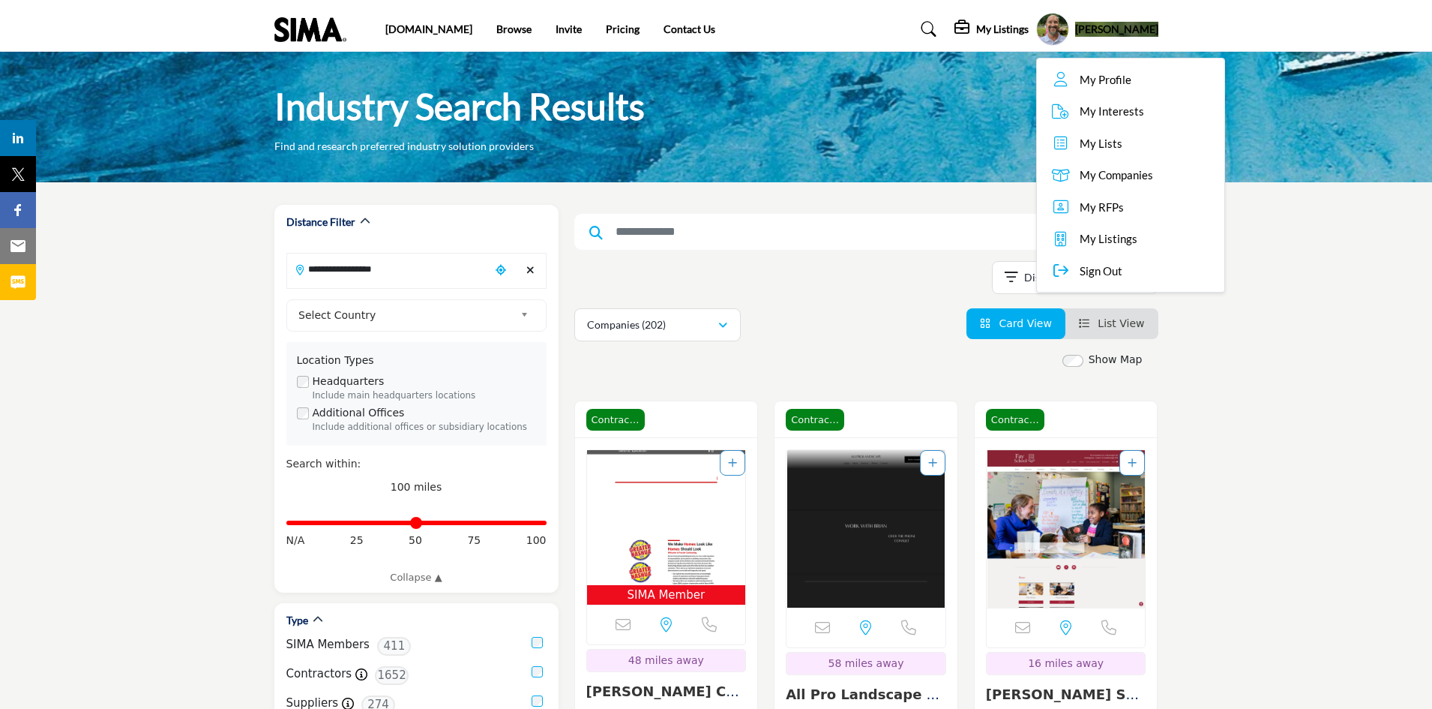
click at [1099, 173] on span "My Companies" at bounding box center [1116, 174] width 73 height 17
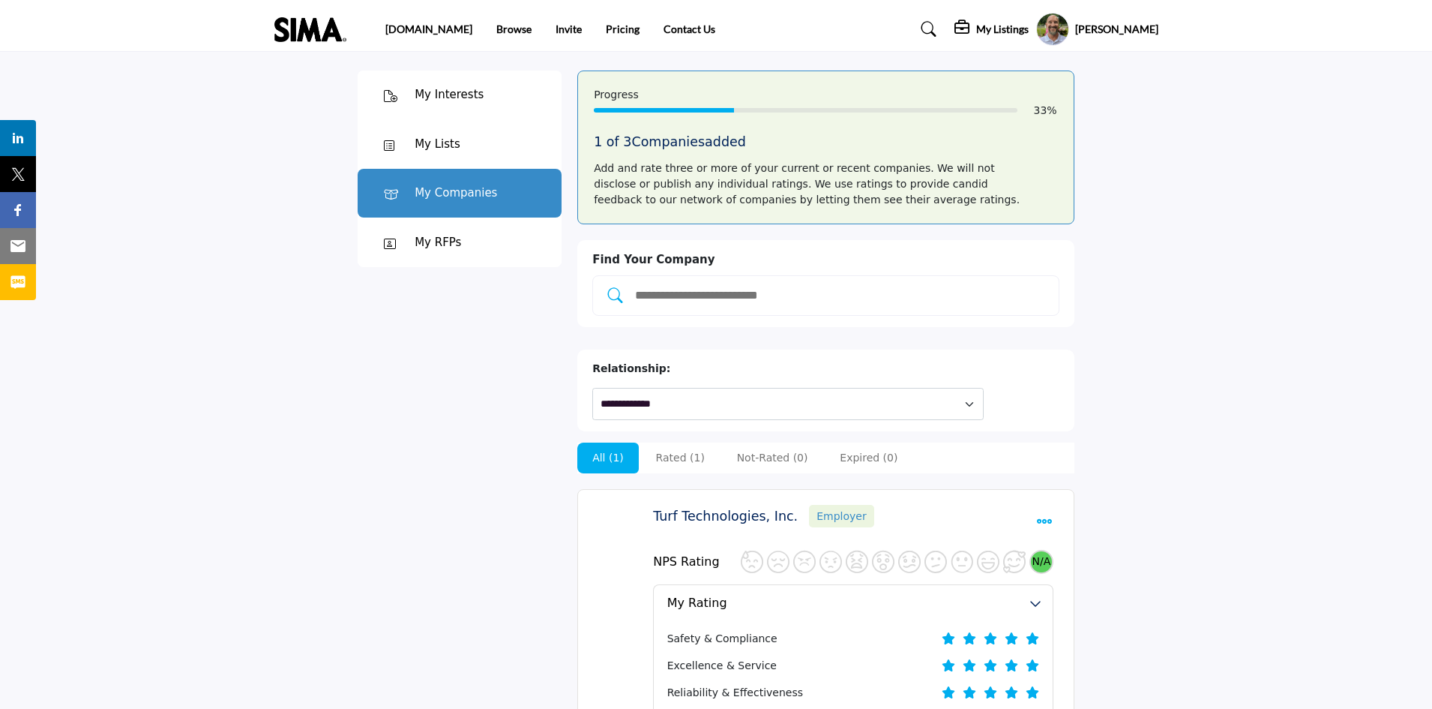
click at [302, 24] on img at bounding box center [313, 29] width 79 height 25
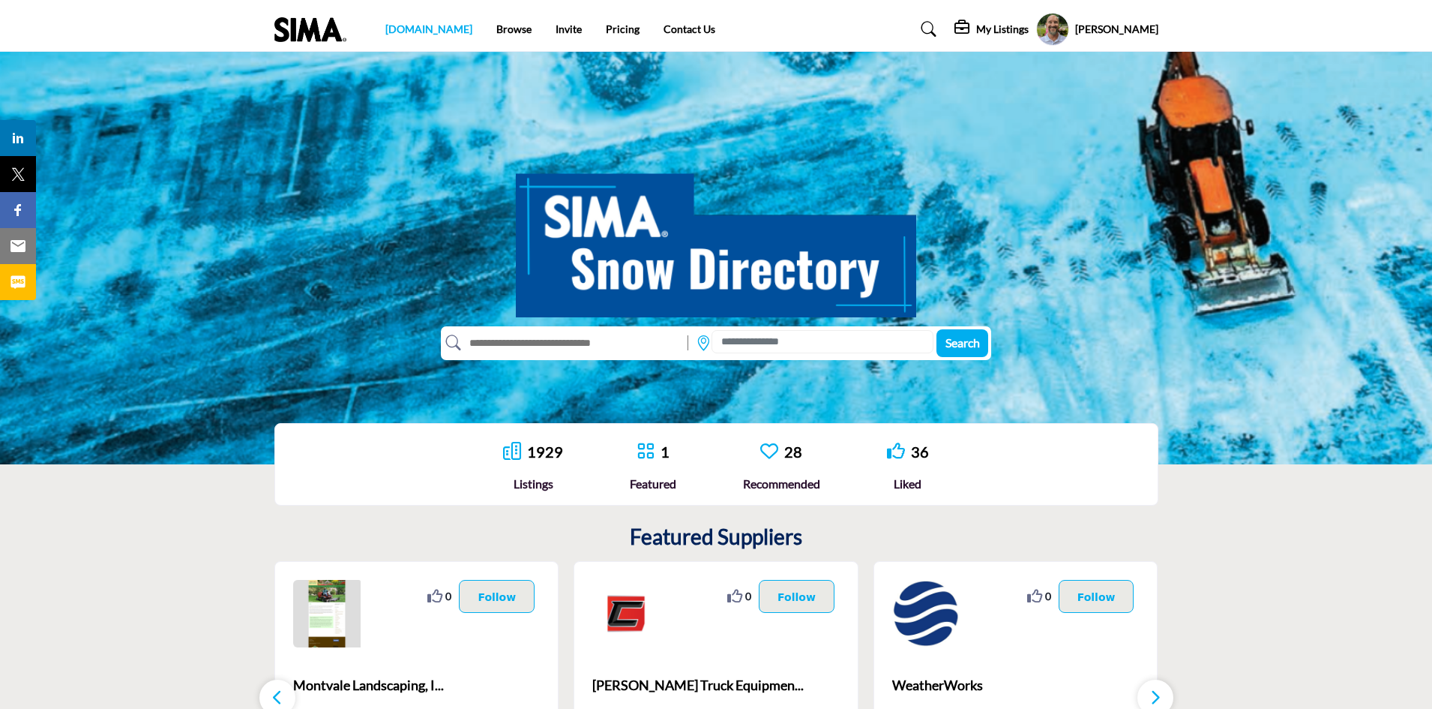
click at [412, 30] on link "[DOMAIN_NAME]" at bounding box center [428, 28] width 87 height 13
